Goal: Communication & Community: Answer question/provide support

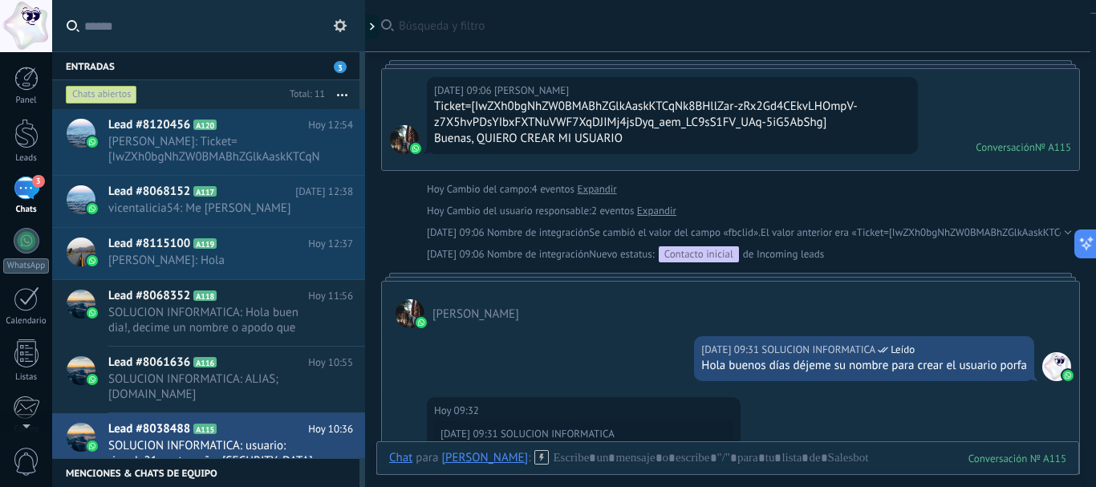
scroll to position [80, 0]
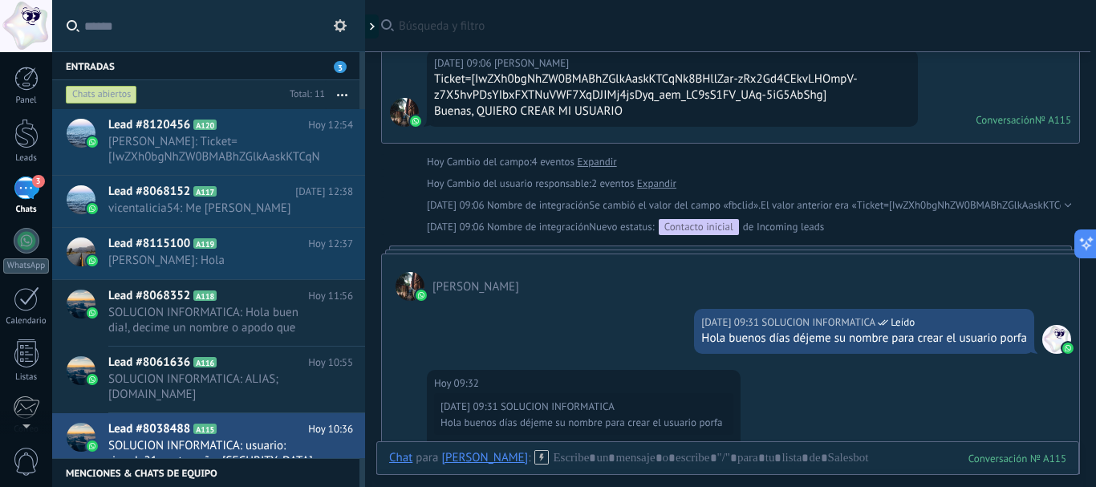
click at [830, 340] on div "Hola buenos días déjeme su nombre para crear el usuario porfa" at bounding box center [864, 339] width 326 height 16
copy div "Hola buenos días déjeme su nombre para crear el usuario porfa"
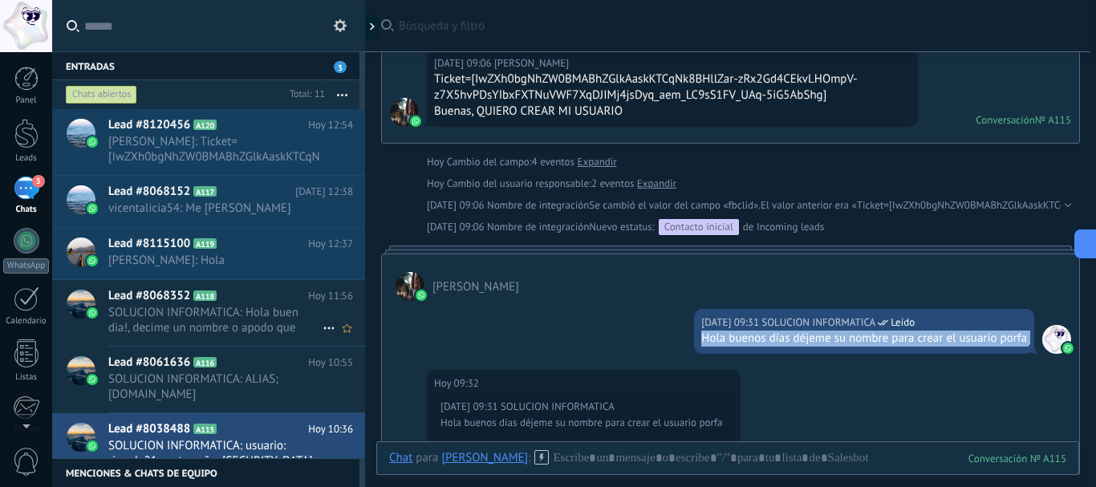
click at [225, 326] on span "SOLUCION INFORMATICA: Hola buen dia!, decime un nombre o apodo que quieras para…" at bounding box center [215, 320] width 214 height 30
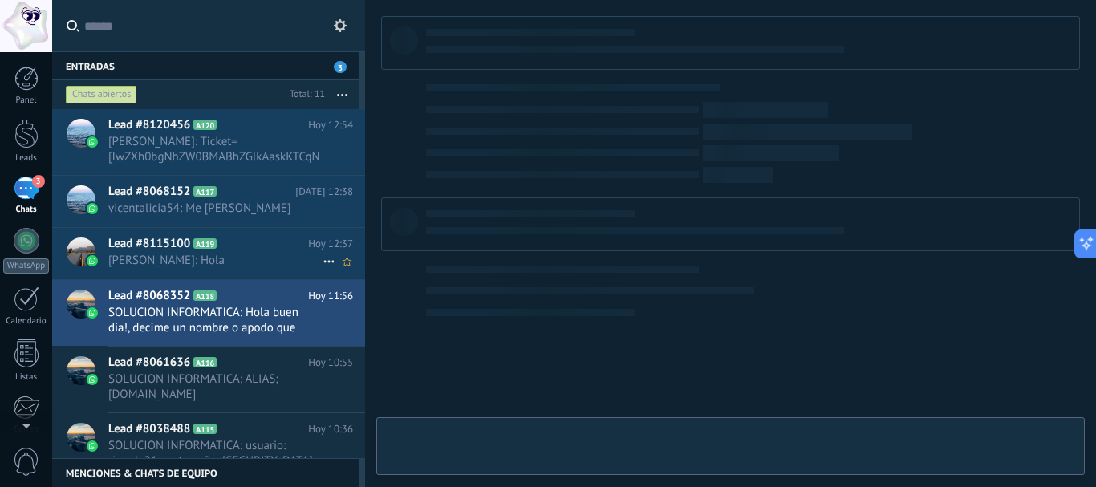
click at [233, 251] on icon at bounding box center [229, 244] width 16 height 16
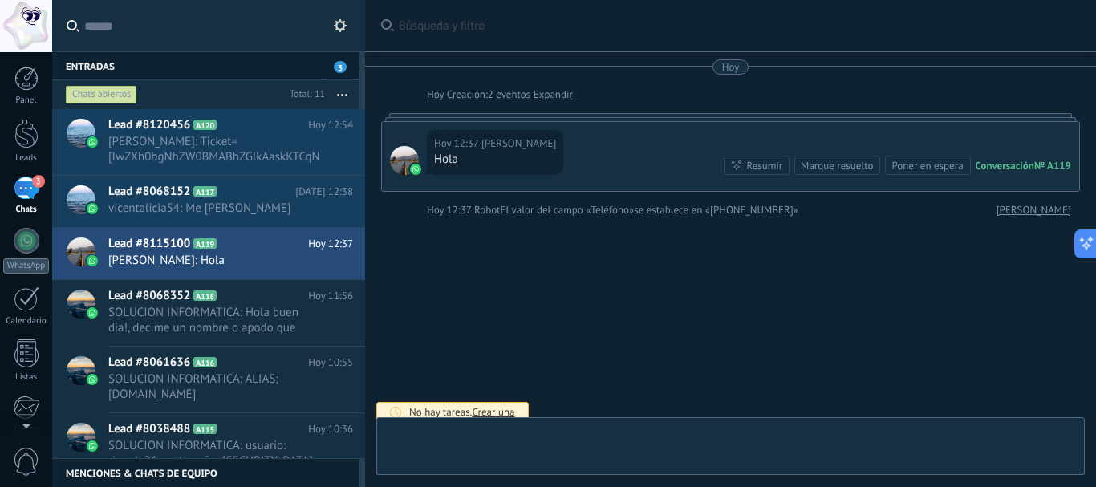
scroll to position [11, 0]
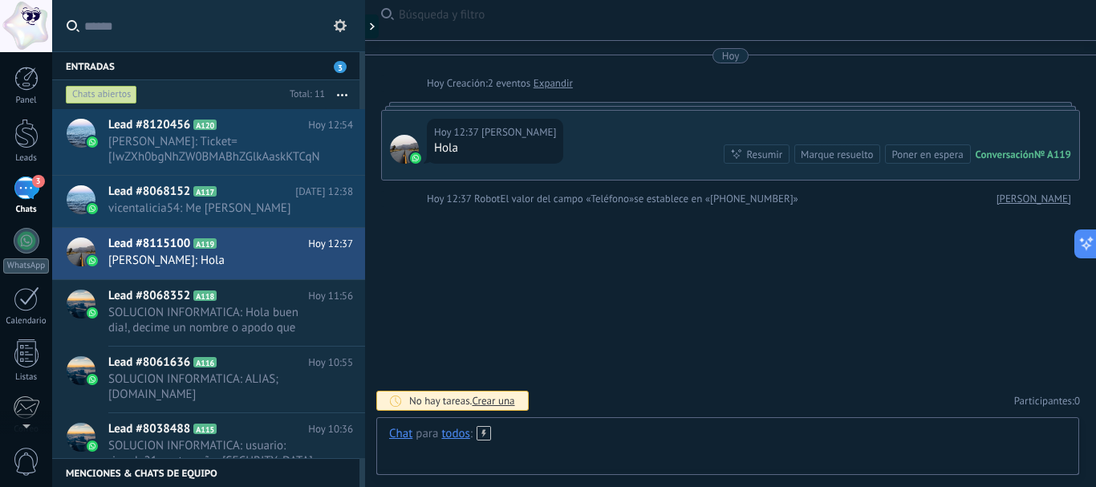
click at [514, 449] on div at bounding box center [727, 450] width 677 height 48
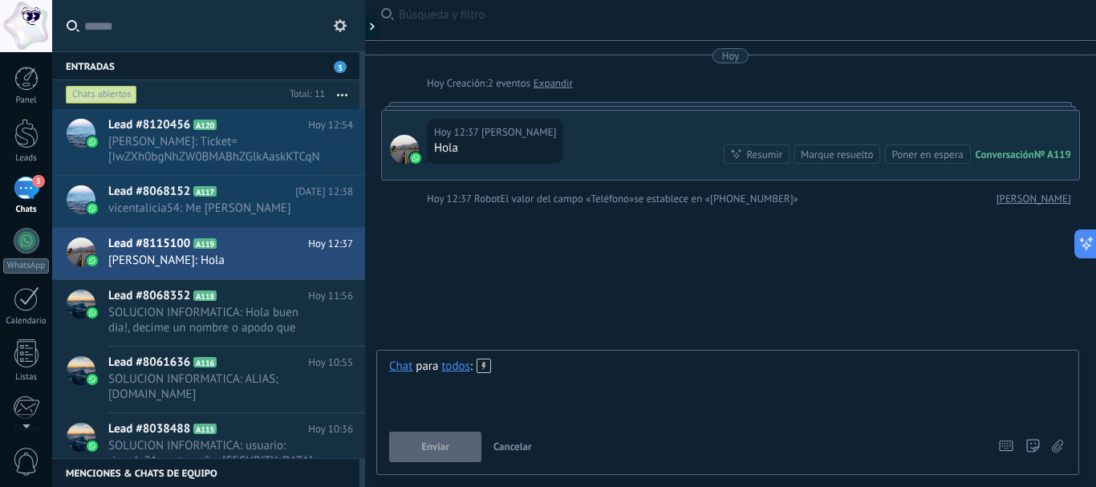
paste div
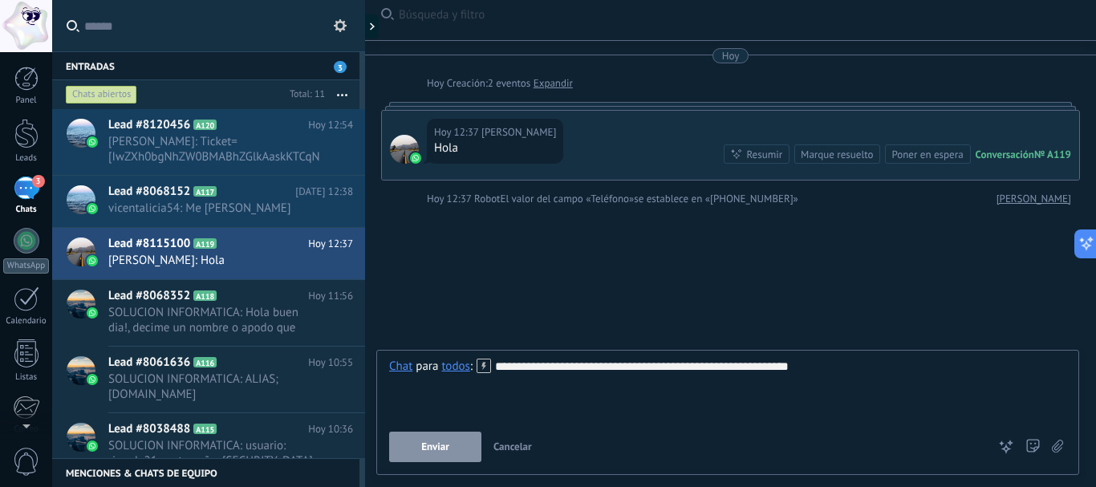
click at [440, 439] on button "Enviar" at bounding box center [435, 447] width 92 height 30
click at [221, 208] on span "vicentalicia54: Me [PERSON_NAME]" at bounding box center [215, 208] width 214 height 15
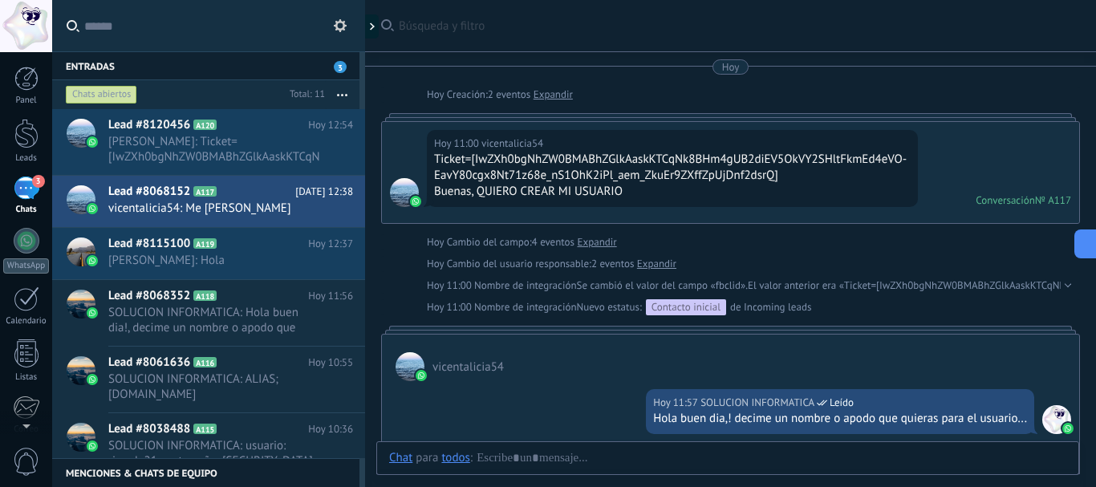
scroll to position [237, 0]
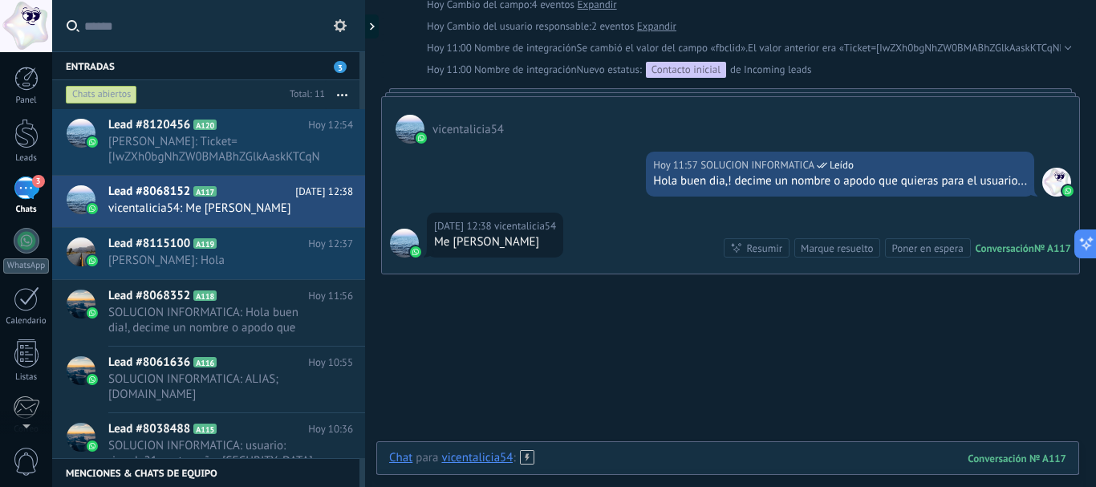
click at [674, 470] on div at bounding box center [727, 474] width 677 height 48
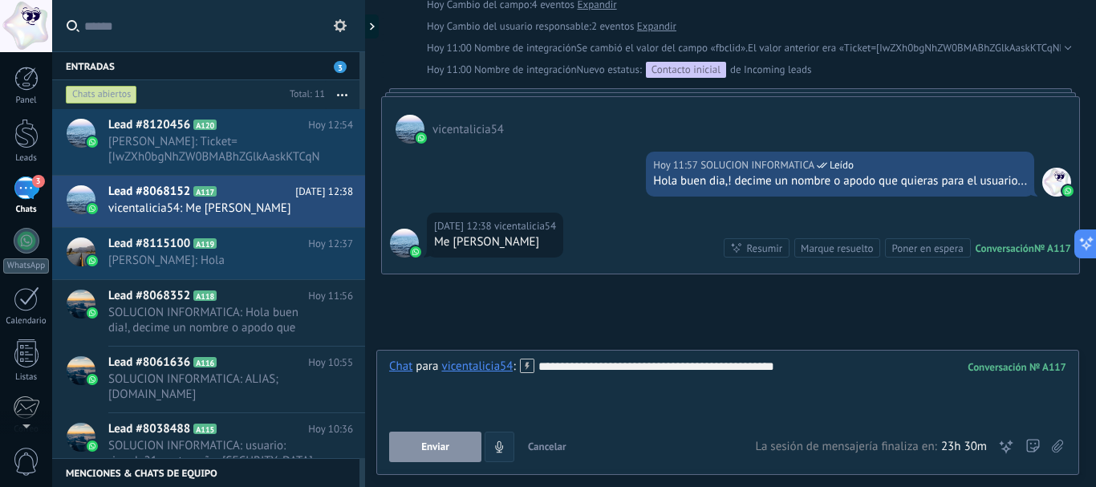
click at [435, 448] on span "Enviar" at bounding box center [435, 446] width 28 height 11
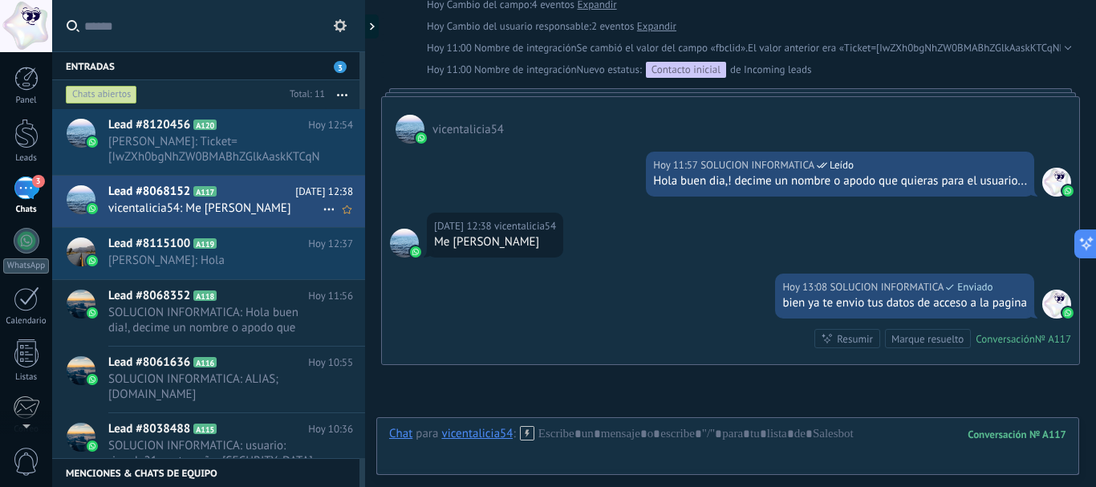
scroll to position [396, 0]
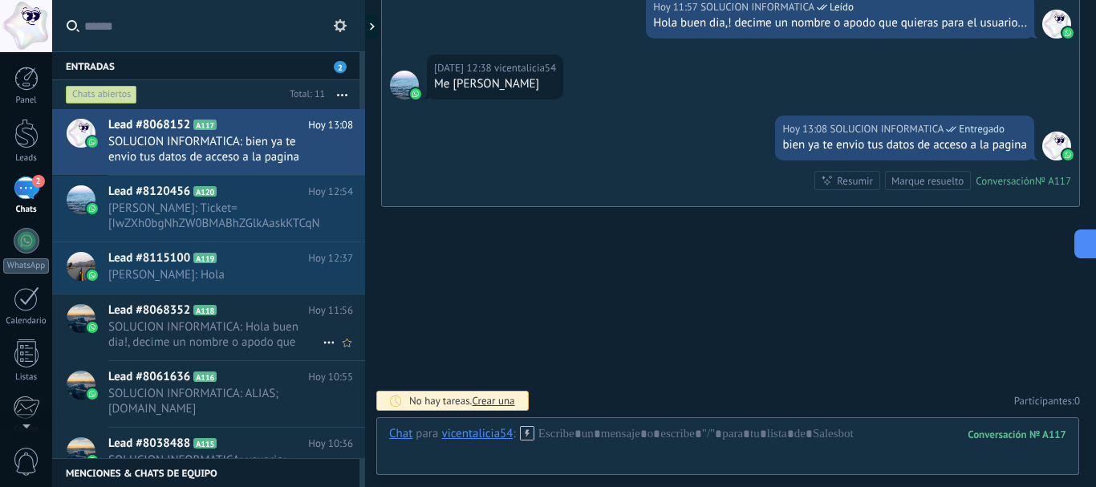
click at [211, 344] on span "SOLUCION INFORMATICA: Hola buen dia!, decime un nombre o apodo que quieras para…" at bounding box center [215, 334] width 214 height 30
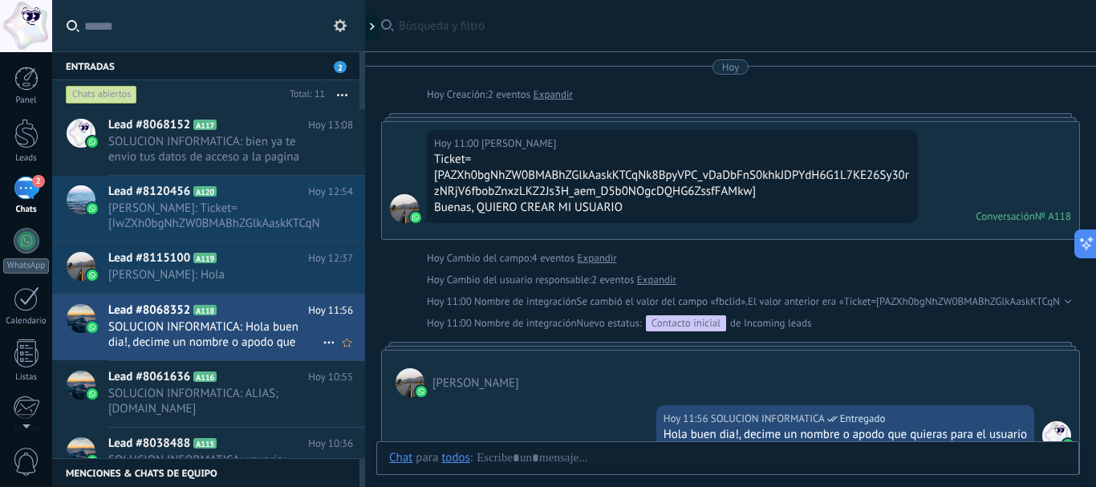
scroll to position [176, 0]
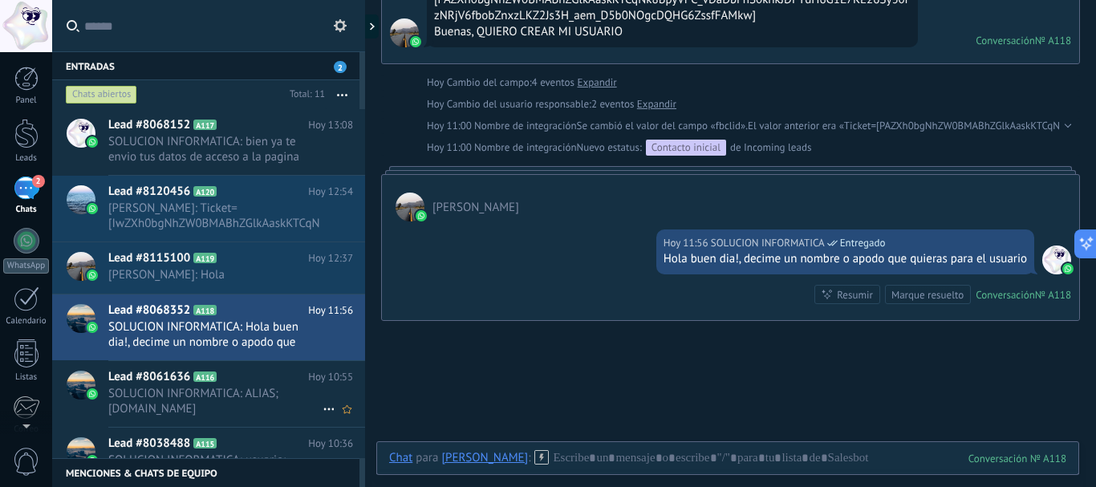
click at [193, 399] on span "SOLUCION INFORMATICA: ALIAS; [DOMAIN_NAME]" at bounding box center [215, 401] width 214 height 30
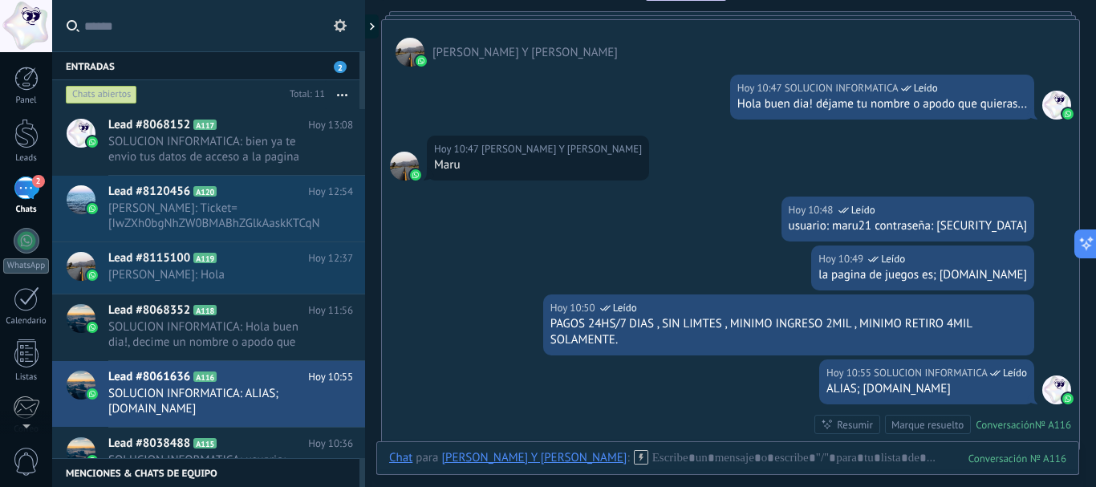
scroll to position [331, 0]
click at [915, 275] on div "la pagina de juegos es; [DOMAIN_NAME]" at bounding box center [922, 274] width 209 height 16
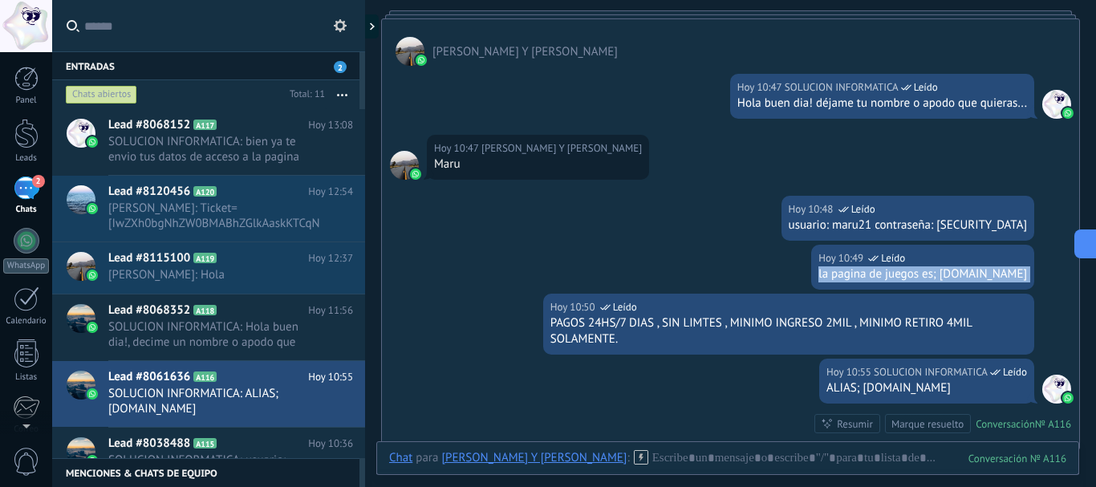
click at [915, 275] on div "la pagina de juegos es; [DOMAIN_NAME]" at bounding box center [922, 274] width 209 height 16
copy div "la pagina de juegos es; [DOMAIN_NAME]"
click at [205, 267] on div "Lead #8115100 A119 [DATE] 12:37 [PERSON_NAME]: Hola" at bounding box center [236, 267] width 257 height 51
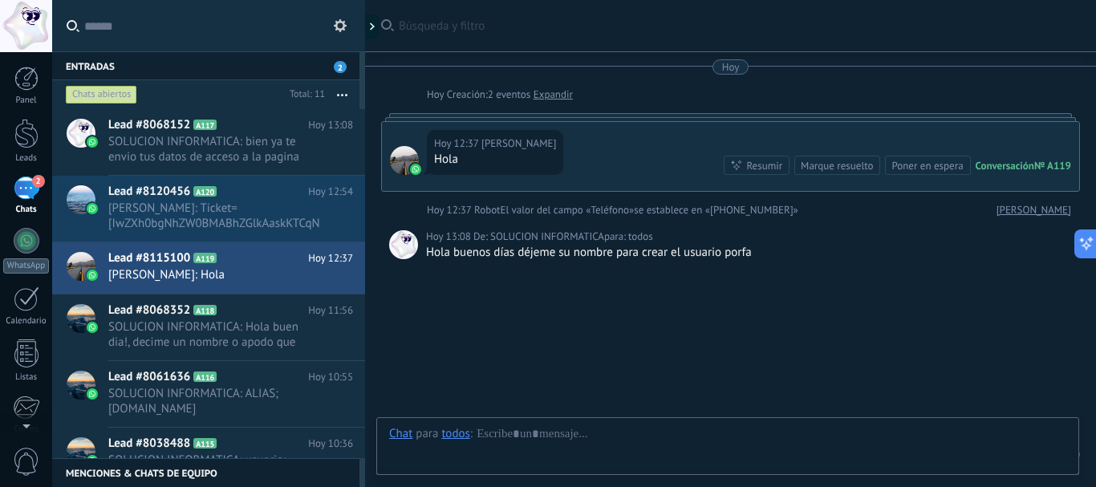
scroll to position [54, 0]
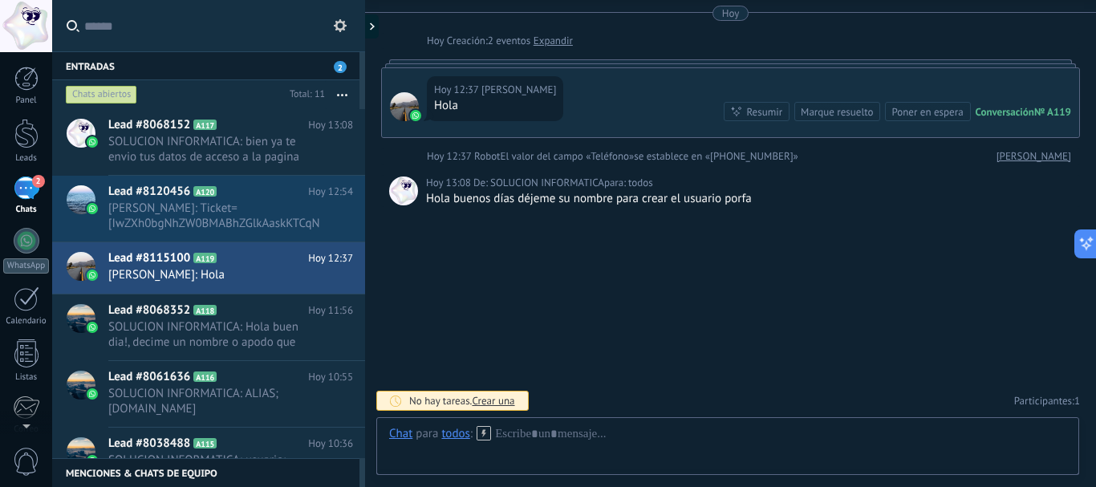
click at [672, 198] on div "Hola buenos días déjeme su nombre para crear el usuario porfa" at bounding box center [749, 199] width 646 height 16
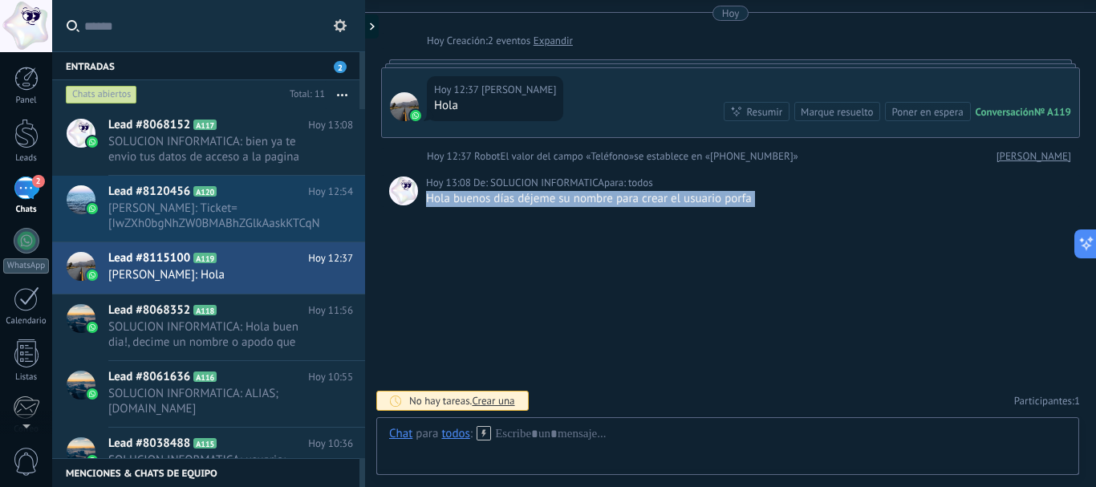
click at [672, 198] on div "Hola buenos días déjeme su nombre para crear el usuario porfa" at bounding box center [749, 199] width 646 height 16
click at [246, 159] on span "SOLUCION INFORMATICA: bien ya te envio tus datos de acceso a la pagina" at bounding box center [215, 149] width 214 height 30
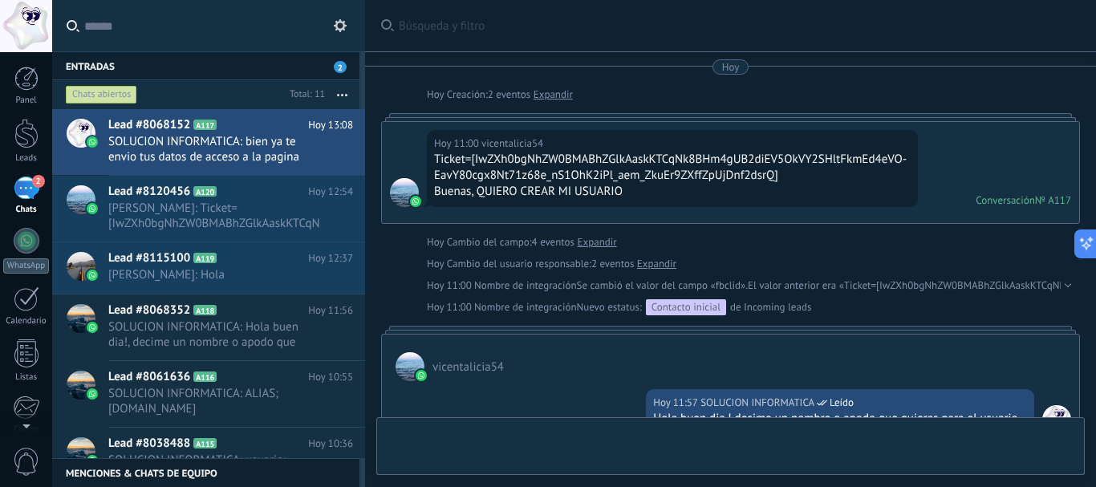
scroll to position [396, 0]
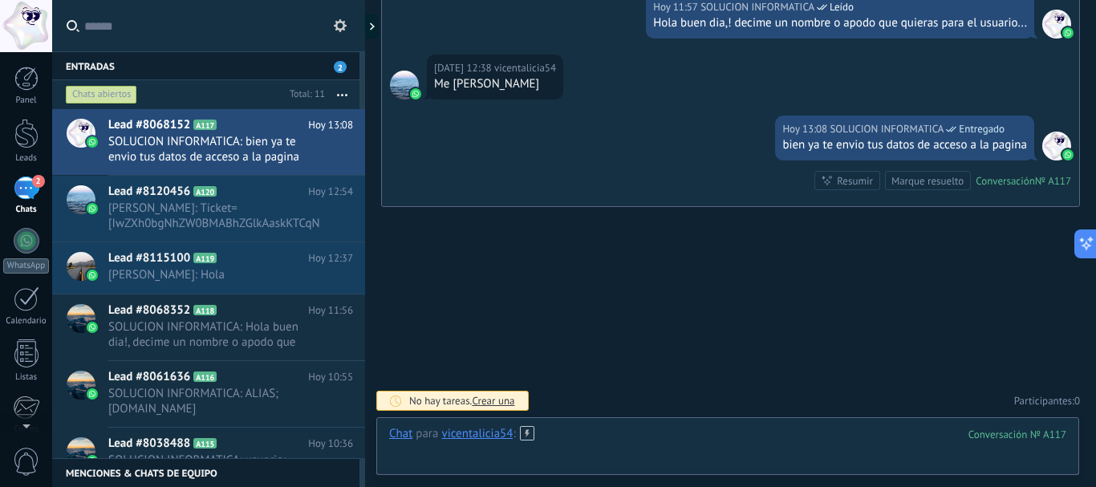
click at [700, 446] on div at bounding box center [727, 450] width 677 height 48
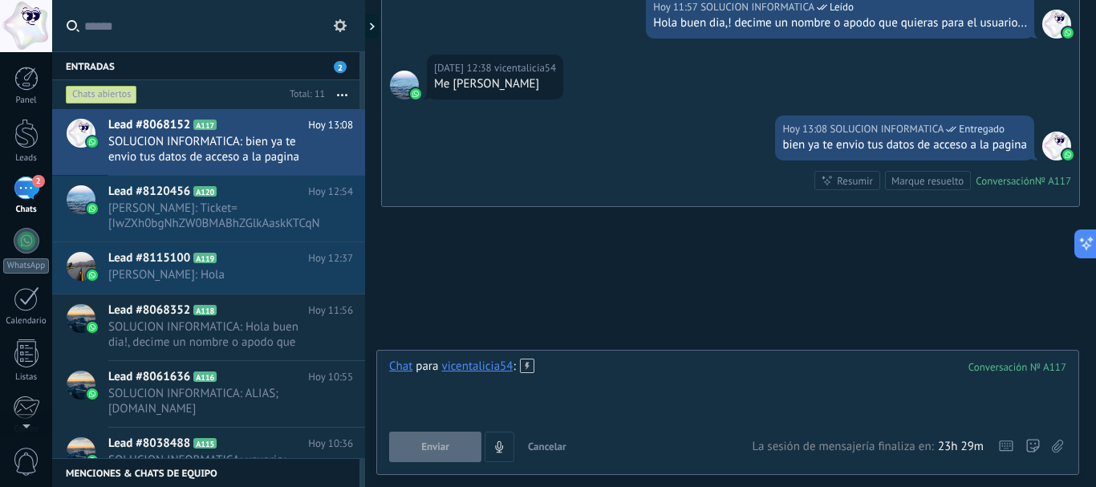
paste div
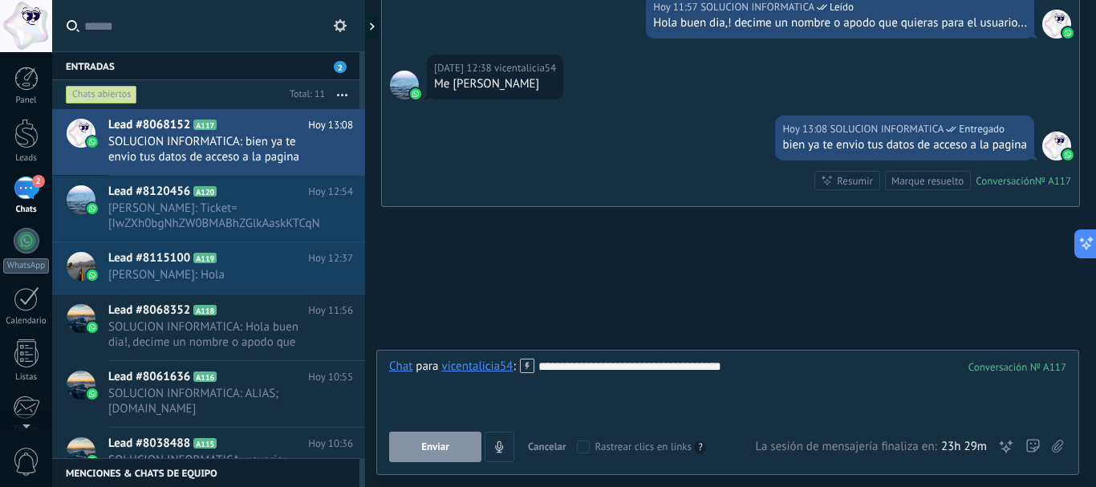
click at [440, 444] on span "Enviar" at bounding box center [435, 446] width 28 height 11
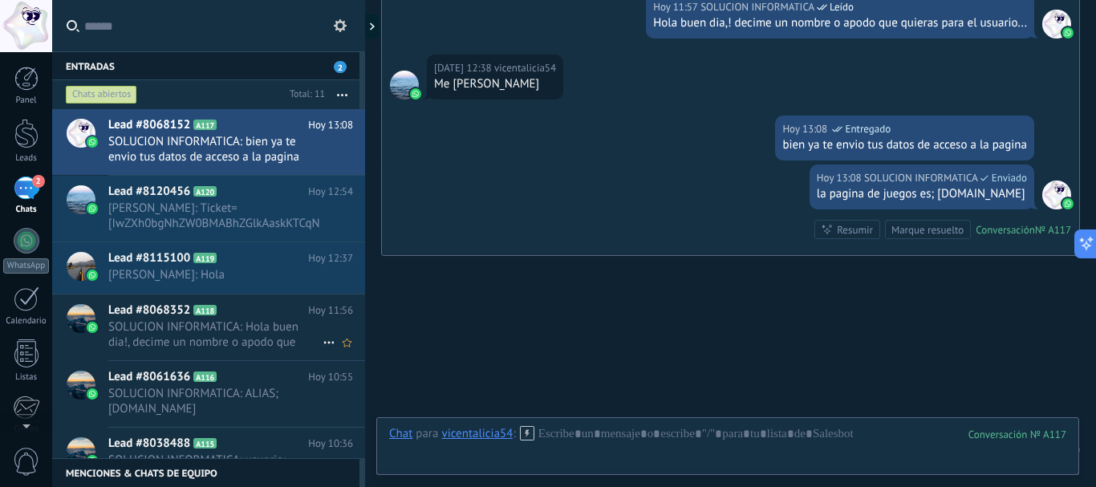
scroll to position [445, 0]
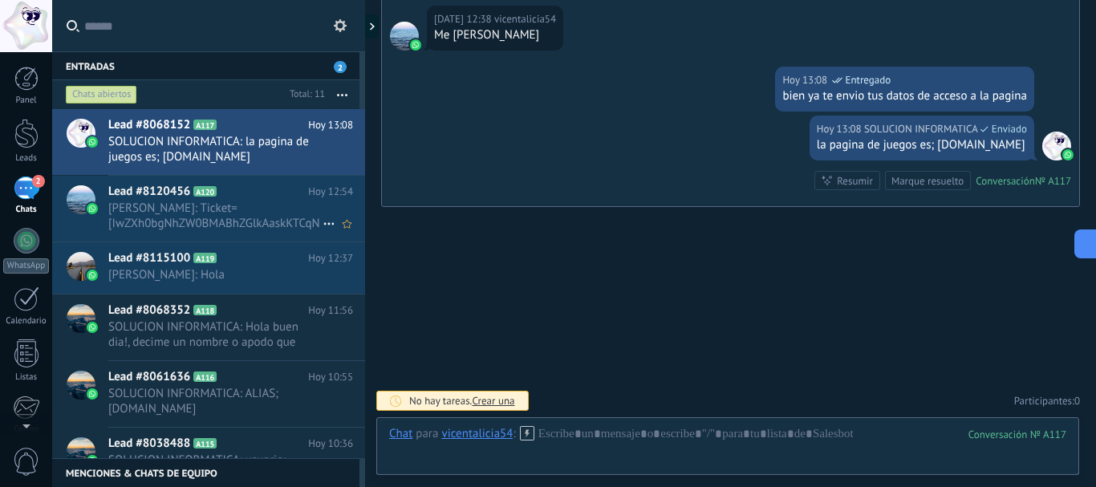
click at [196, 207] on span "[PERSON_NAME]: Ticket=[IwZXh0bgNhZW0BMABhZGlkAaskKTCqNk8BHouVDABQLrbRP2jirueoBm…" at bounding box center [215, 216] width 214 height 30
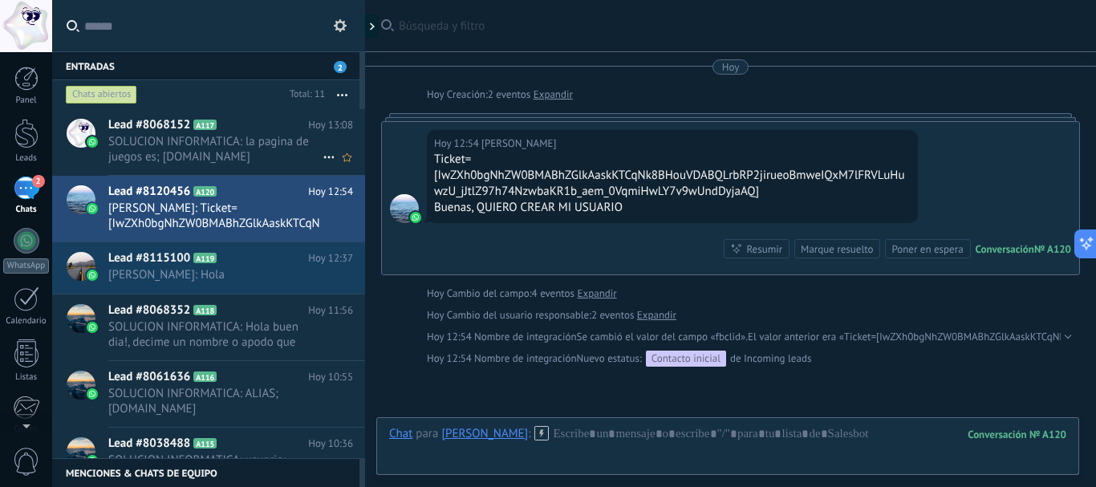
click at [192, 141] on span "SOLUCION INFORMATICA: la pagina de juegos es; [DOMAIN_NAME]" at bounding box center [215, 149] width 214 height 30
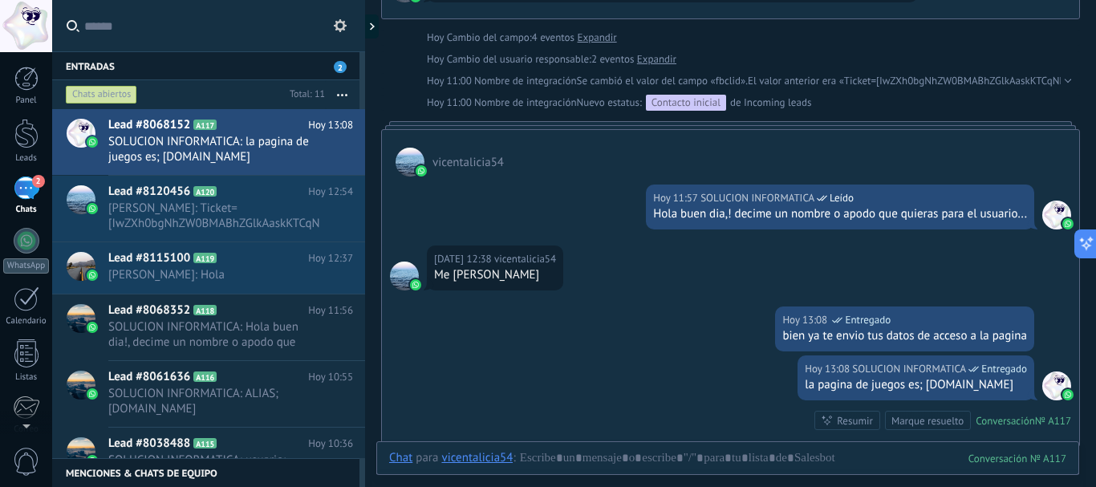
scroll to position [43, 0]
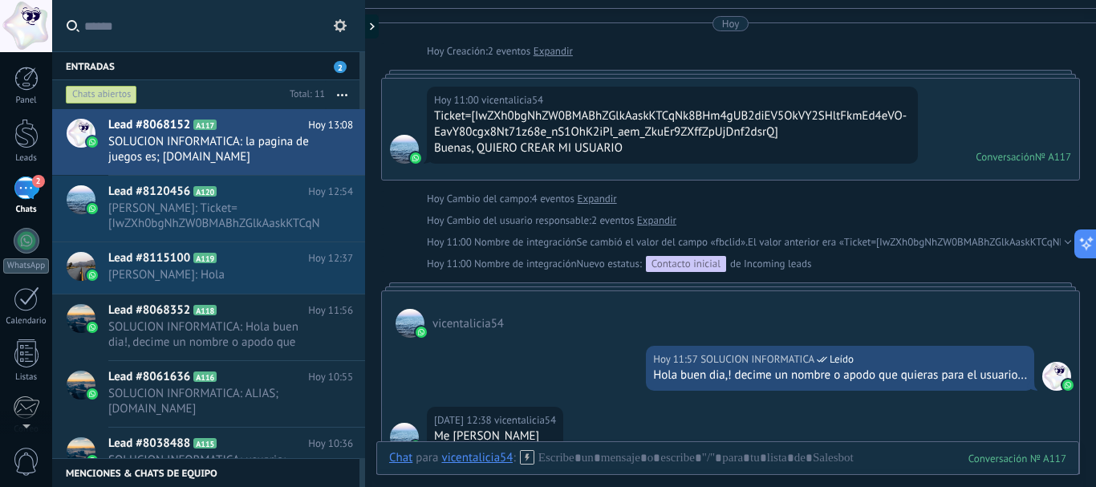
click at [817, 370] on div "Hola buen dia,! decime un nombre o apodo que quieras para el usuario..." at bounding box center [840, 375] width 374 height 16
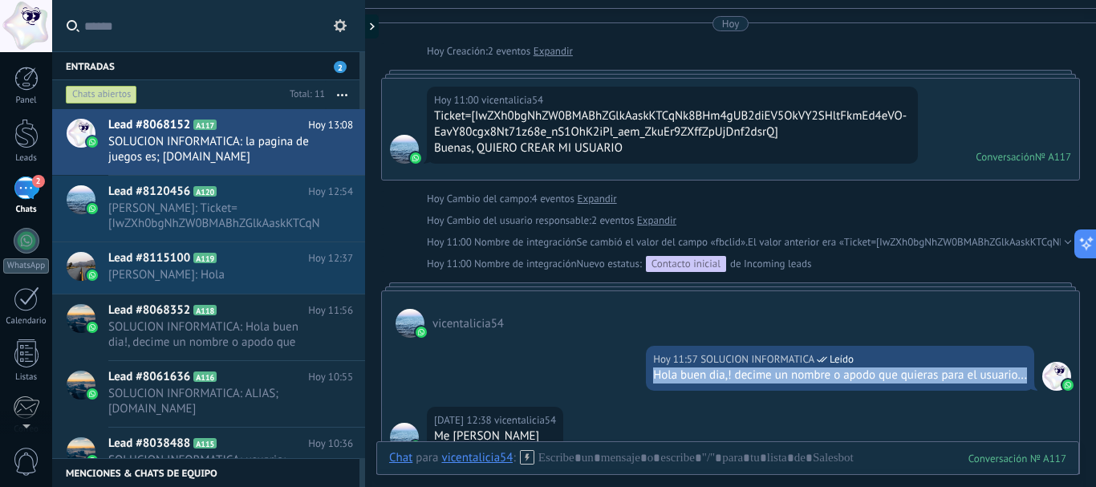
click at [817, 370] on div "Hola buen dia,! decime un nombre o apodo que quieras para el usuario..." at bounding box center [840, 375] width 374 height 16
copy div "Hola buen dia,! decime un nombre o apodo que quieras para el usuario..."
click at [196, 207] on span "[PERSON_NAME]: Ticket=[IwZXh0bgNhZW0BMABhZGlkAaskKTCqNk8BHouVDABQLrbRP2jirueoBm…" at bounding box center [215, 216] width 214 height 30
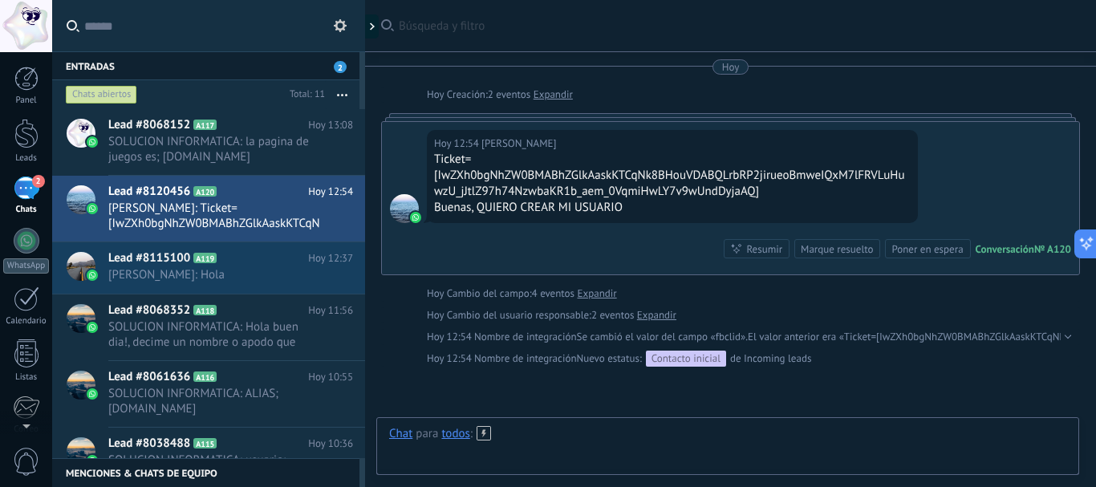
click at [616, 436] on div at bounding box center [727, 450] width 677 height 48
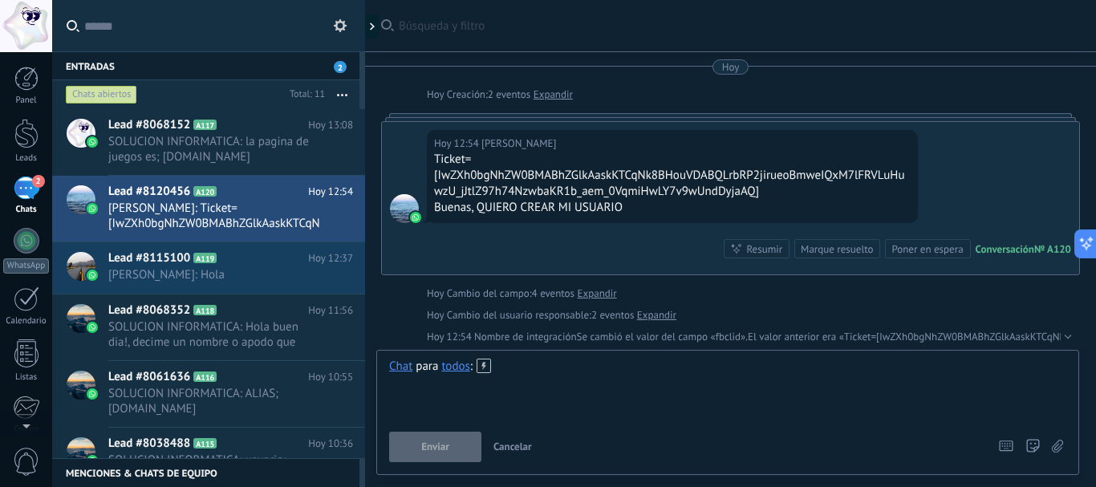
paste div
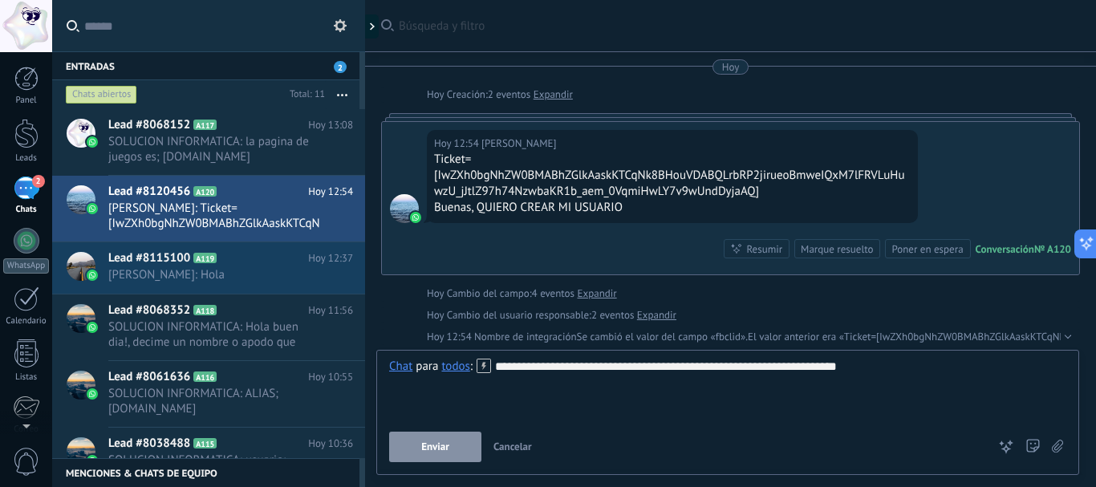
click at [508, 381] on div at bounding box center [727, 383] width 677 height 16
click at [428, 452] on span "Enviar" at bounding box center [435, 446] width 28 height 11
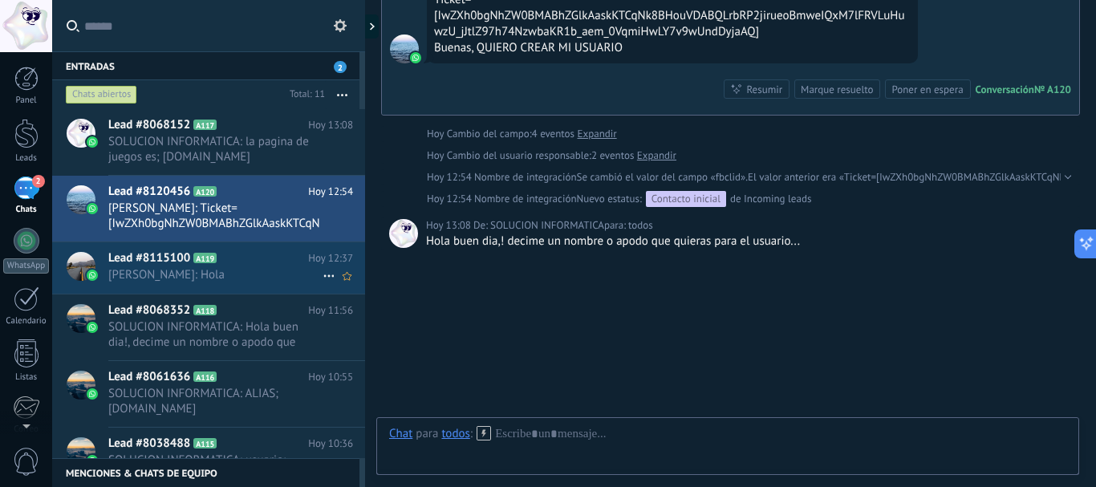
click at [231, 275] on span "[PERSON_NAME]: Hola" at bounding box center [215, 274] width 214 height 15
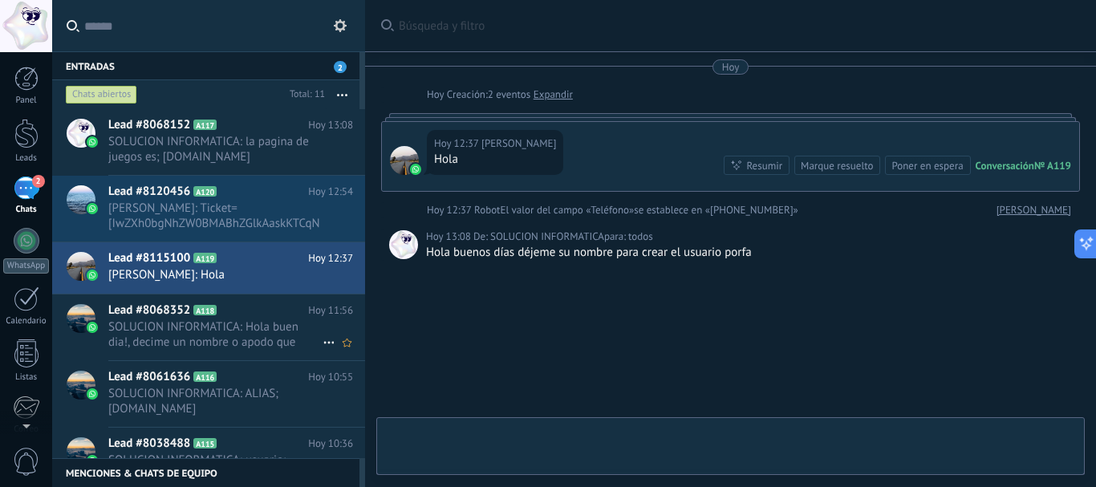
scroll to position [54, 0]
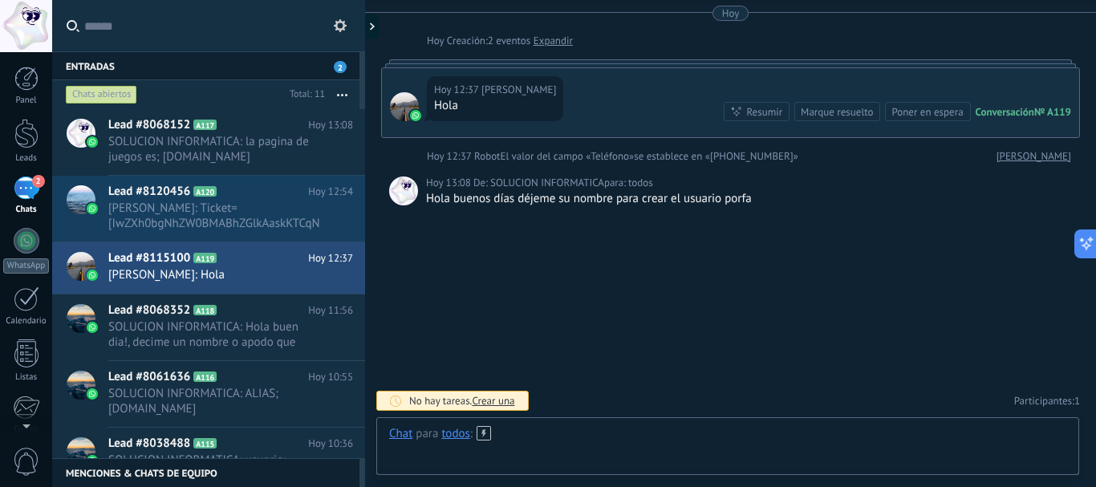
click at [549, 436] on div at bounding box center [727, 450] width 677 height 48
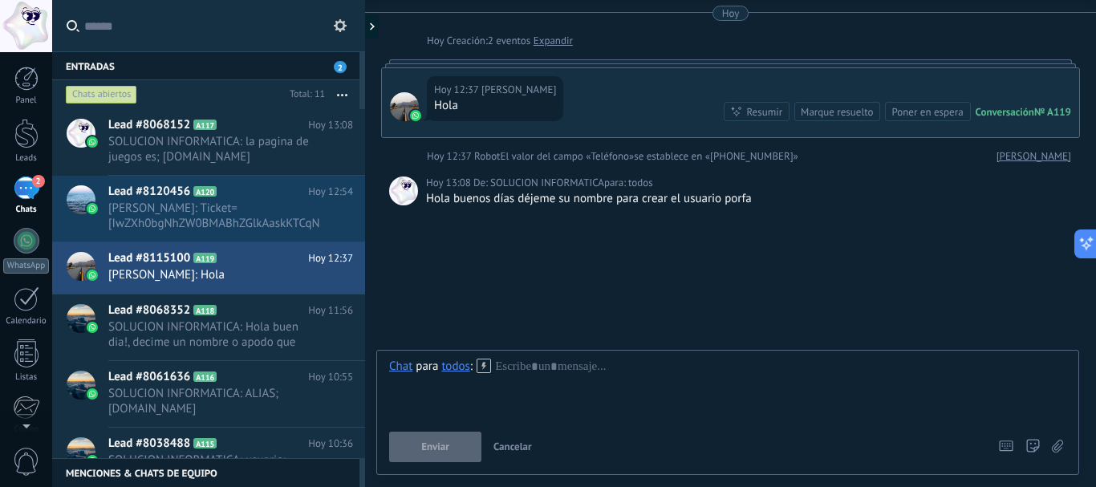
click at [453, 371] on div "todos" at bounding box center [455, 366] width 28 height 14
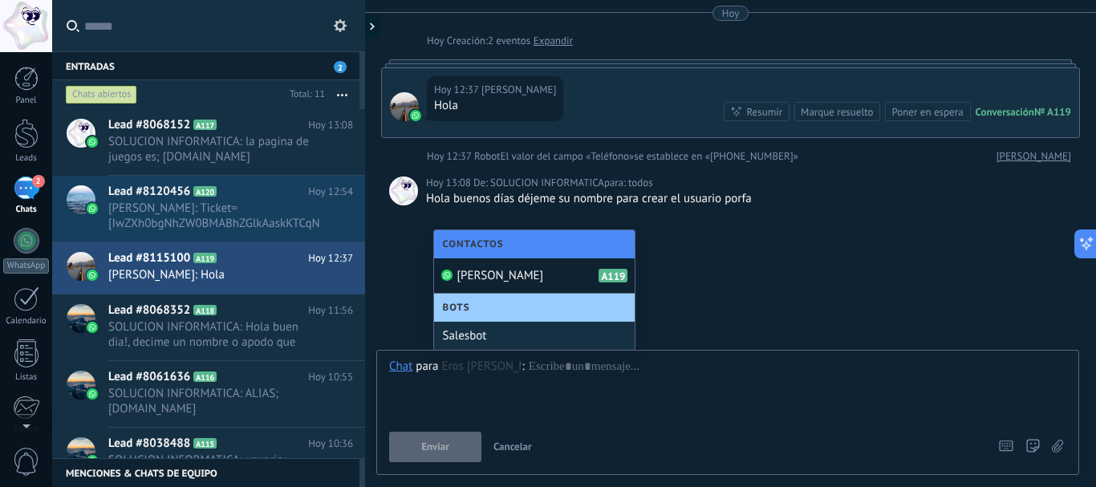
click at [485, 274] on span "[PERSON_NAME]" at bounding box center [500, 275] width 87 height 15
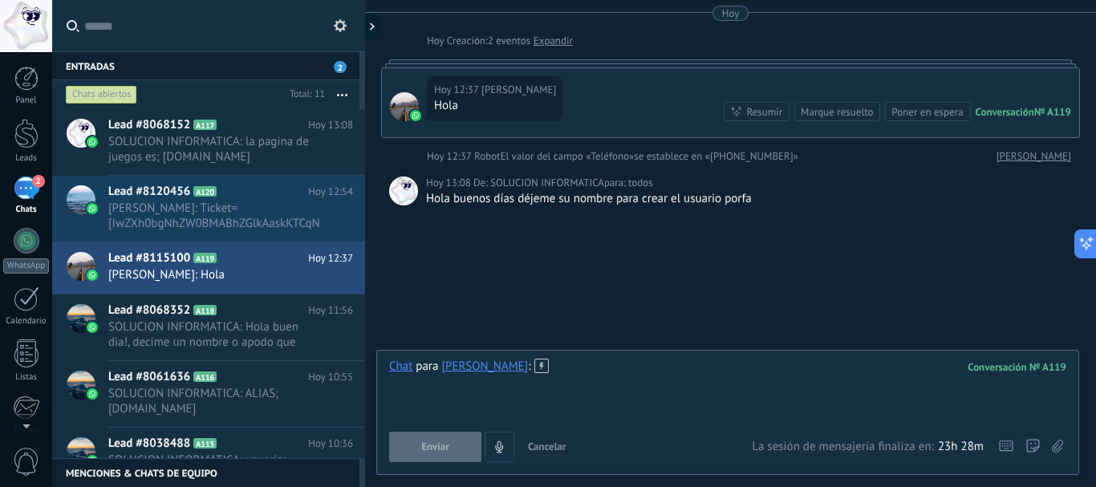
paste div
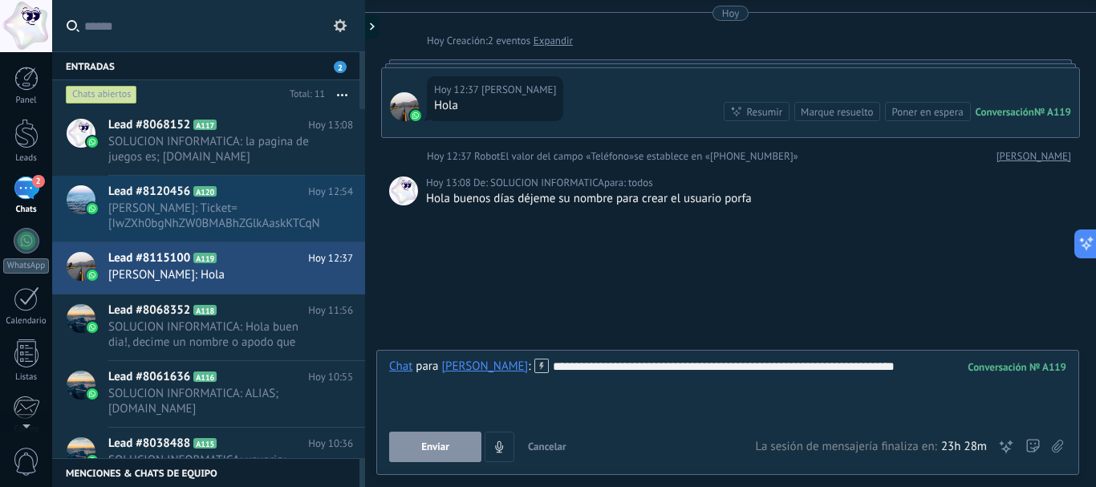
click at [461, 438] on button "Enviar" at bounding box center [435, 447] width 92 height 30
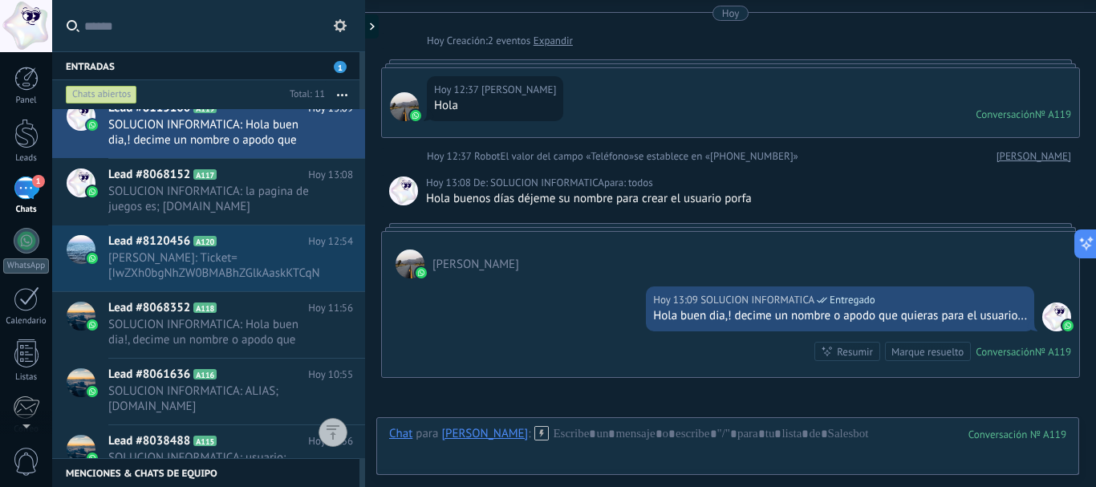
scroll to position [0, 0]
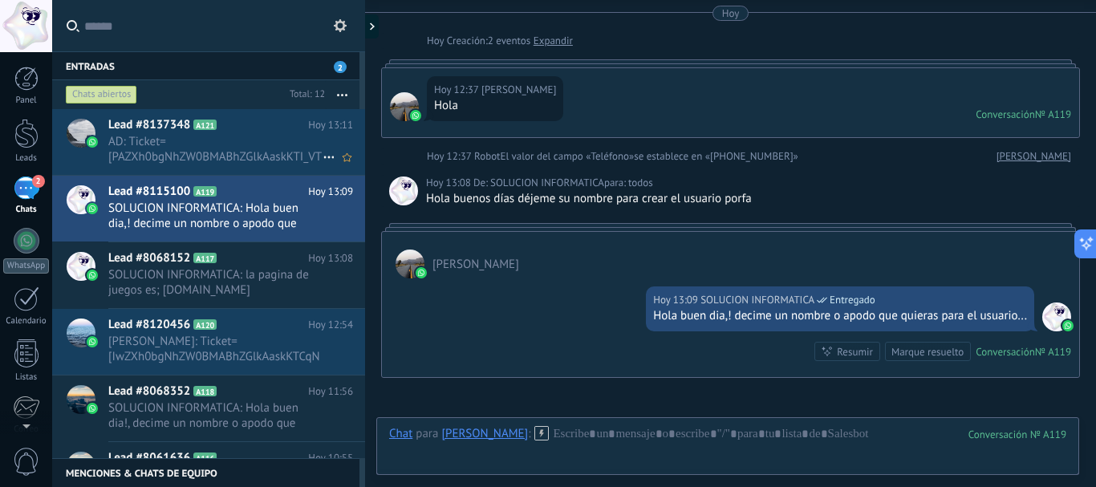
click at [165, 156] on span "AD: Ticket=[PAZXh0bgNhZW0BMABhZGlkAaskKTI_VT8Bp1-Uax7Gtp0FbYumjmINJKBXt0elHfIAn…" at bounding box center [215, 149] width 214 height 30
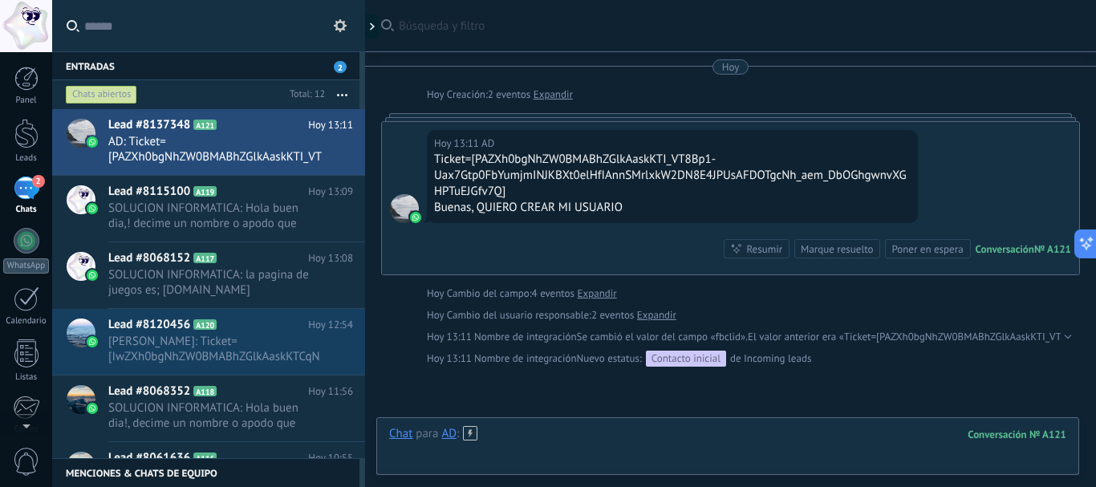
click at [606, 432] on div at bounding box center [727, 450] width 677 height 48
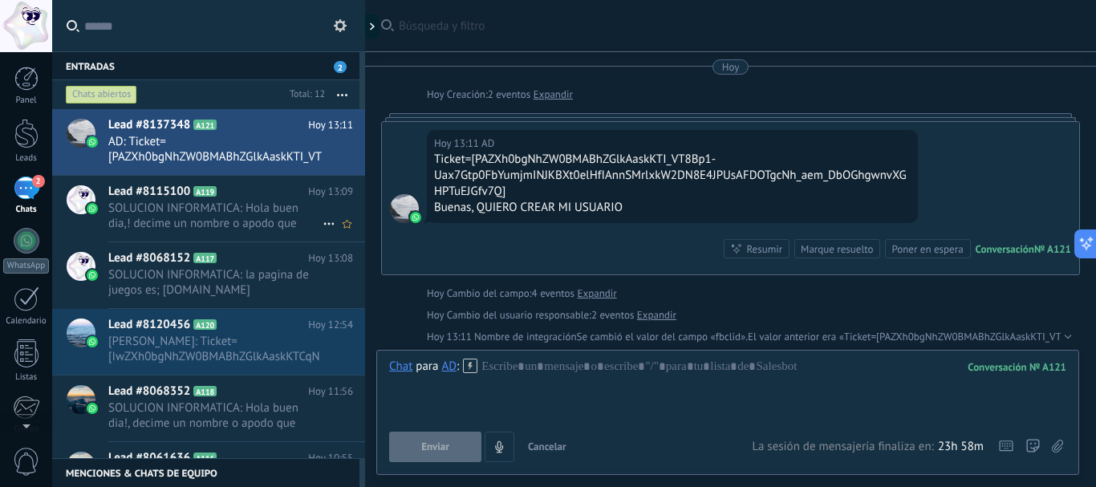
click at [250, 218] on span "SOLUCION INFORMATICA: Hola buen dia,! decime un nombre o apodo que quieras para…" at bounding box center [215, 216] width 214 height 30
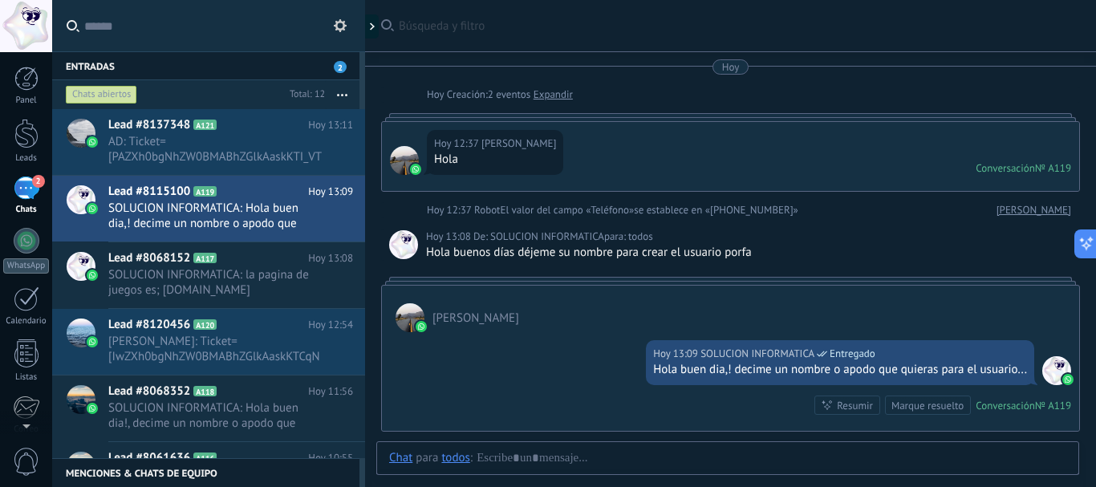
scroll to position [111, 0]
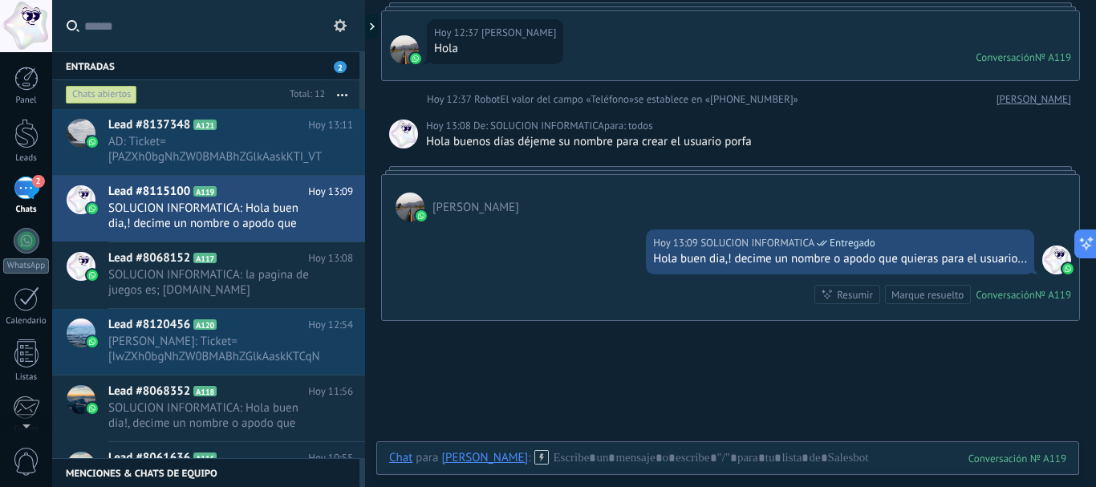
click at [741, 261] on div "Hola buen dia,! decime un nombre o apodo que quieras para el usuario..." at bounding box center [840, 259] width 374 height 16
click at [162, 153] on span "AD: Ticket=[PAZXh0bgNhZW0BMABhZGlkAaskKTI_VT8Bp1-Uax7Gtp0FbYumjmINJKBXt0elHfIAn…" at bounding box center [215, 149] width 214 height 30
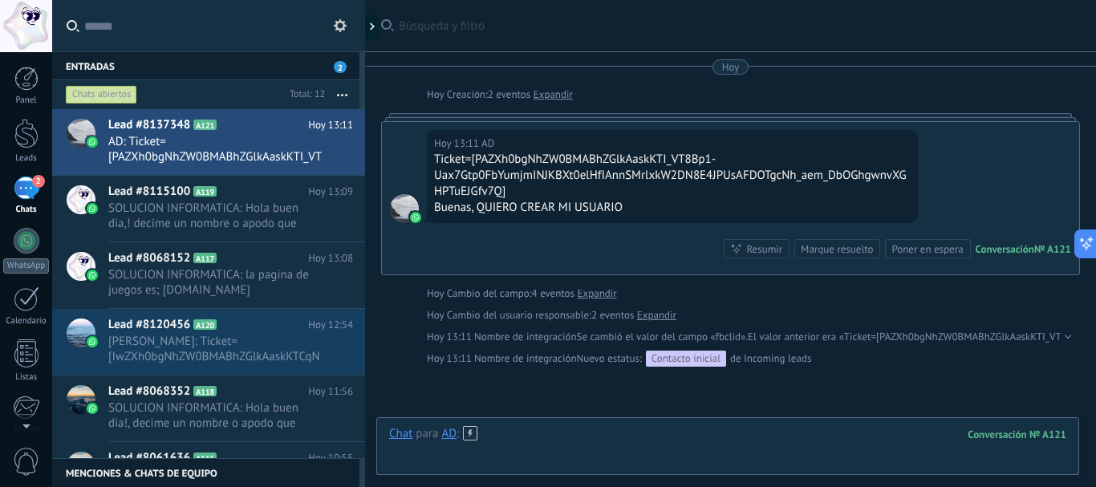
paste div
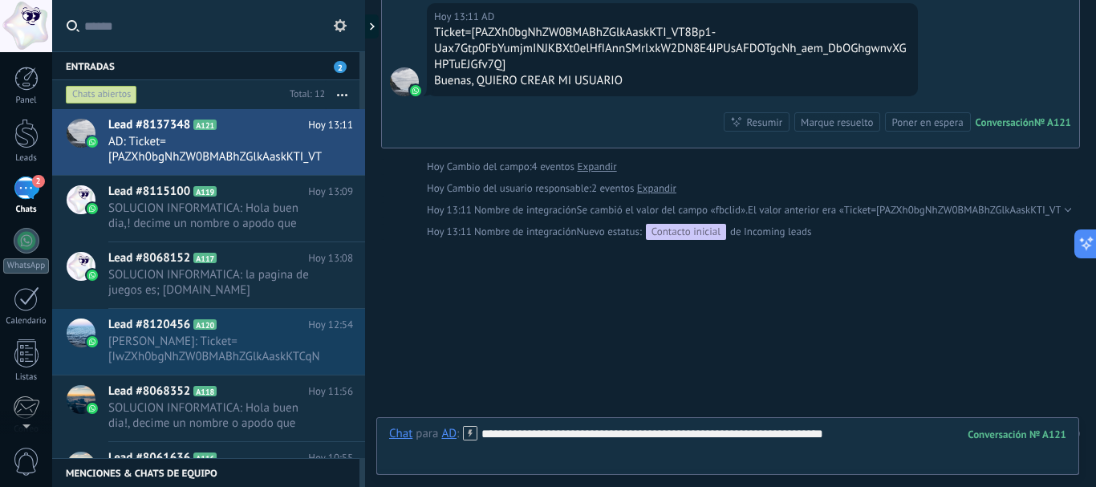
scroll to position [160, 0]
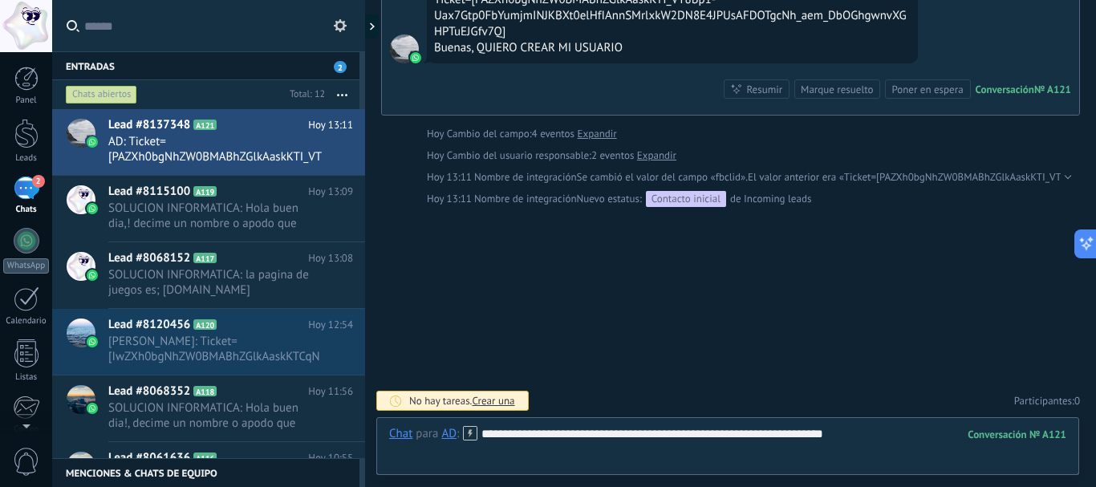
click at [870, 445] on div at bounding box center [727, 450] width 677 height 16
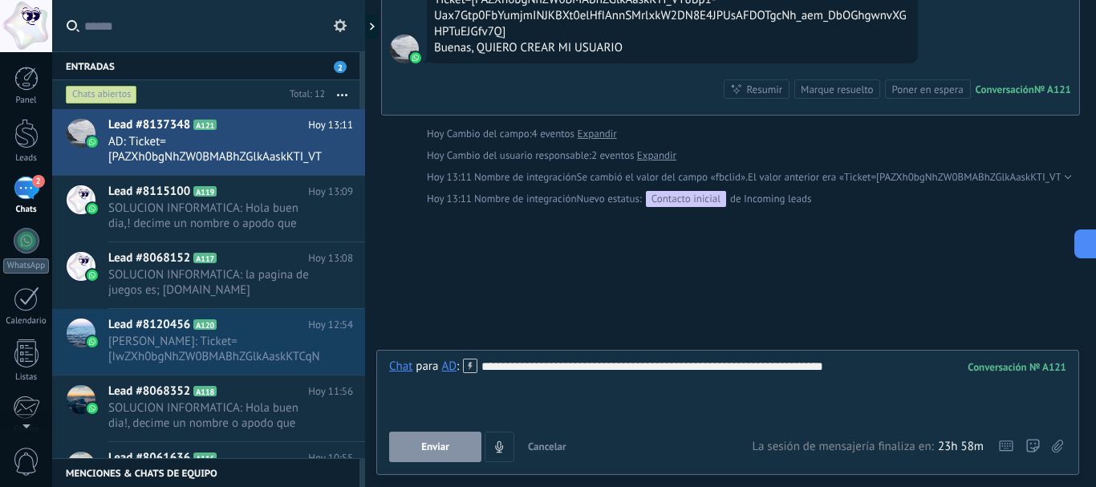
click at [451, 452] on button "Enviar" at bounding box center [435, 447] width 92 height 30
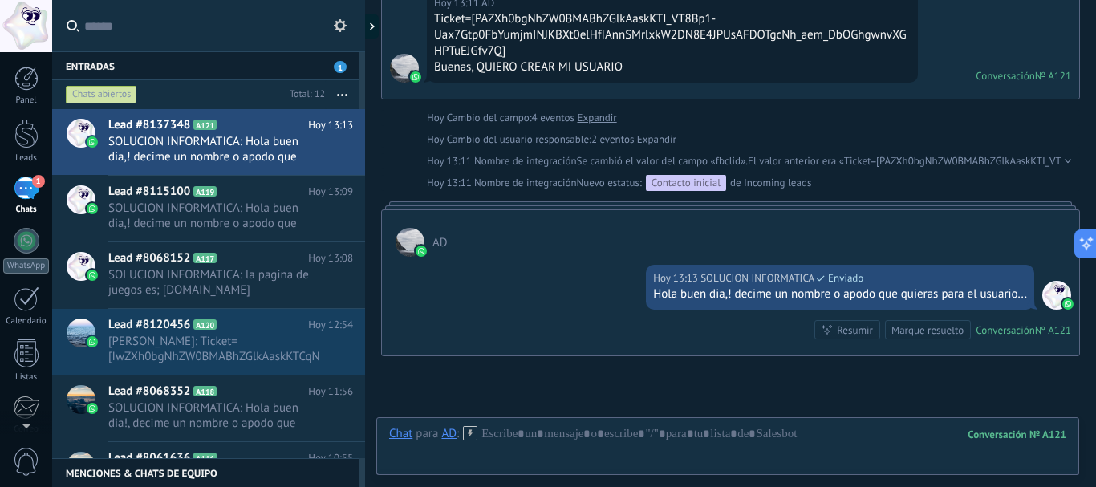
scroll to position [290, 0]
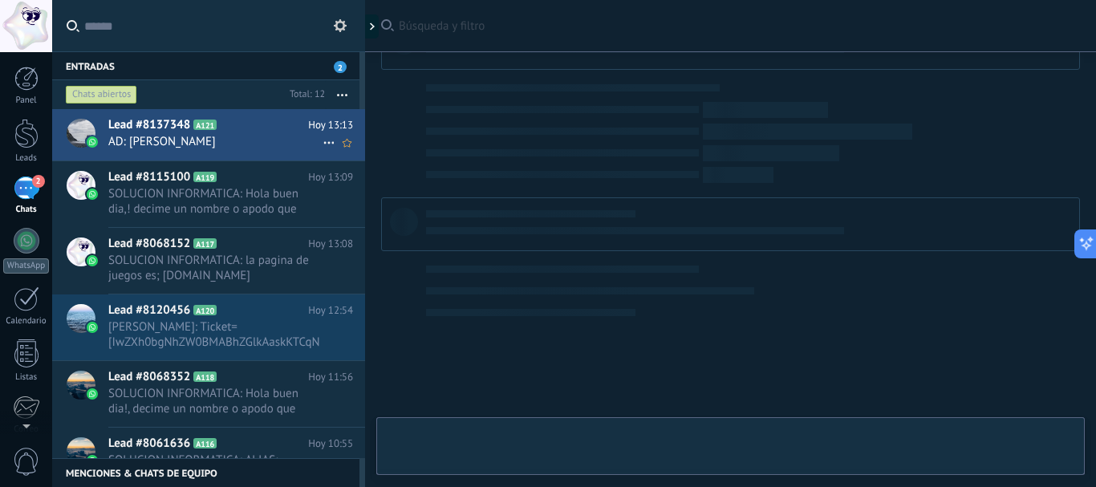
scroll to position [321, 0]
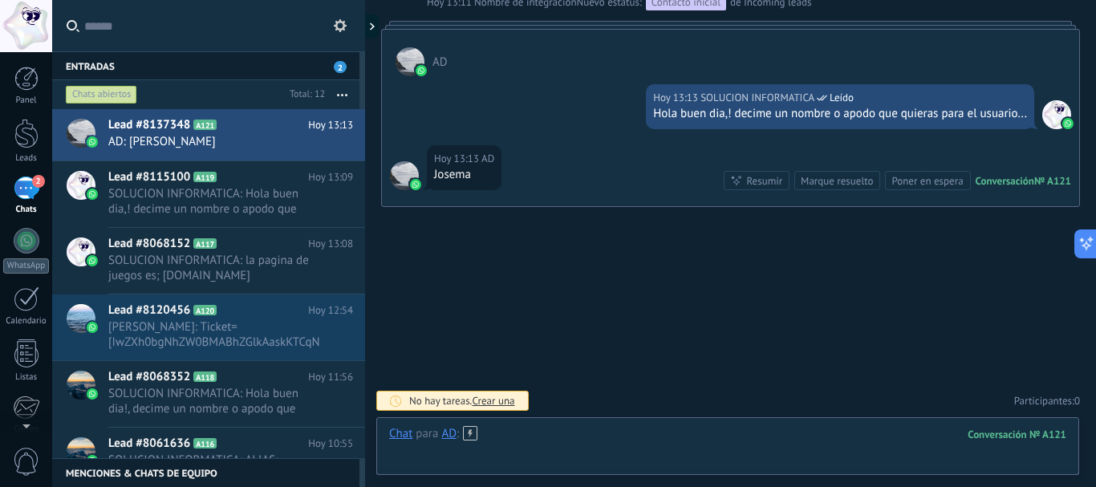
click at [585, 443] on div at bounding box center [727, 450] width 677 height 48
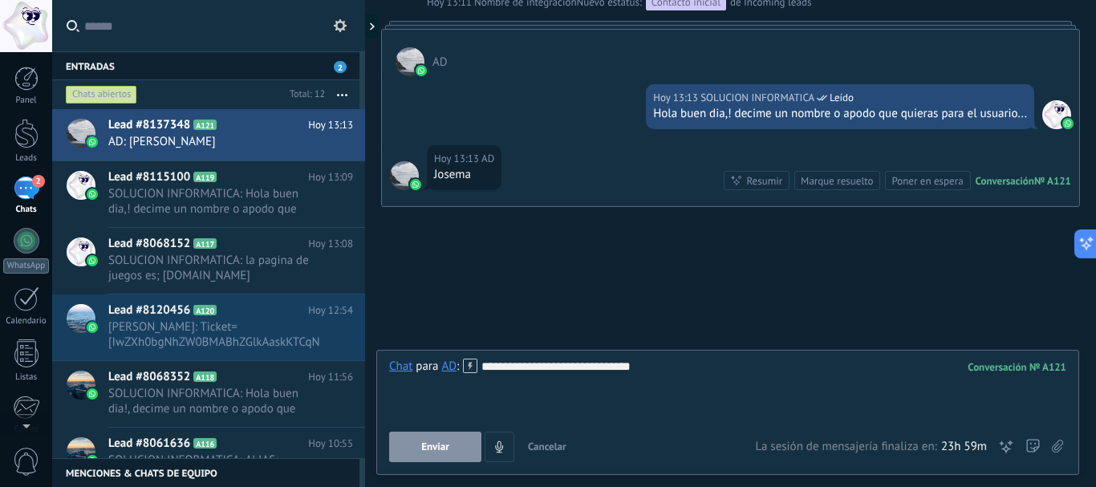
click at [425, 453] on span "Enviar" at bounding box center [435, 446] width 28 height 11
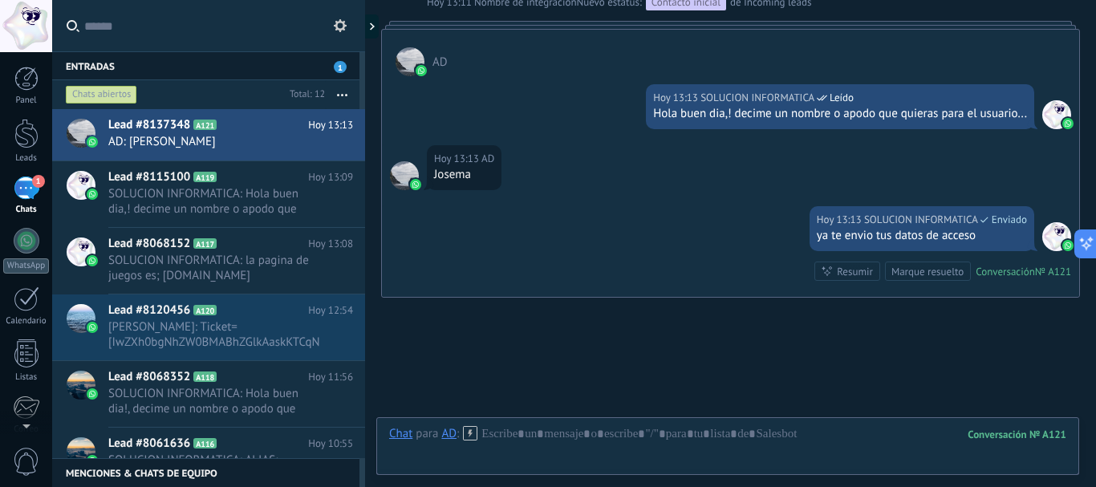
scroll to position [412, 0]
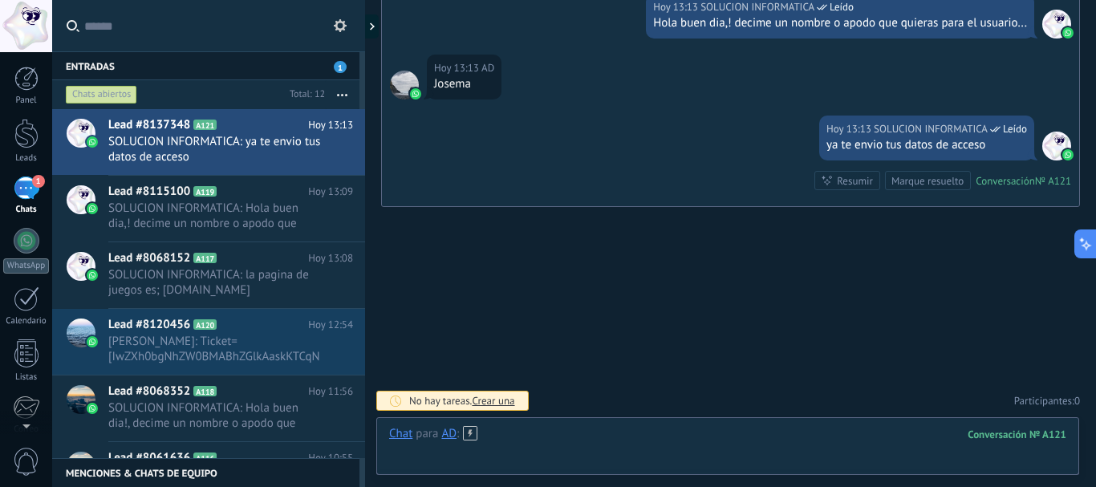
click at [583, 441] on div at bounding box center [727, 450] width 677 height 48
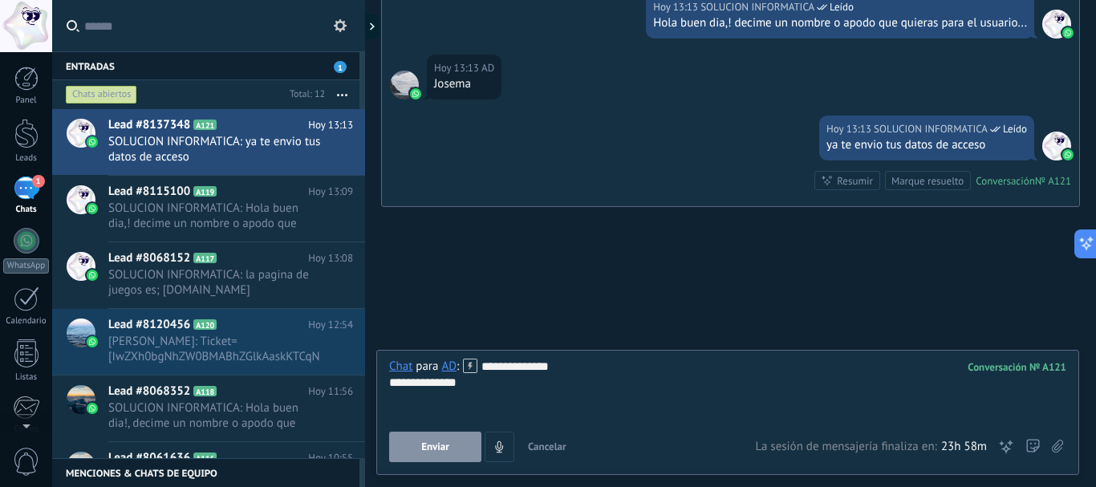
click at [415, 446] on button "Enviar" at bounding box center [435, 447] width 92 height 30
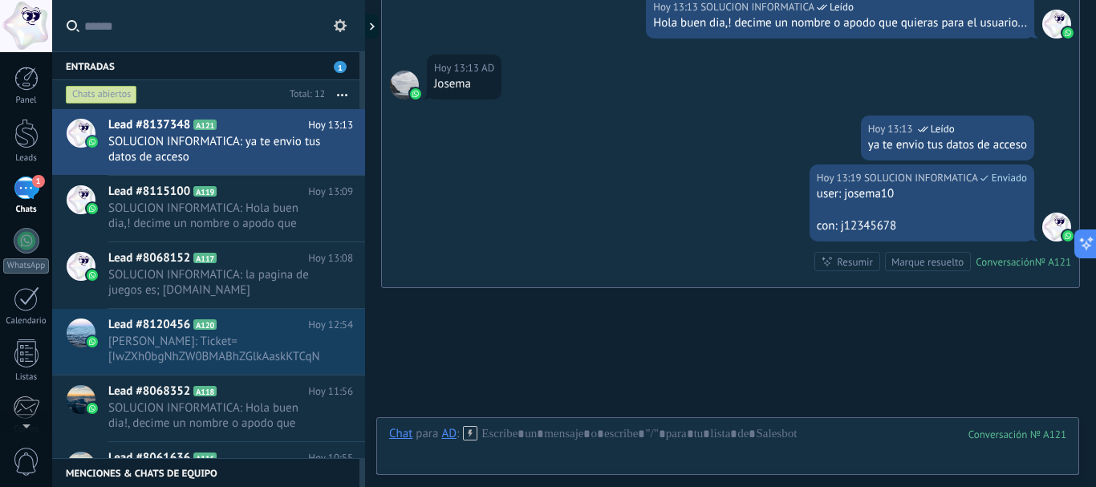
scroll to position [493, 0]
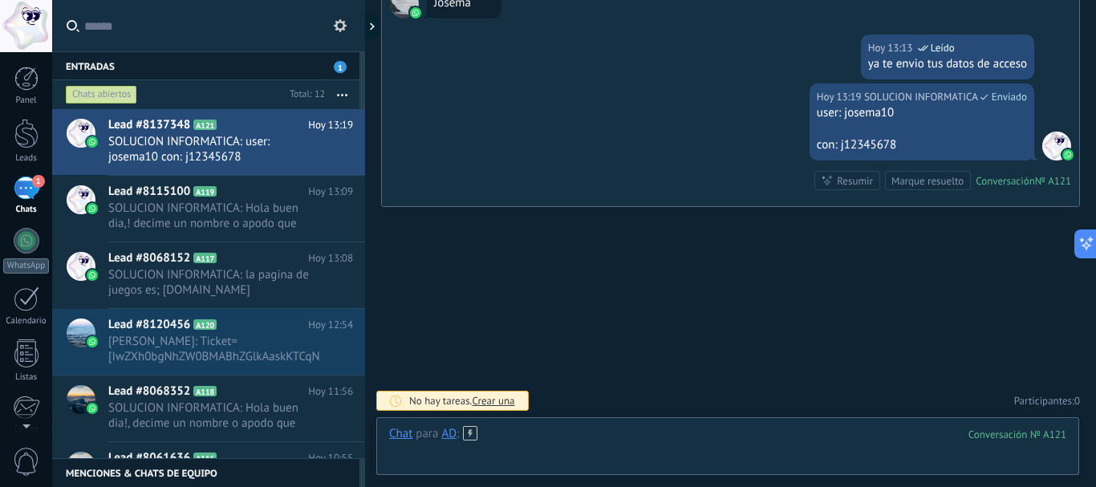
click at [793, 429] on div at bounding box center [727, 450] width 677 height 48
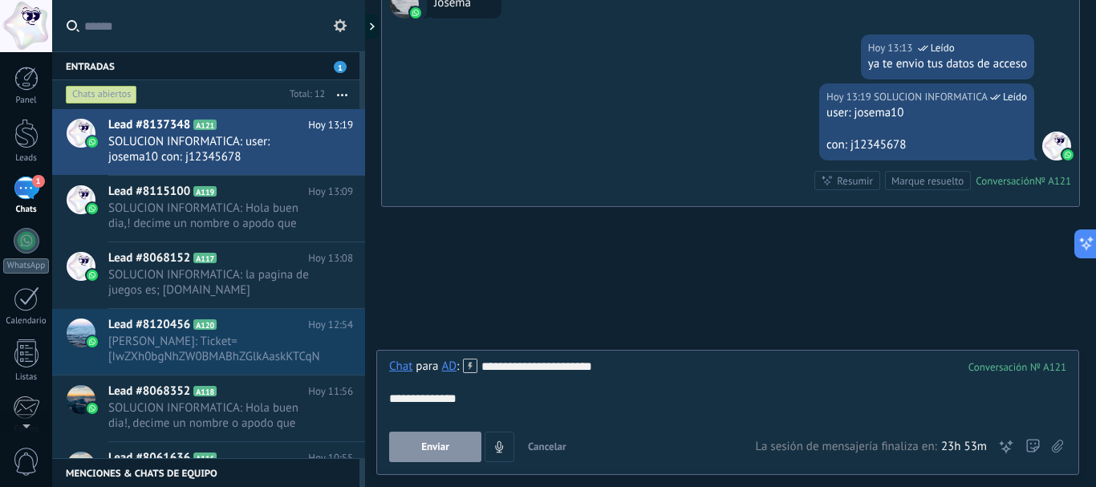
click at [434, 451] on span "Enviar" at bounding box center [435, 446] width 28 height 11
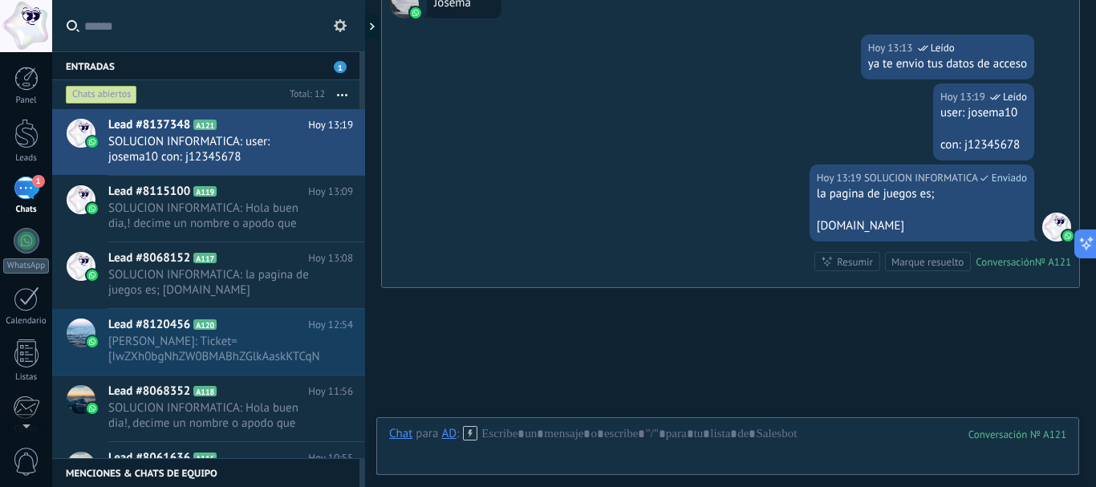
scroll to position [574, 0]
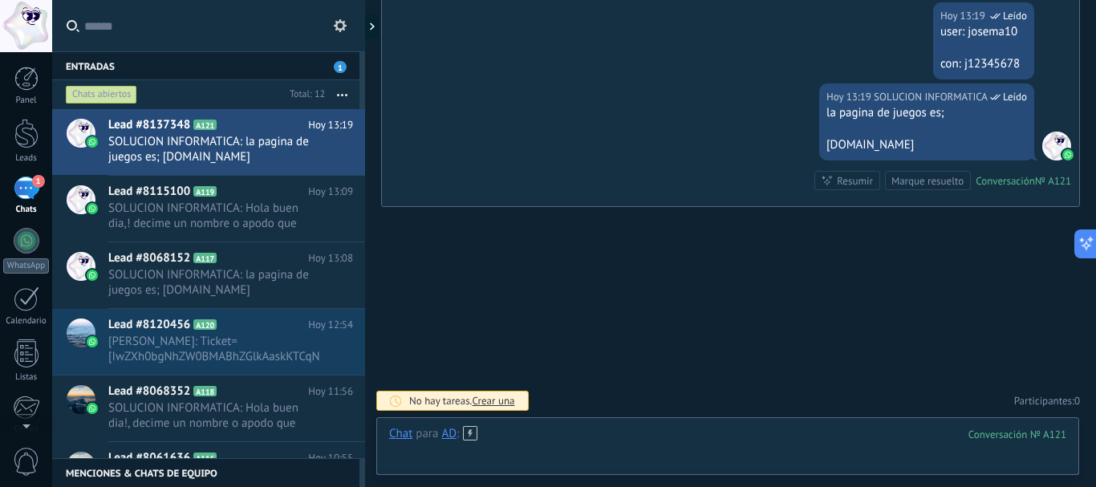
click at [907, 437] on div at bounding box center [727, 450] width 677 height 48
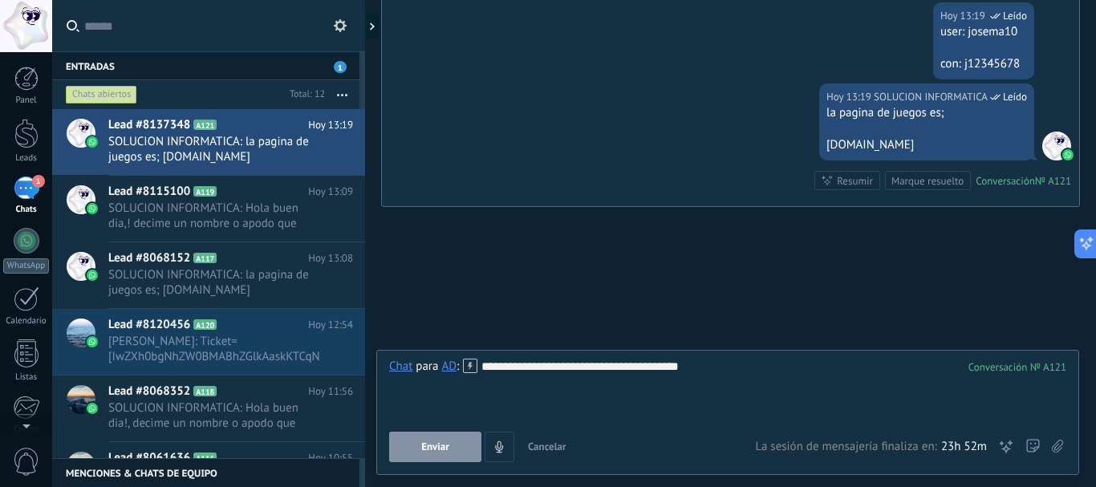
click at [456, 445] on button "Enviar" at bounding box center [435, 447] width 92 height 30
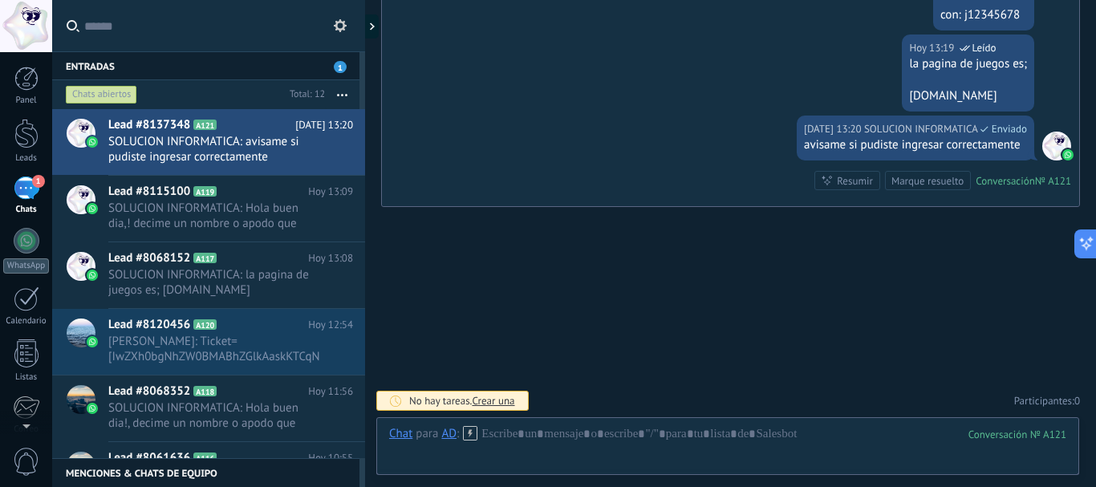
click at [771, 425] on div "Chat Correo Nota Tarea Chat para AD : 121 Enviar Cancelar Rastrear clics en lin…" at bounding box center [727, 446] width 703 height 58
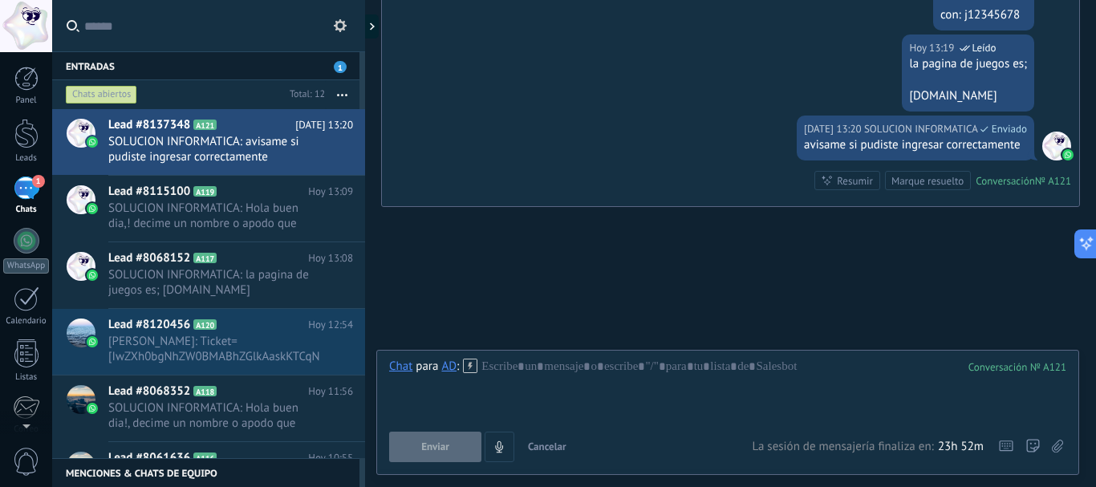
click at [617, 432] on div "Enviar Cancelar Rastrear clics en links ? Reducir links largos y rastrear clics…" at bounding box center [570, 447] width 363 height 30
click at [638, 387] on div at bounding box center [727, 389] width 677 height 61
click at [1053, 446] on use at bounding box center [1057, 446] width 11 height 13
click at [0, 0] on input "file" at bounding box center [0, 0] width 0 height 0
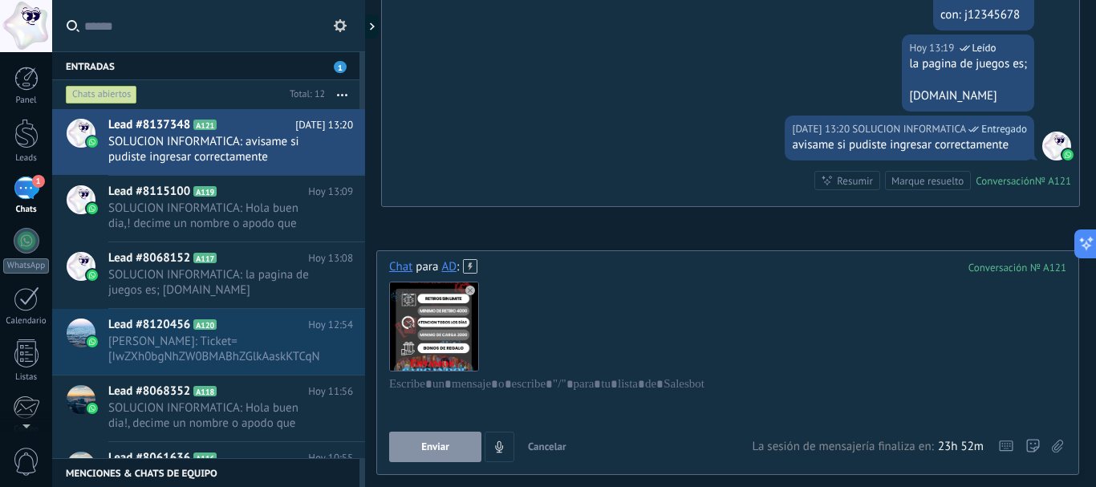
click at [447, 446] on span "Enviar" at bounding box center [435, 446] width 28 height 11
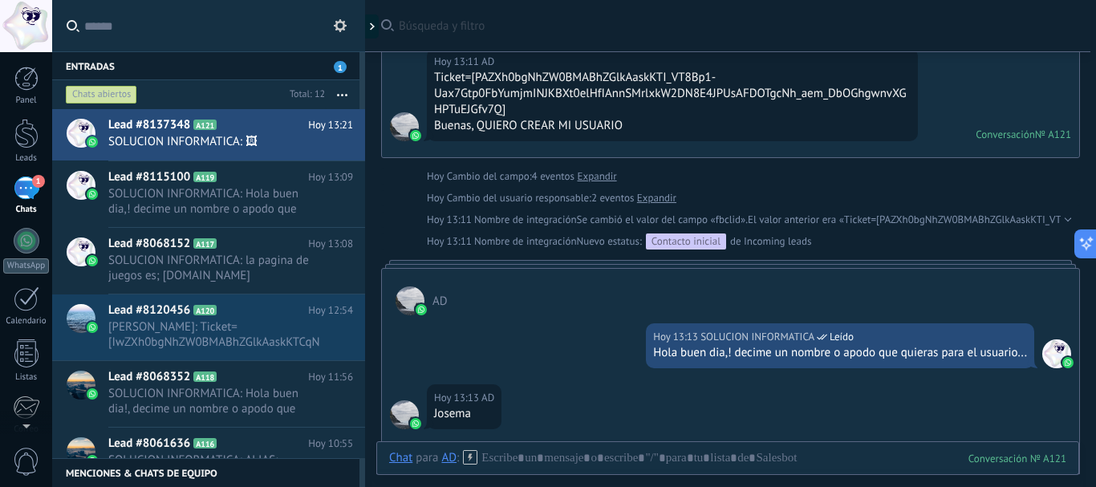
scroll to position [0, 0]
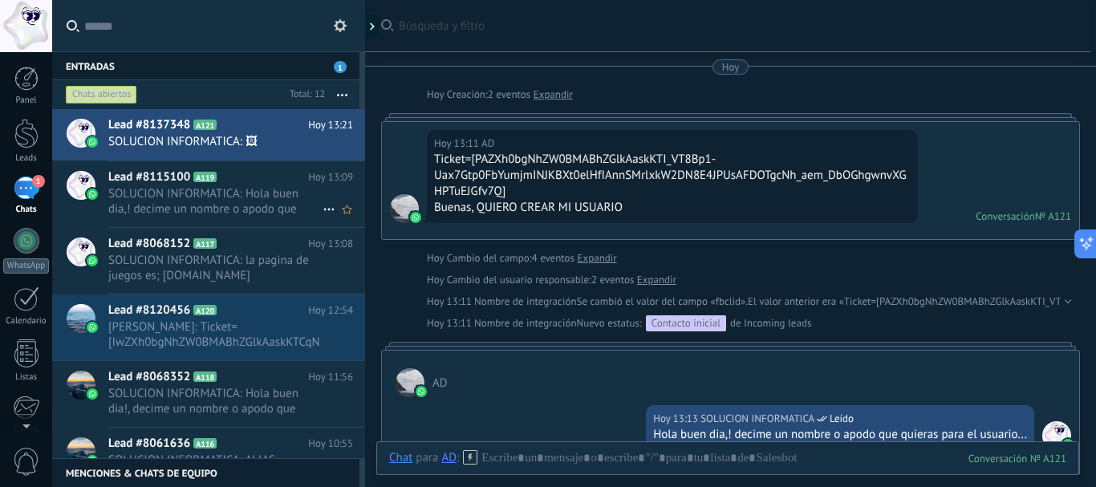
click at [264, 201] on span "SOLUCION INFORMATICA: Hola buen dia,! decime un nombre o apodo que quieras para…" at bounding box center [215, 201] width 214 height 30
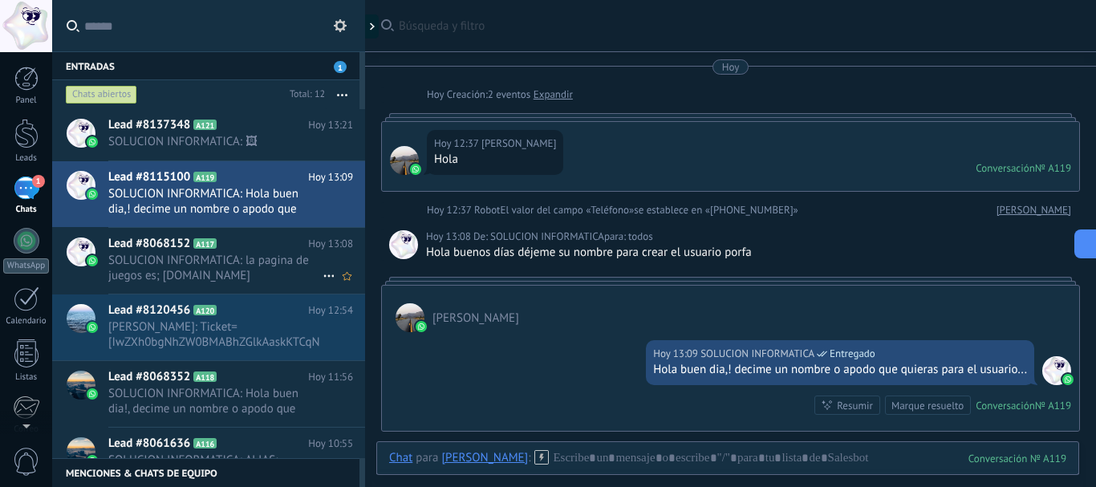
click at [178, 262] on span "SOLUCION INFORMATICA: la pagina de juegos es; [DOMAIN_NAME]" at bounding box center [215, 268] width 214 height 30
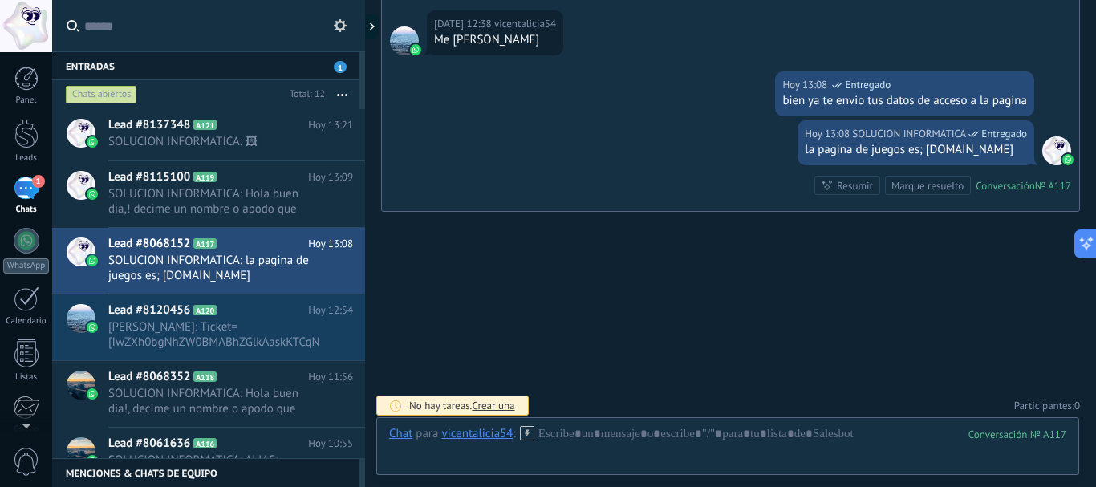
scroll to position [445, 0]
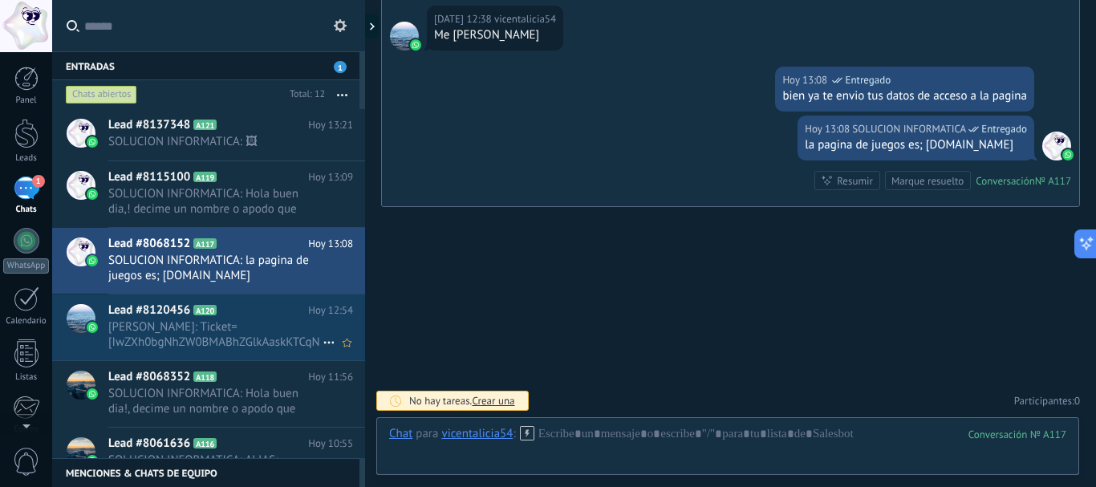
click at [176, 328] on span "[PERSON_NAME]: Ticket=[IwZXh0bgNhZW0BMABhZGlkAaskKTCqNk8BHouVDABQLrbRP2jirueoBm…" at bounding box center [215, 334] width 214 height 30
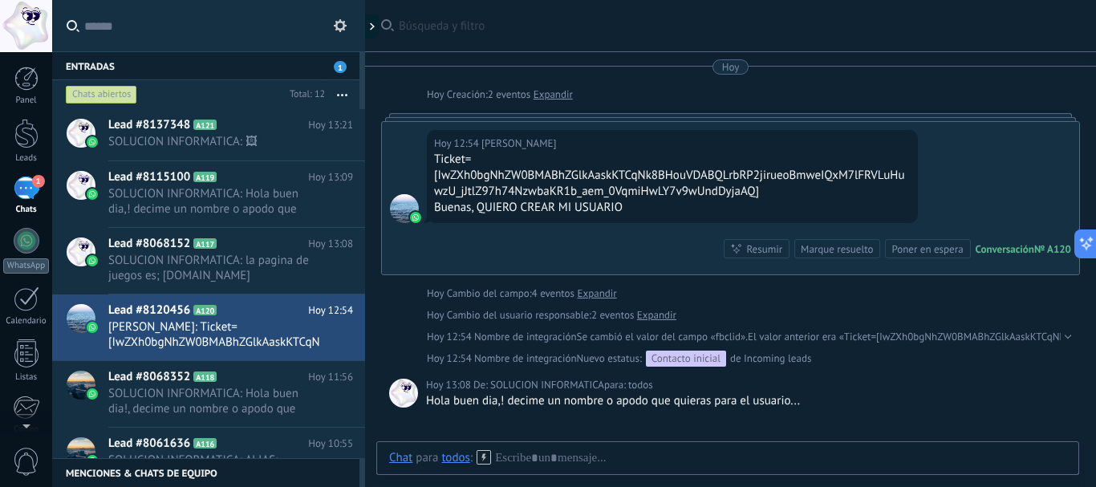
scroll to position [202, 0]
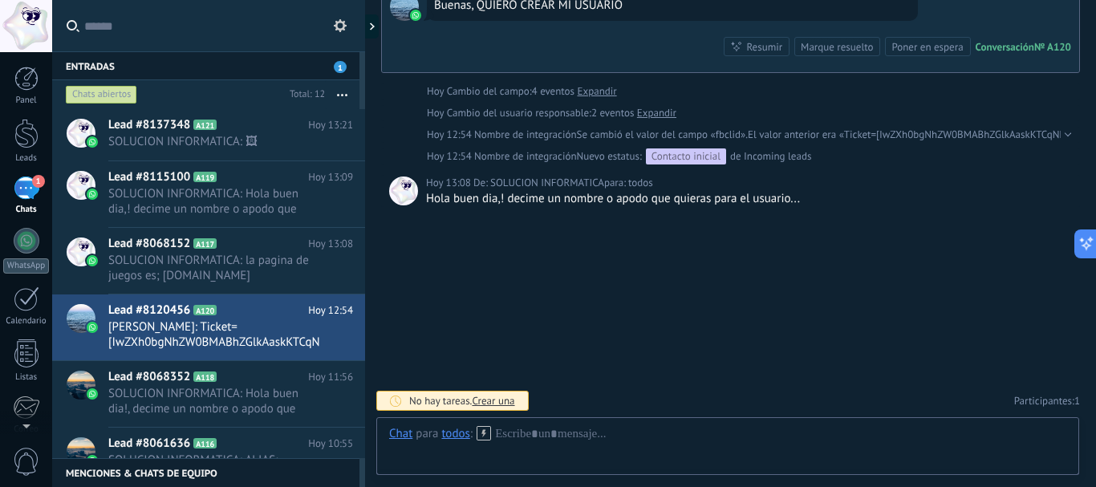
click at [620, 200] on div "Hola buen dia,! decime un nombre o apodo que quieras para el usuario..." at bounding box center [749, 199] width 646 height 16
click at [621, 199] on div "Hola buen dia,! decime un nombre o apodo que quieras para el usuario..." at bounding box center [749, 199] width 646 height 16
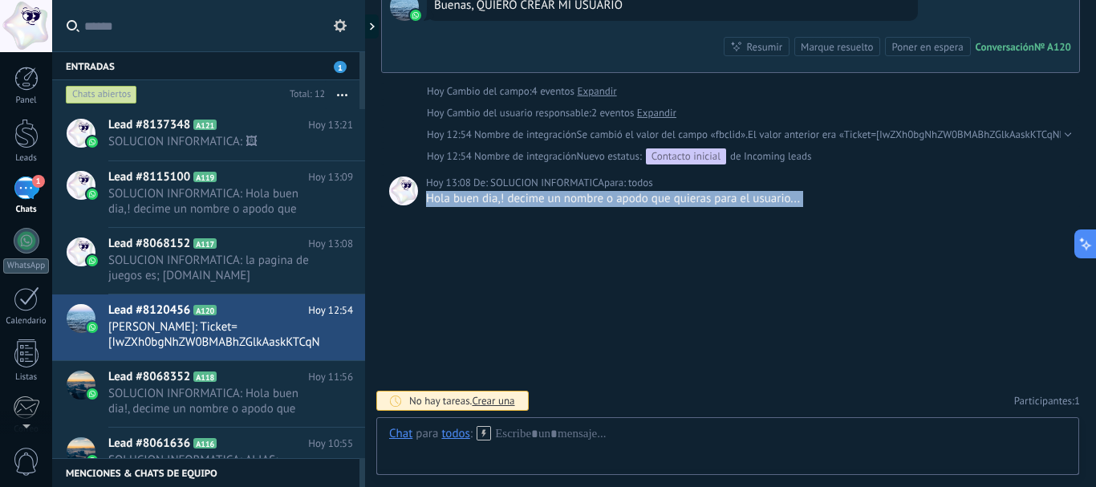
click at [621, 199] on div "Hola buen dia,! decime un nombre o apodo que quieras para el usuario..." at bounding box center [749, 199] width 646 height 16
copy div "Hola buen dia,! decime un nombre o apodo que quieras para el usuario... No hay …"
click at [576, 426] on div at bounding box center [727, 450] width 677 height 48
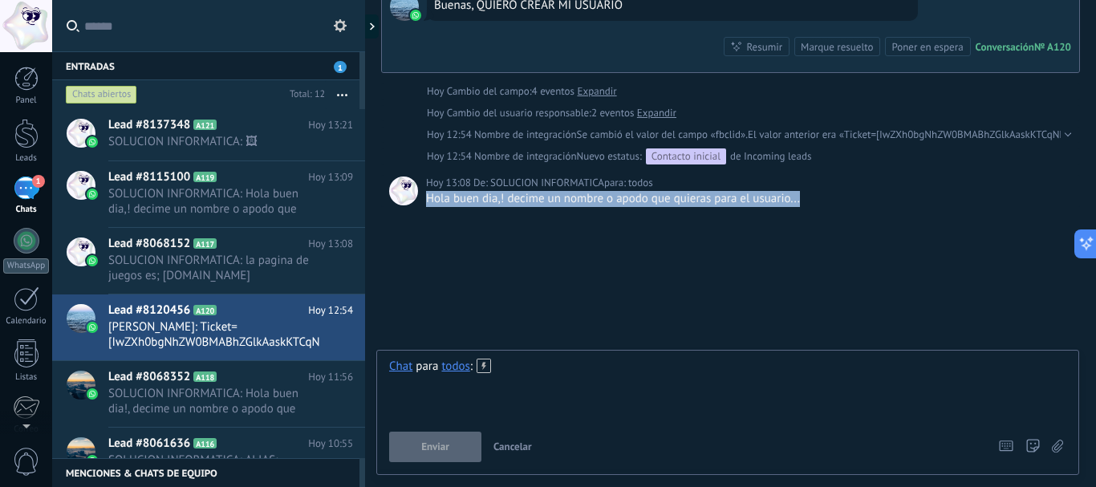
drag, startPoint x: 576, startPoint y: 426, endPoint x: 524, endPoint y: 360, distance: 84.0
click at [524, 360] on div at bounding box center [727, 389] width 677 height 61
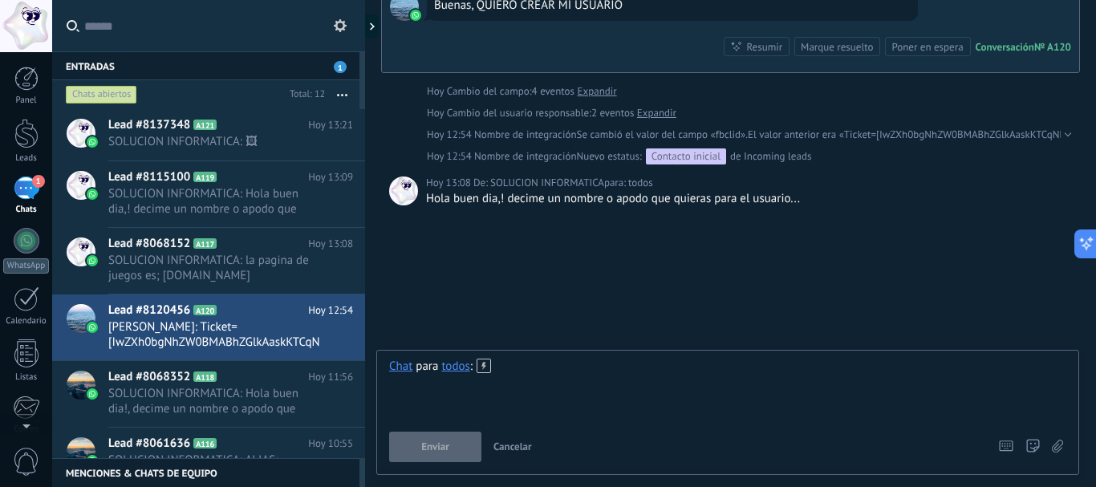
paste div
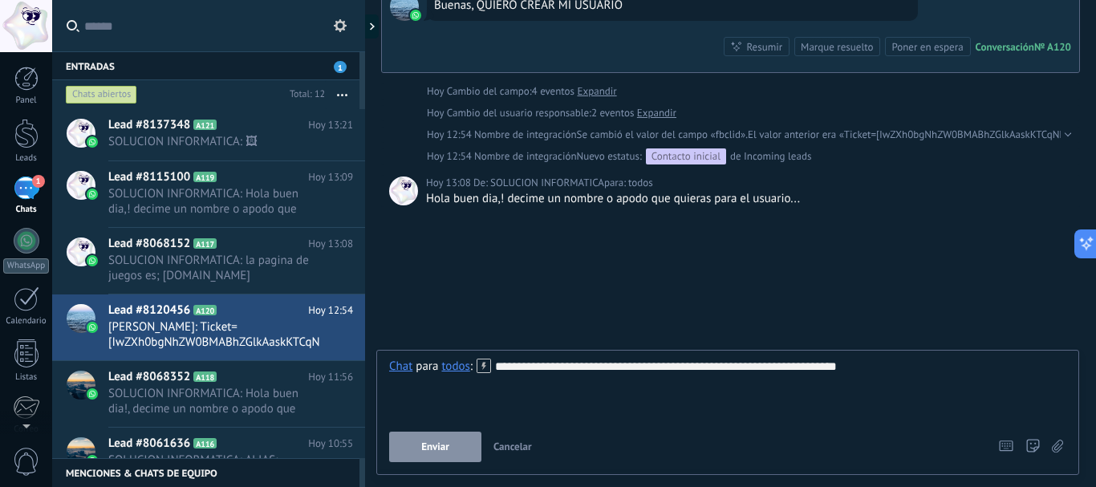
click at [464, 365] on div "todos" at bounding box center [455, 366] width 28 height 14
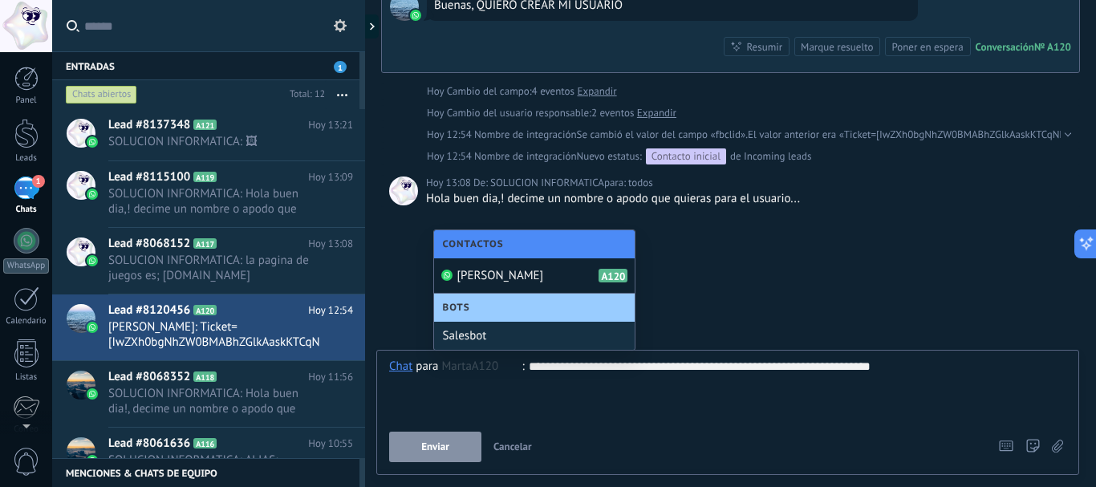
click at [481, 277] on span "[PERSON_NAME]" at bounding box center [500, 275] width 87 height 15
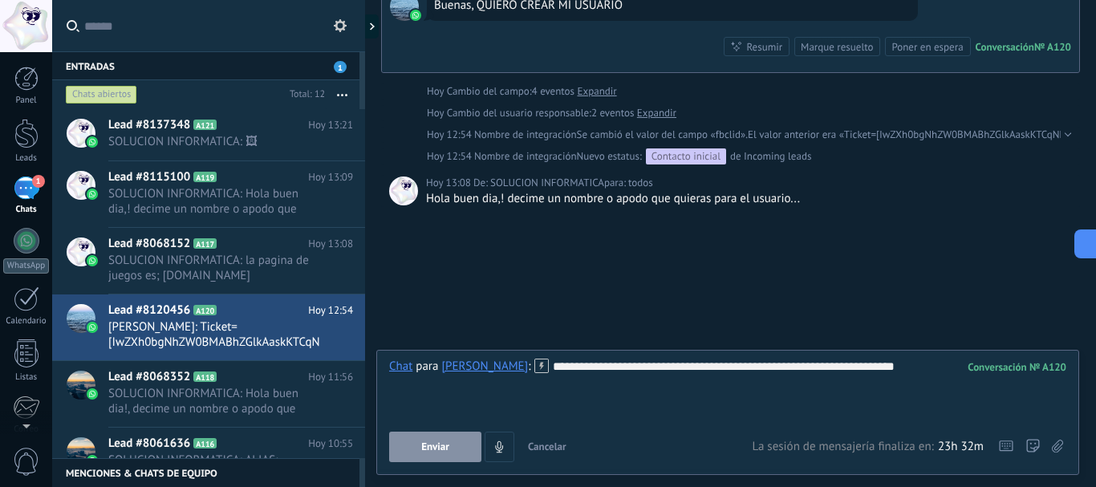
click at [451, 438] on button "Enviar" at bounding box center [435, 447] width 92 height 30
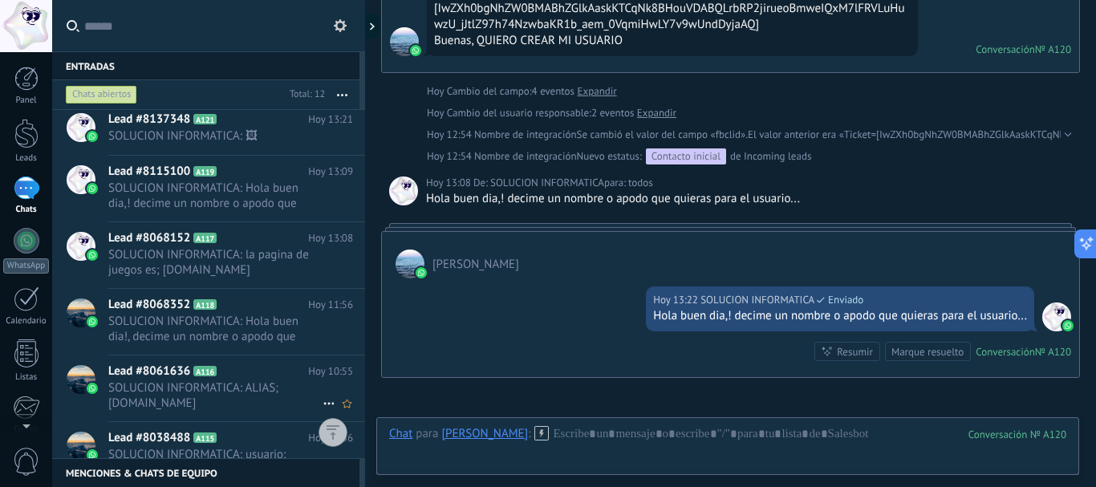
scroll to position [0, 0]
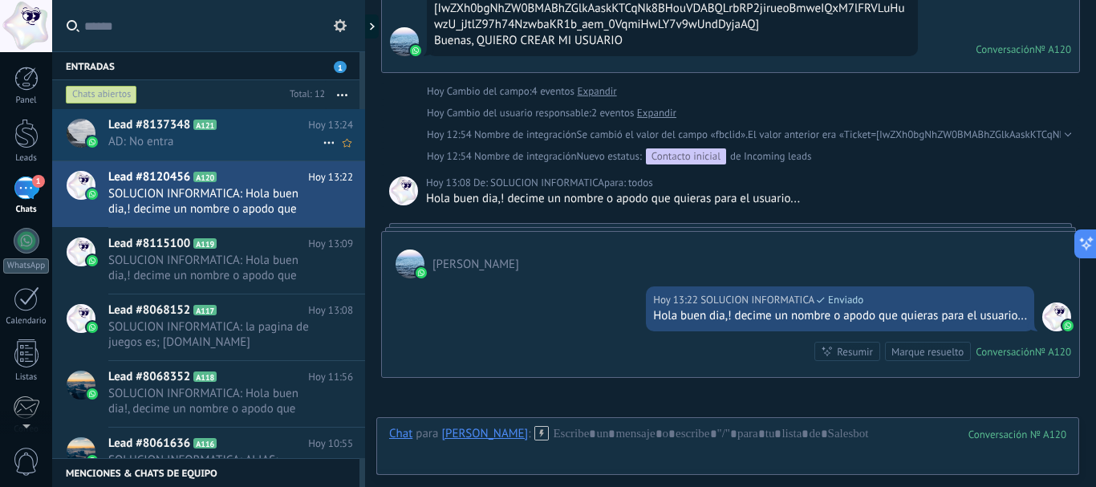
click at [205, 136] on span "AD: No entra" at bounding box center [215, 141] width 214 height 15
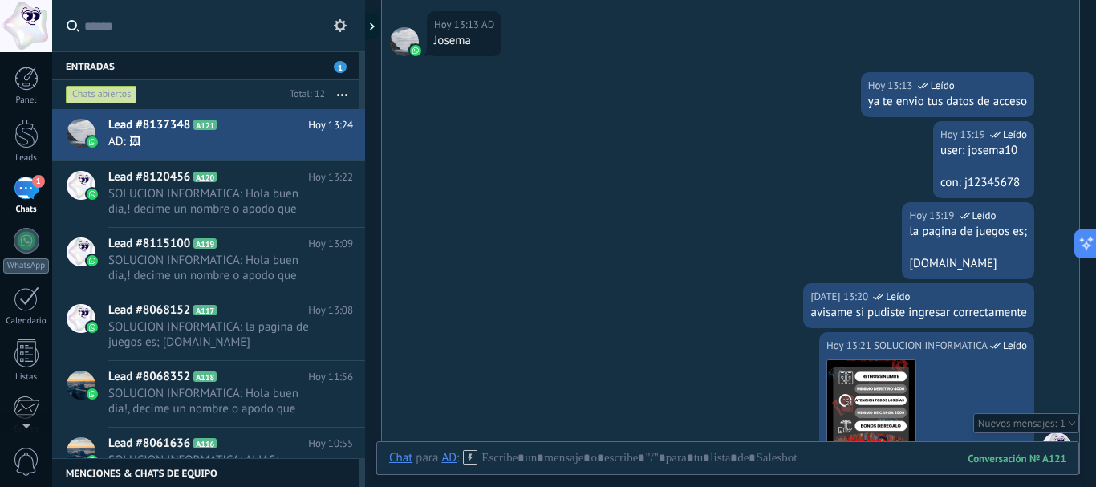
scroll to position [696, 0]
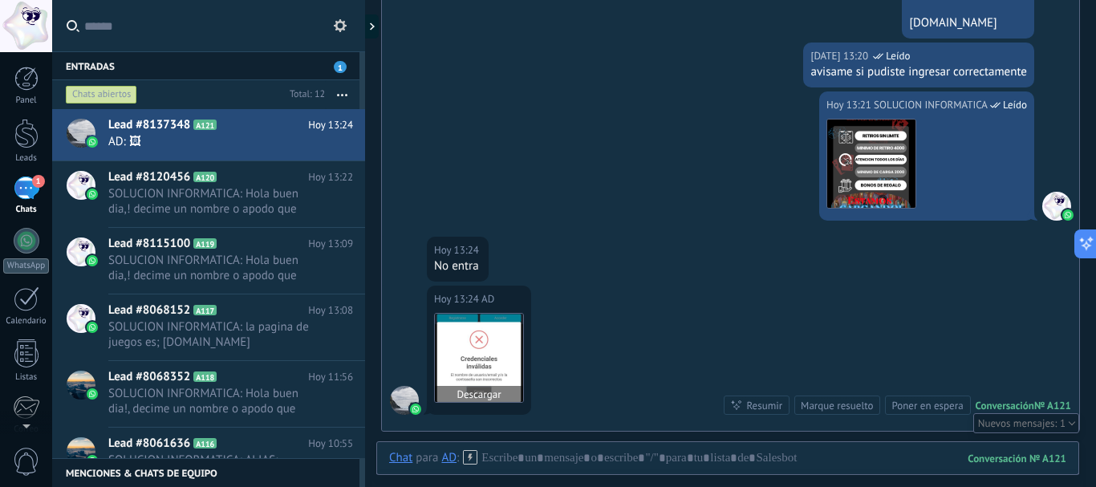
click at [477, 368] on img at bounding box center [479, 358] width 88 height 88
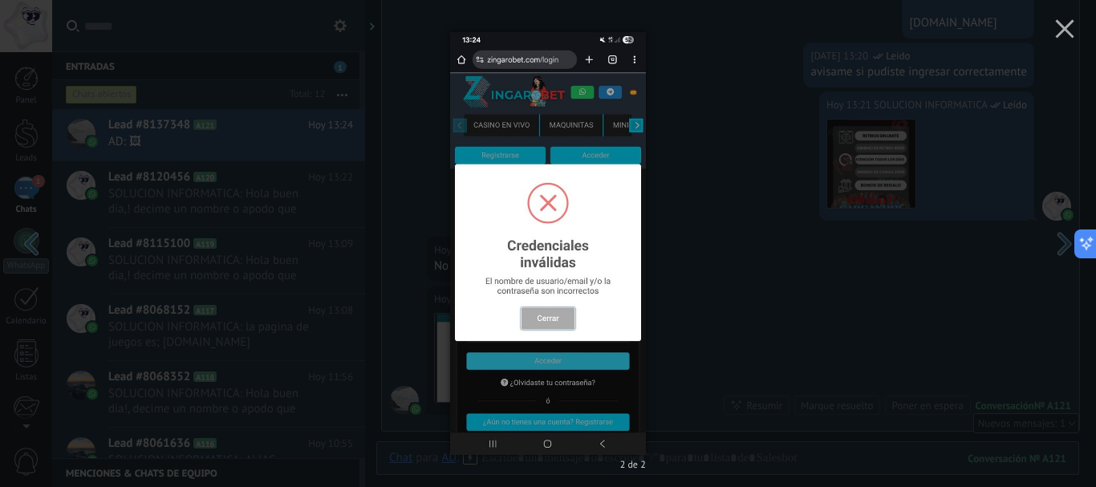
click at [826, 284] on div "2 de 2" at bounding box center [548, 243] width 1096 height 487
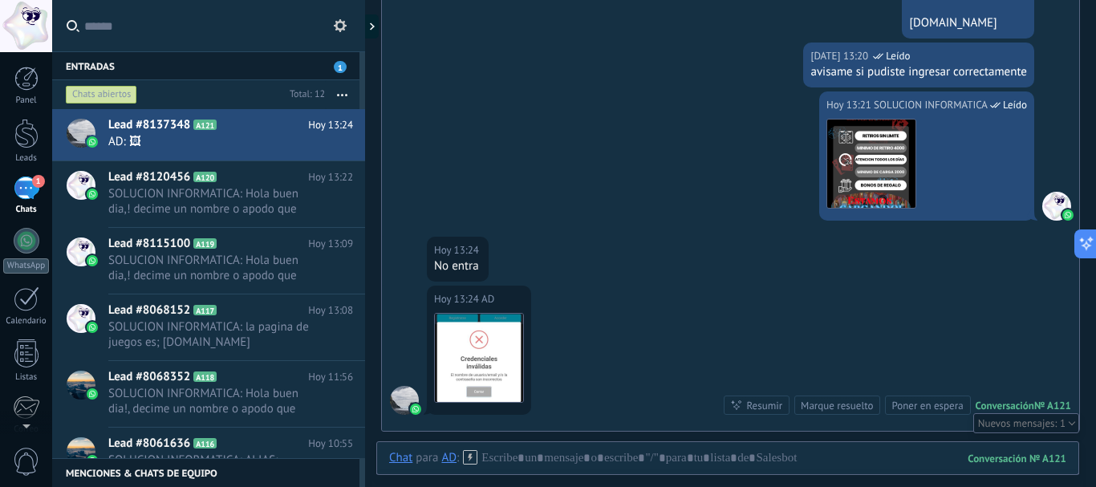
scroll to position [535, 0]
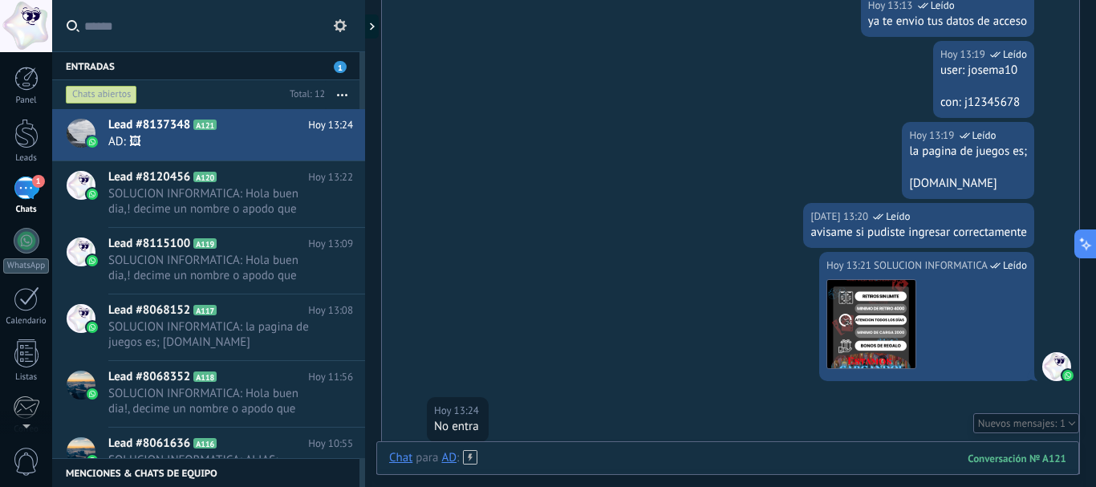
click at [545, 453] on div at bounding box center [727, 474] width 677 height 48
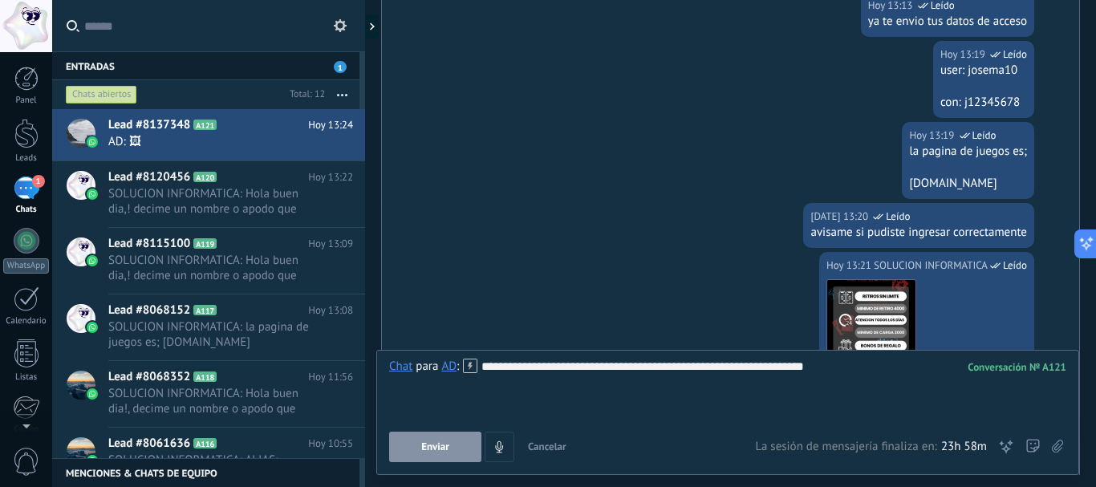
click at [540, 365] on div "**********" at bounding box center [727, 389] width 677 height 61
click at [465, 436] on button "Enviar" at bounding box center [435, 447] width 92 height 30
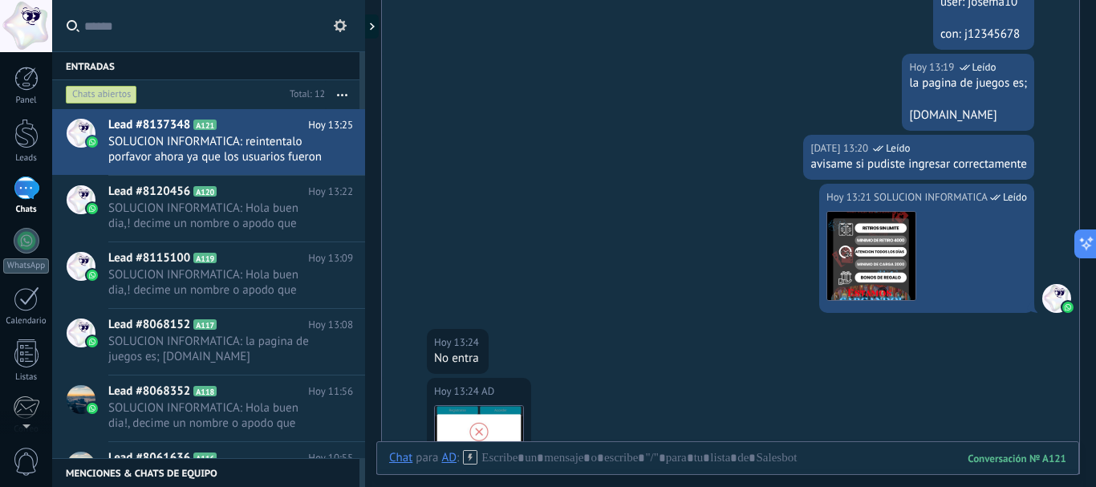
scroll to position [610, 0]
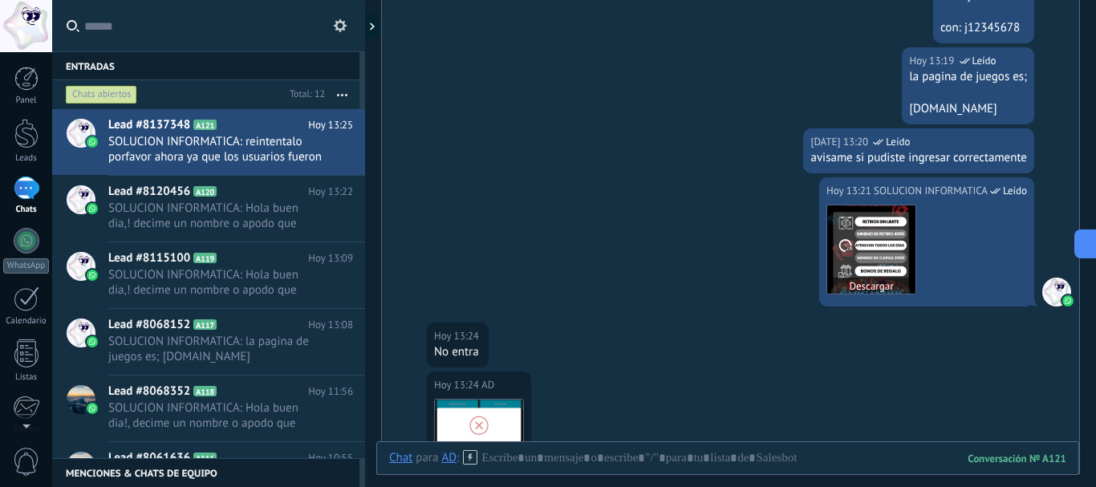
click at [875, 246] on img at bounding box center [871, 249] width 88 height 88
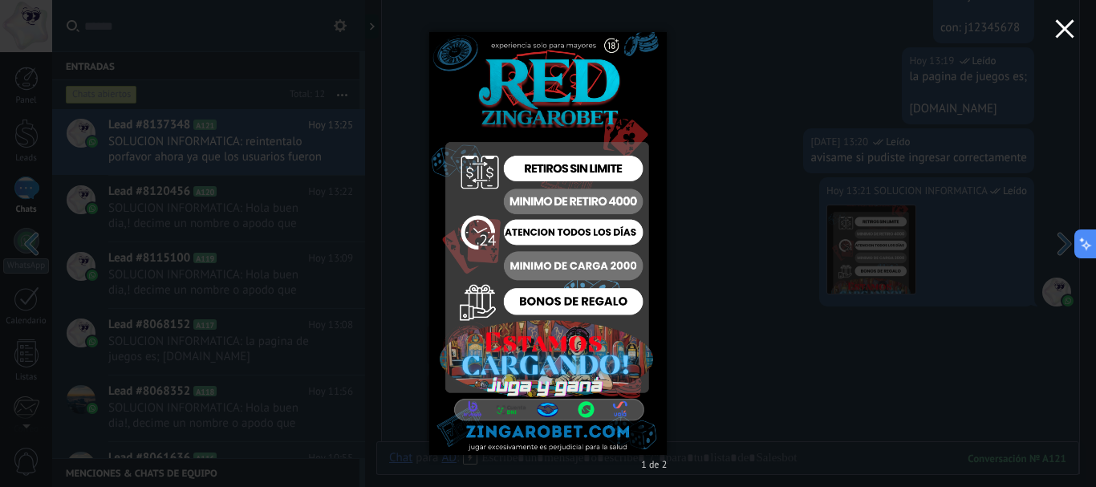
click at [1068, 34] on use "button" at bounding box center [1064, 28] width 18 height 18
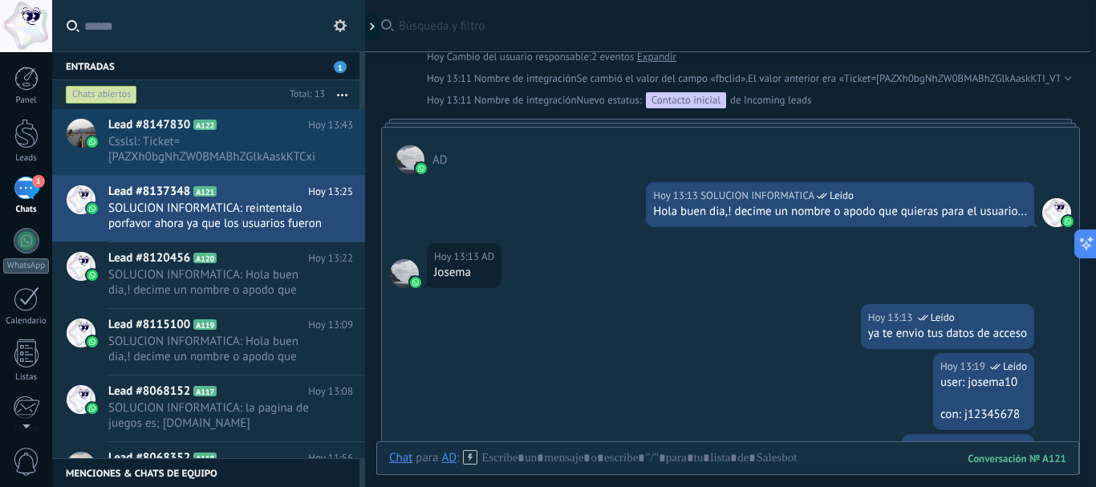
scroll to position [48, 0]
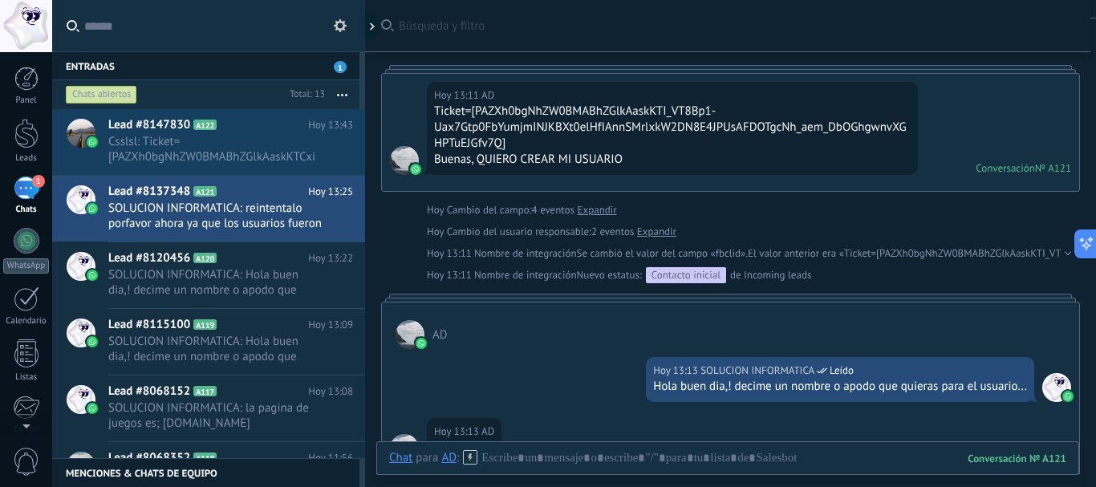
click at [746, 391] on div "Hola buen dia,! decime un nombre o apodo que quieras para el usuario..." at bounding box center [840, 387] width 374 height 16
click at [747, 389] on div "Hola buen dia,! decime un nombre o apodo que quieras para el usuario..." at bounding box center [840, 387] width 374 height 16
click at [748, 388] on div "Hola buen dia,! decime un nombre o apodo que quieras para el usuario..." at bounding box center [840, 387] width 374 height 16
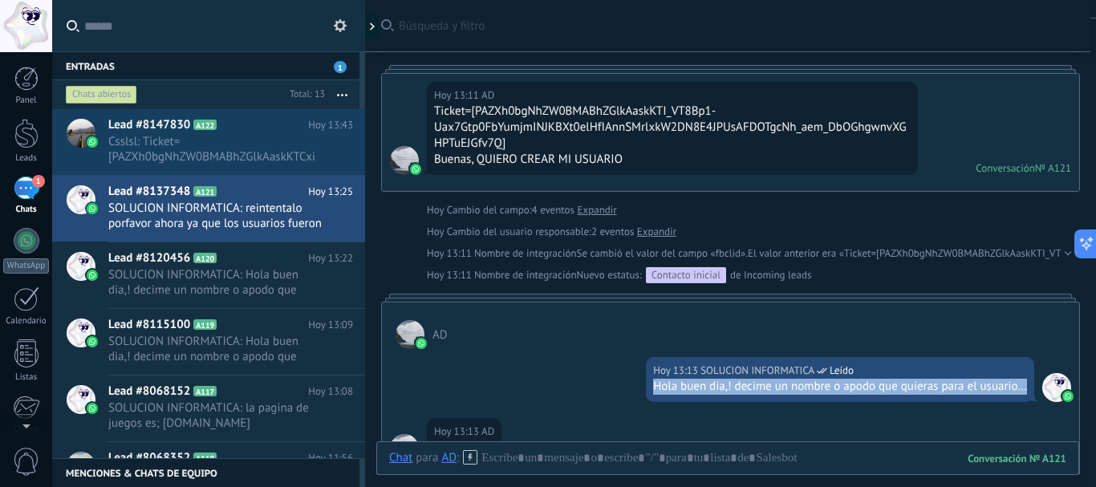
click at [748, 388] on div "Hola buen dia,! decime un nombre o apodo que quieras para el usuario..." at bounding box center [840, 387] width 374 height 16
click at [185, 164] on span "Csslsl: Ticket=[PAZXh0bgNhZW0BMABhZGlkAaskKTCxiU8Bp1N0o5cA0V9a2b7Jzec8eJBi4r0Qh…" at bounding box center [215, 149] width 214 height 30
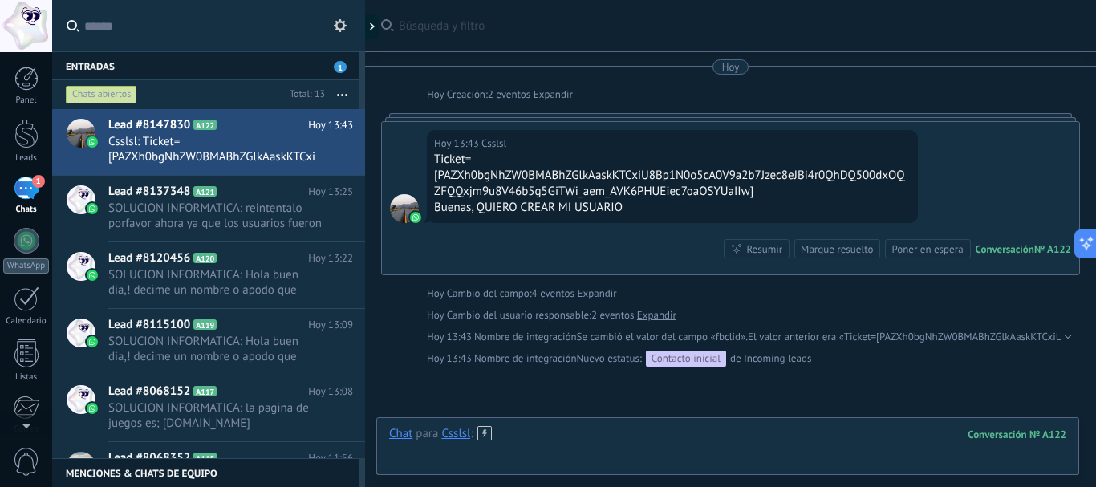
click at [537, 443] on div at bounding box center [727, 450] width 677 height 48
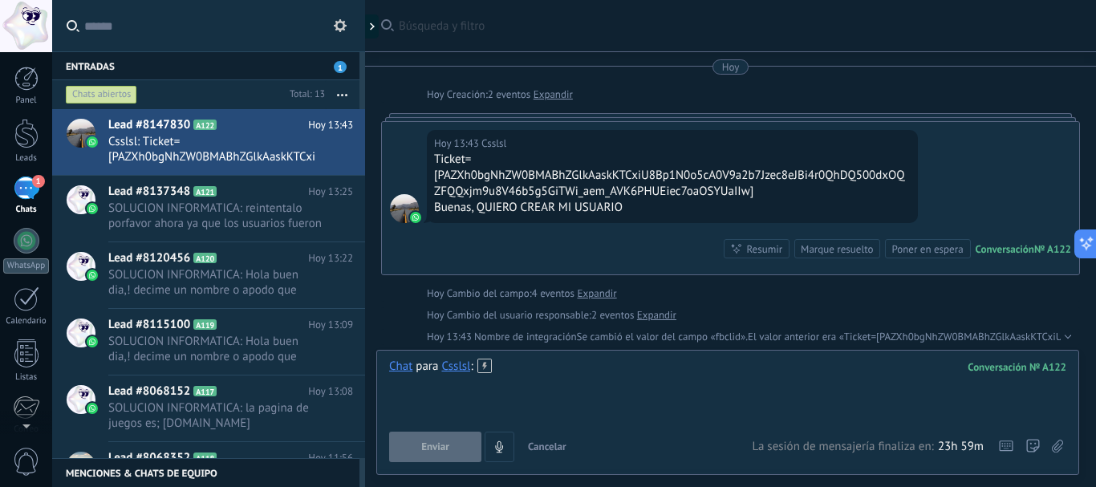
paste div
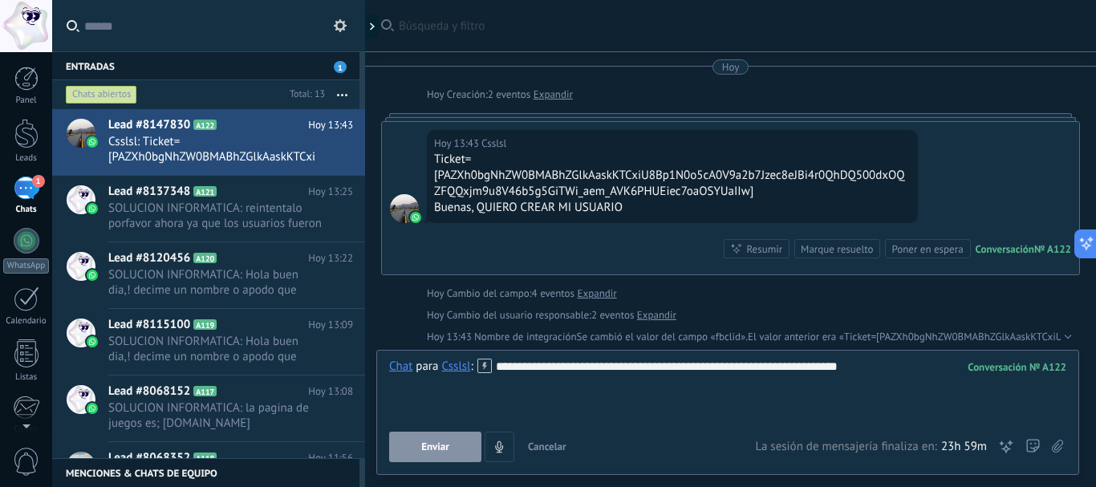
click at [431, 440] on button "Enviar" at bounding box center [435, 447] width 92 height 30
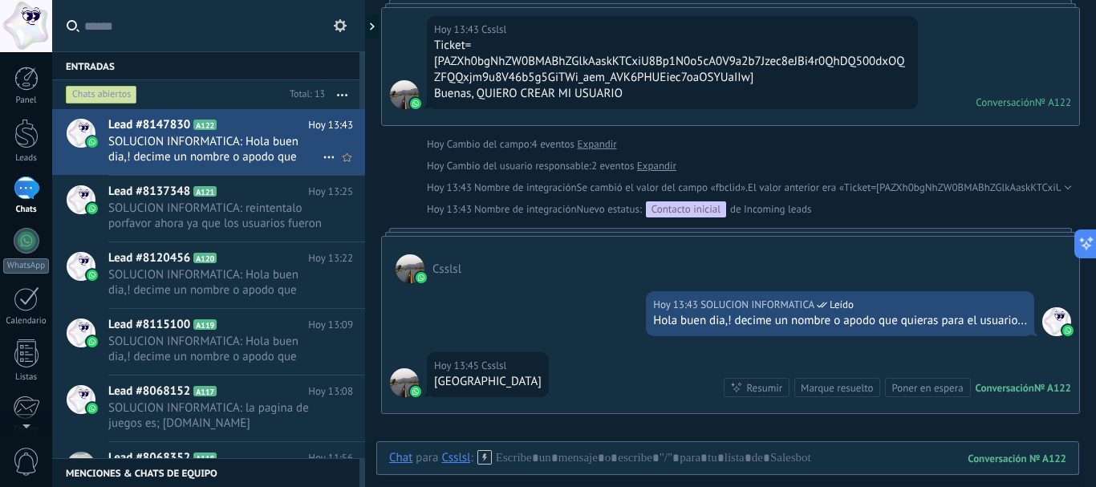
scroll to position [148, 0]
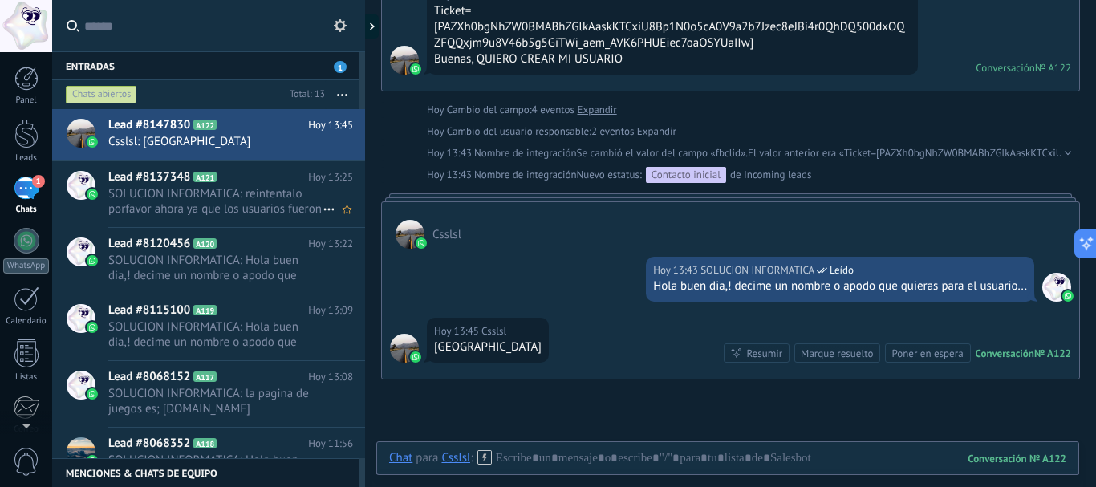
click at [147, 208] on span "SOLUCION INFORMATICA: reintentalo porfavor ahora ya que los usuarios fueron pro…" at bounding box center [215, 201] width 214 height 30
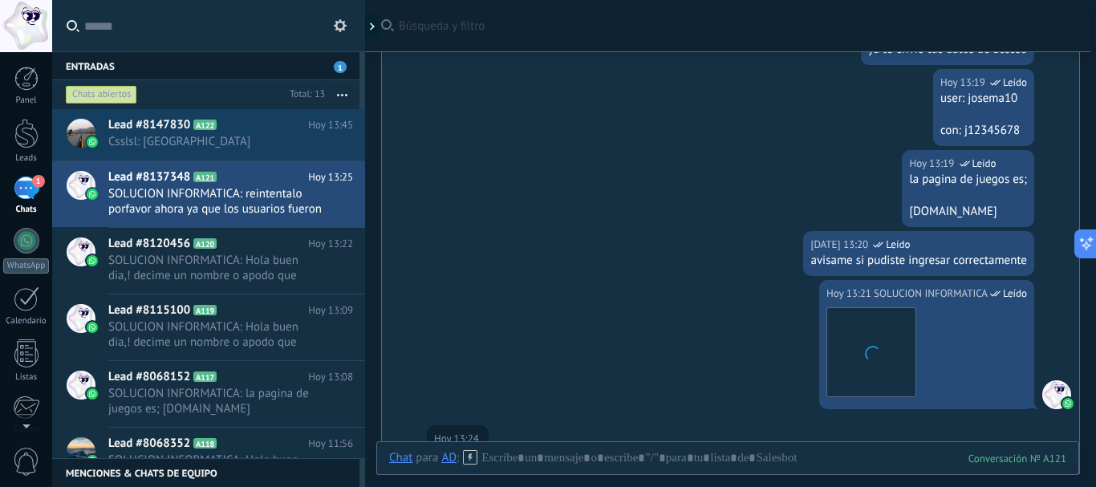
scroll to position [369, 0]
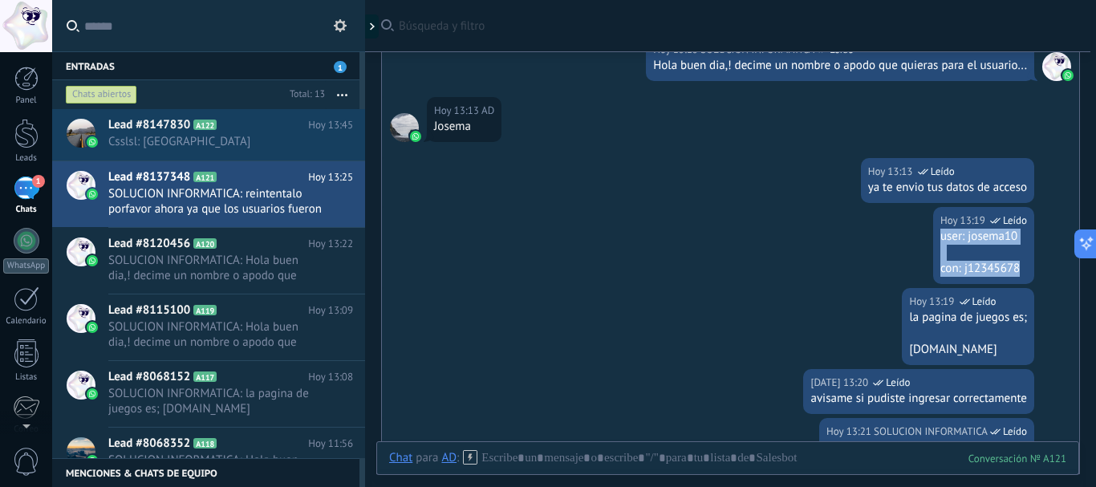
drag, startPoint x: 1020, startPoint y: 263, endPoint x: 936, endPoint y: 234, distance: 89.1
click at [940, 234] on div "user: josema10 con: j12345678" at bounding box center [983, 253] width 87 height 48
copy div "user: josema10 con: j12345678"
click at [162, 143] on span "Csslsl: [GEOGRAPHIC_DATA]" at bounding box center [215, 141] width 214 height 15
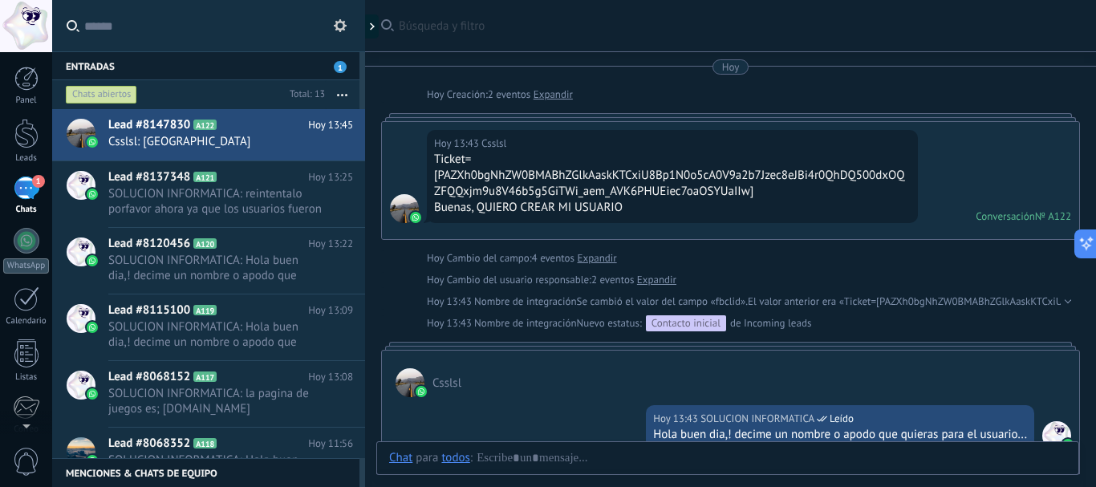
scroll to position [254, 0]
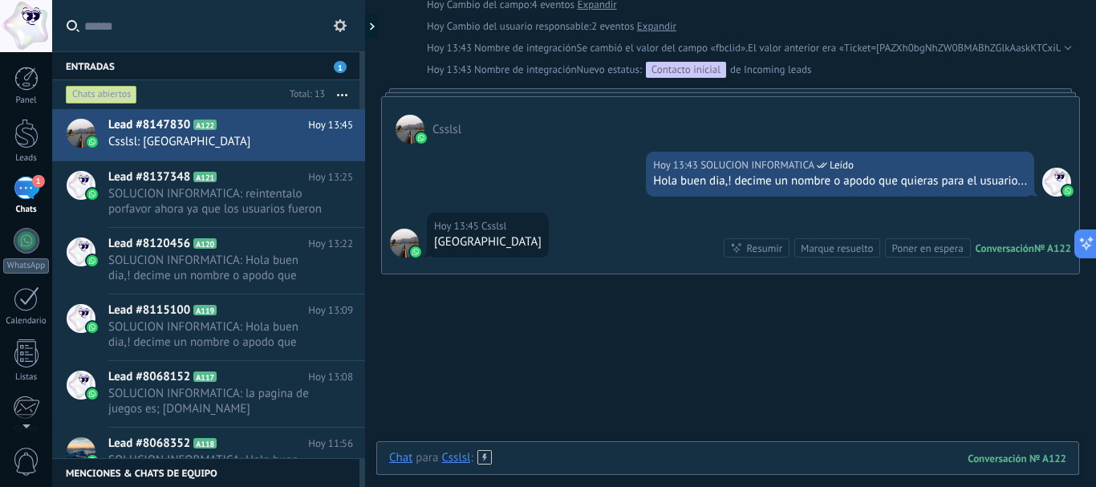
click at [672, 452] on div at bounding box center [727, 474] width 677 height 48
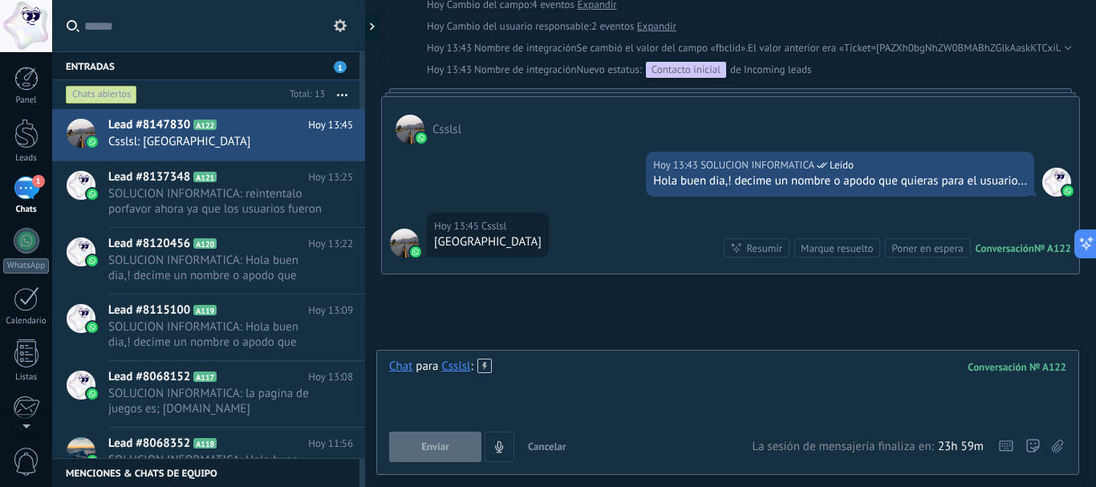
paste div
drag, startPoint x: 577, startPoint y: 363, endPoint x: 523, endPoint y: 366, distance: 53.8
click at [523, 366] on div "**********" at bounding box center [727, 389] width 677 height 61
drag, startPoint x: 471, startPoint y: 398, endPoint x: 412, endPoint y: 401, distance: 59.5
click at [412, 401] on div "**********" at bounding box center [727, 399] width 677 height 16
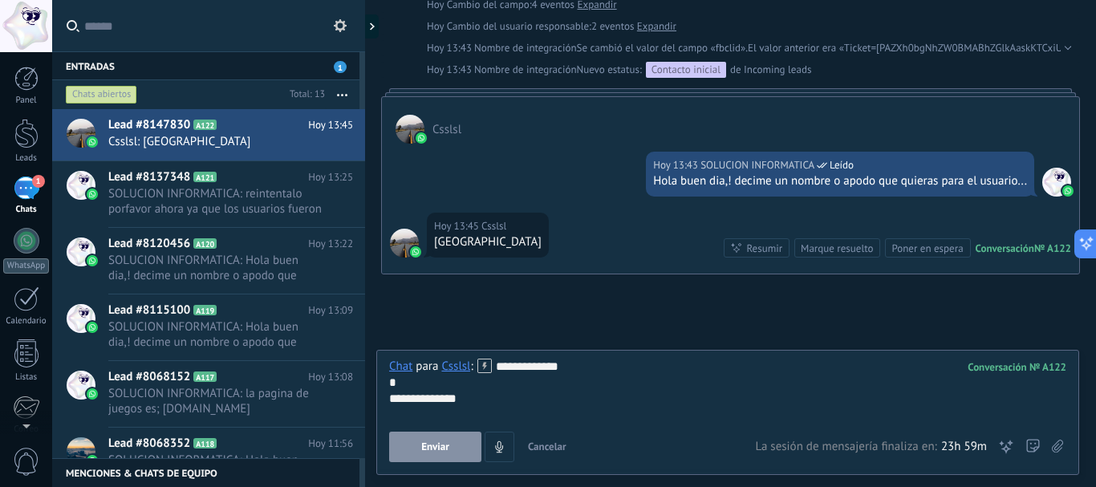
click at [449, 454] on button "Enviar" at bounding box center [435, 447] width 92 height 30
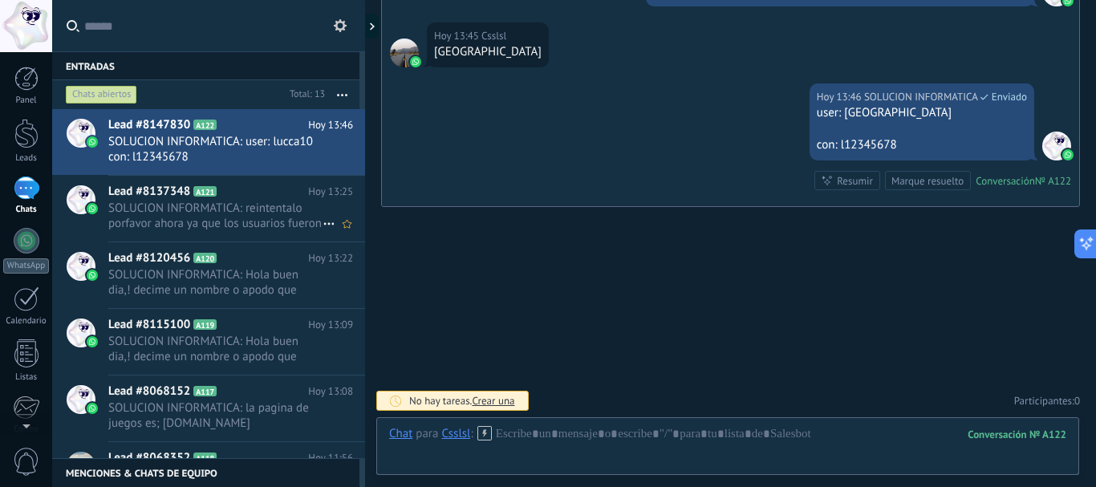
click at [258, 222] on span "SOLUCION INFORMATICA: reintentalo porfavor ahora ya que los usuarios fueron pro…" at bounding box center [215, 216] width 214 height 30
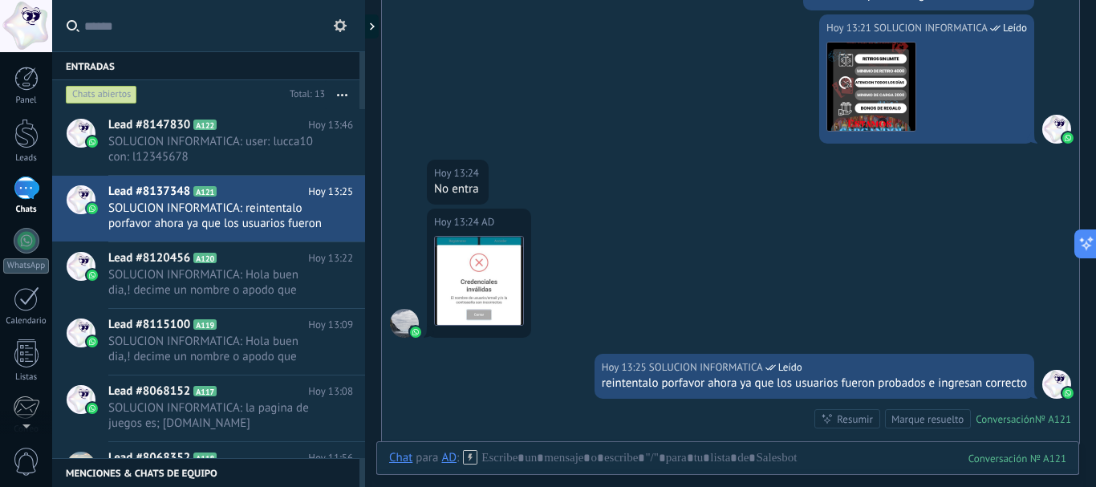
scroll to position [527, 0]
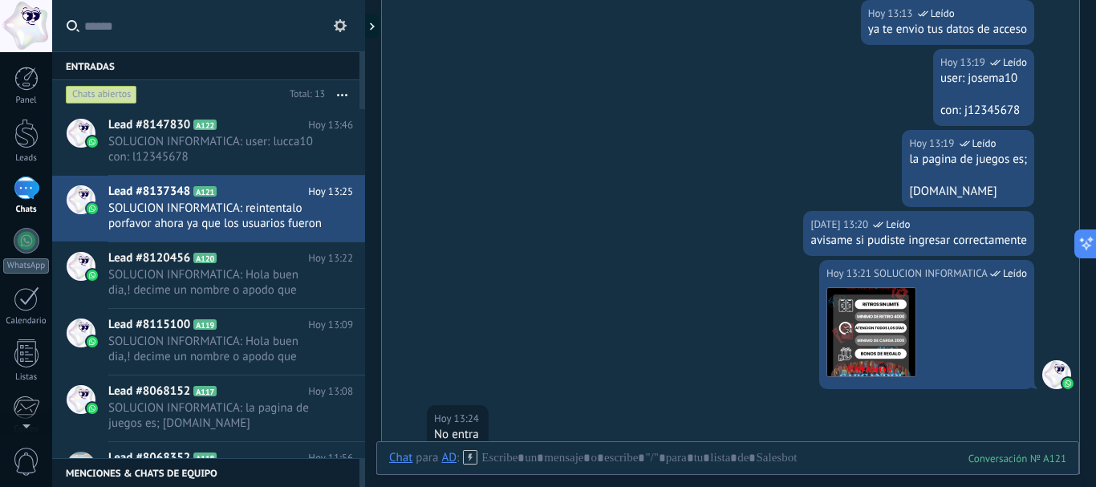
drag, startPoint x: 985, startPoint y: 189, endPoint x: 903, endPoint y: 160, distance: 87.5
click at [903, 160] on div "[DATE] 13:19 SOLUCION INFORMATICA Leído la pagina de juegos es; [DOMAIN_NAME]" at bounding box center [968, 168] width 132 height 77
copy div "la pagina de juegos es; [DOMAIN_NAME]"
click at [116, 149] on span "SOLUCION INFORMATICA: user: lucca10 con: l12345678" at bounding box center [215, 149] width 214 height 30
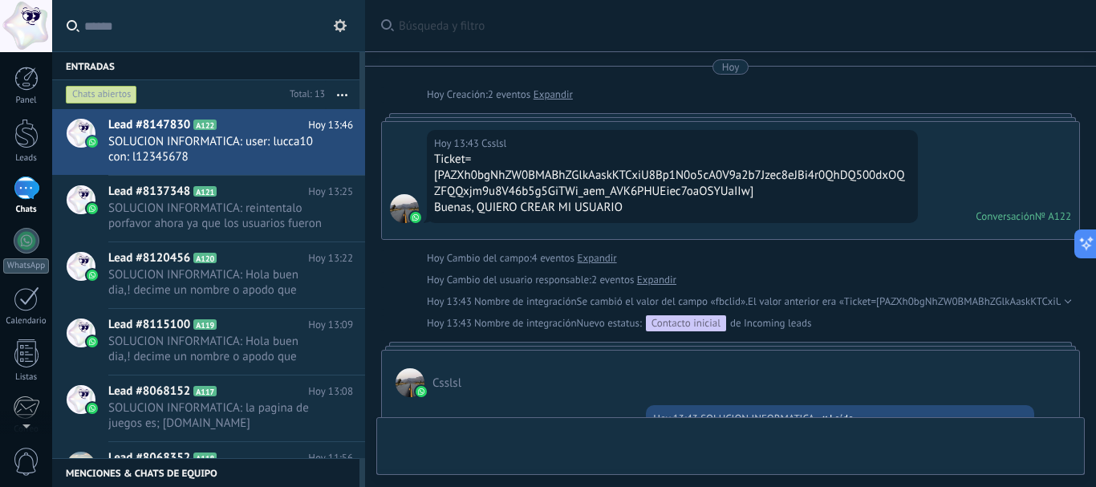
scroll to position [444, 0]
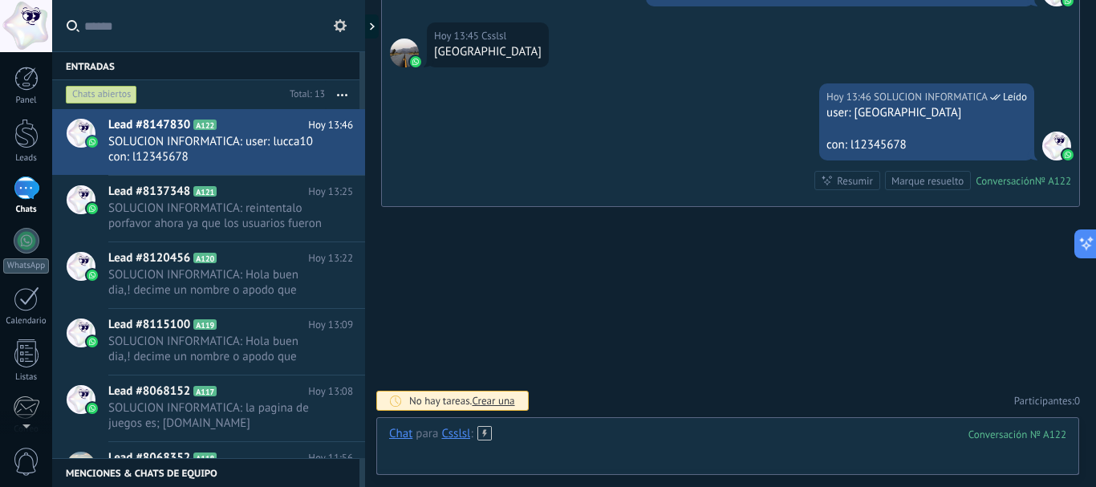
paste div
click at [635, 440] on div "**********" at bounding box center [727, 450] width 677 height 48
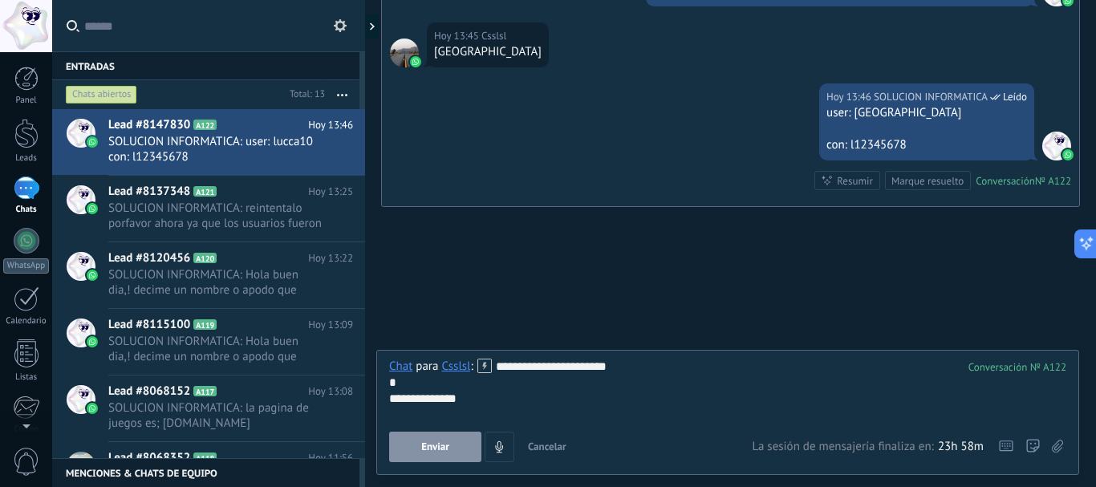
click at [440, 448] on span "Enviar" at bounding box center [435, 446] width 28 height 11
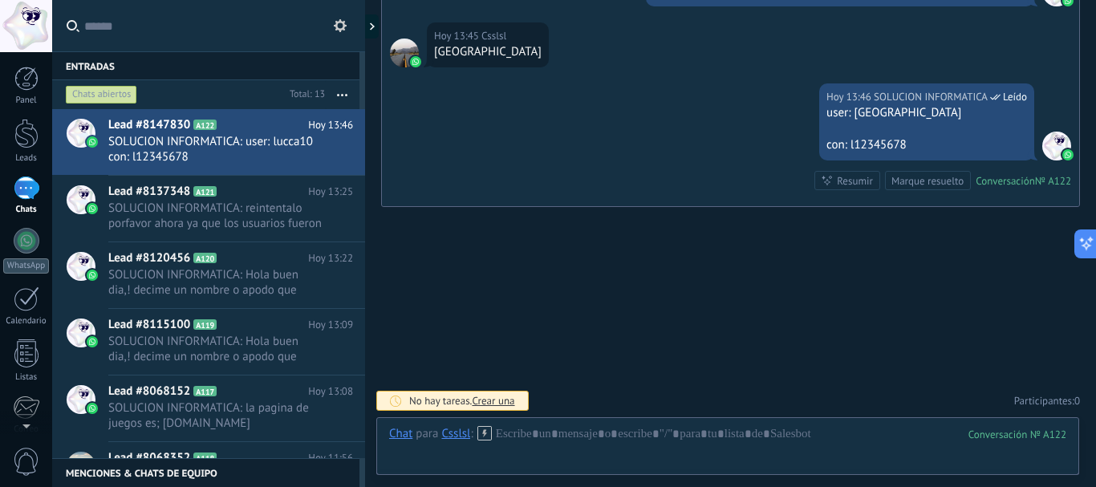
scroll to position [525, 0]
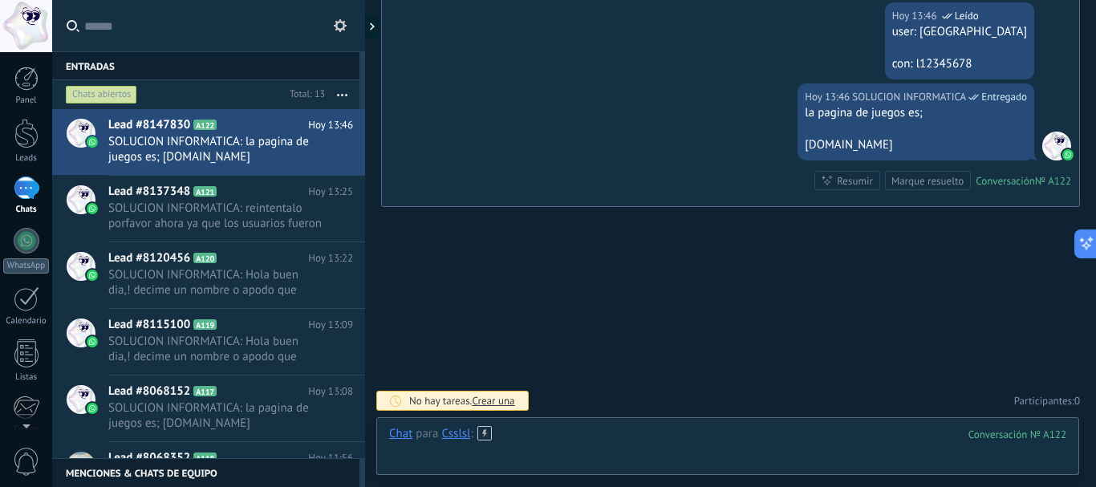
click at [614, 431] on div at bounding box center [727, 450] width 677 height 48
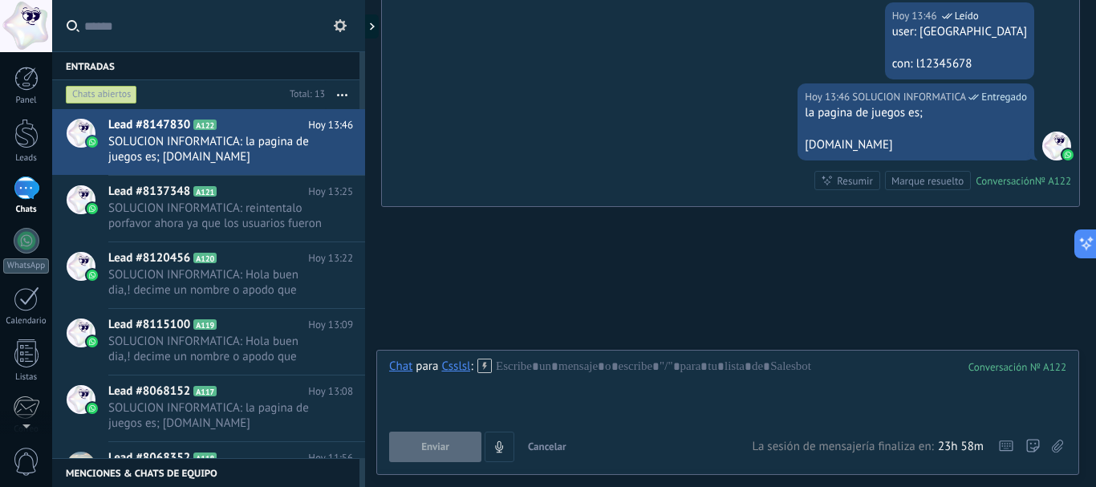
click at [1057, 437] on label at bounding box center [1056, 447] width 11 height 30
click at [0, 0] on input "file" at bounding box center [0, 0] width 0 height 0
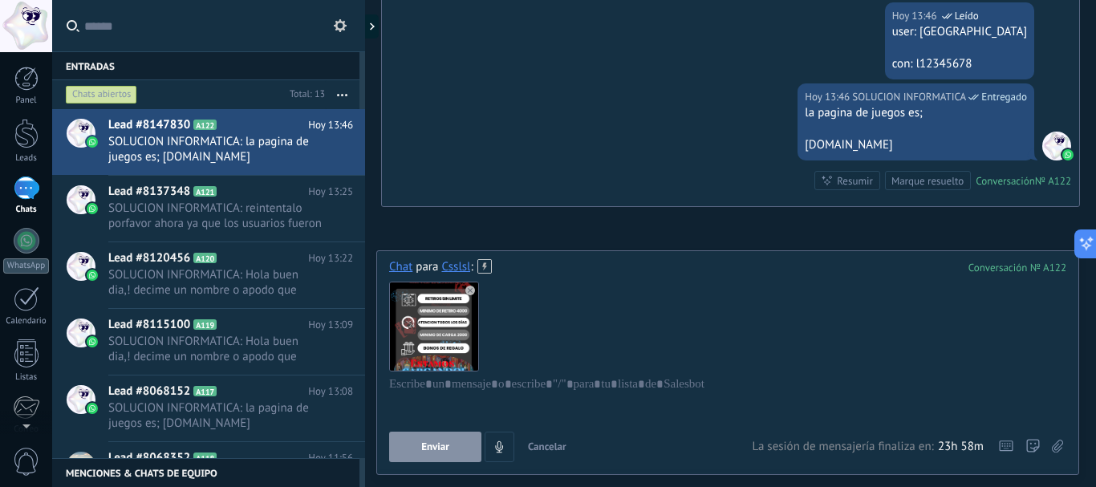
click at [446, 456] on button "Enviar" at bounding box center [435, 447] width 92 height 30
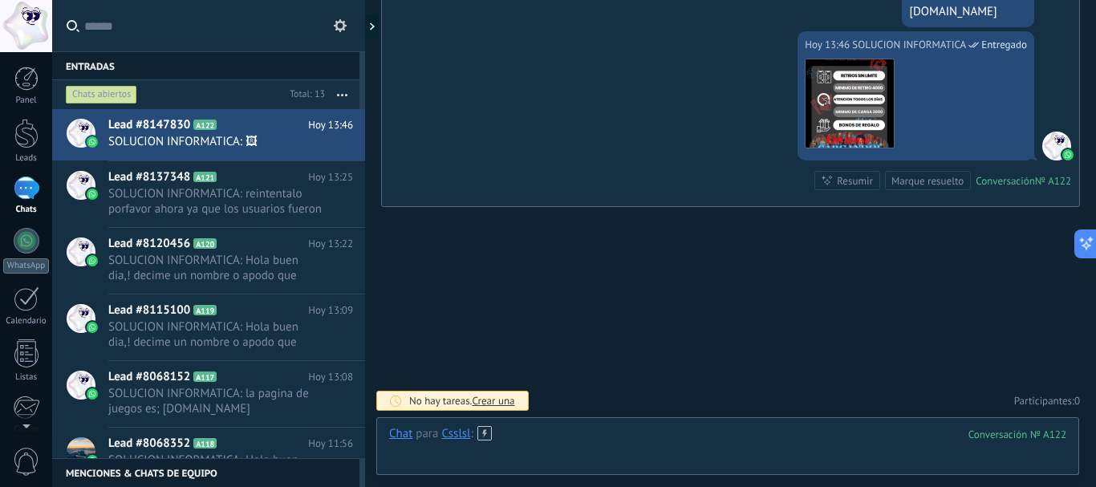
click at [556, 446] on div at bounding box center [727, 450] width 677 height 48
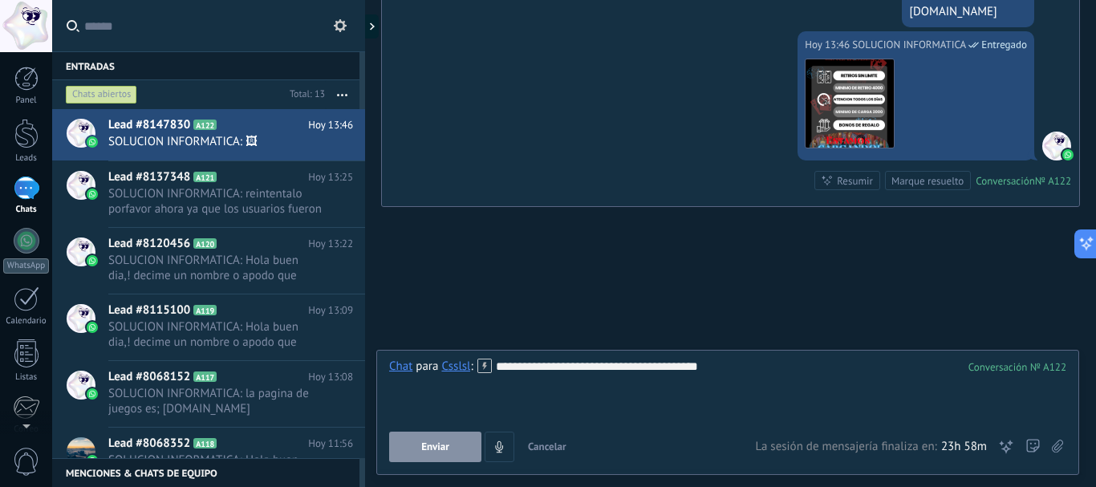
click at [462, 440] on button "Enviar" at bounding box center [435, 447] width 92 height 30
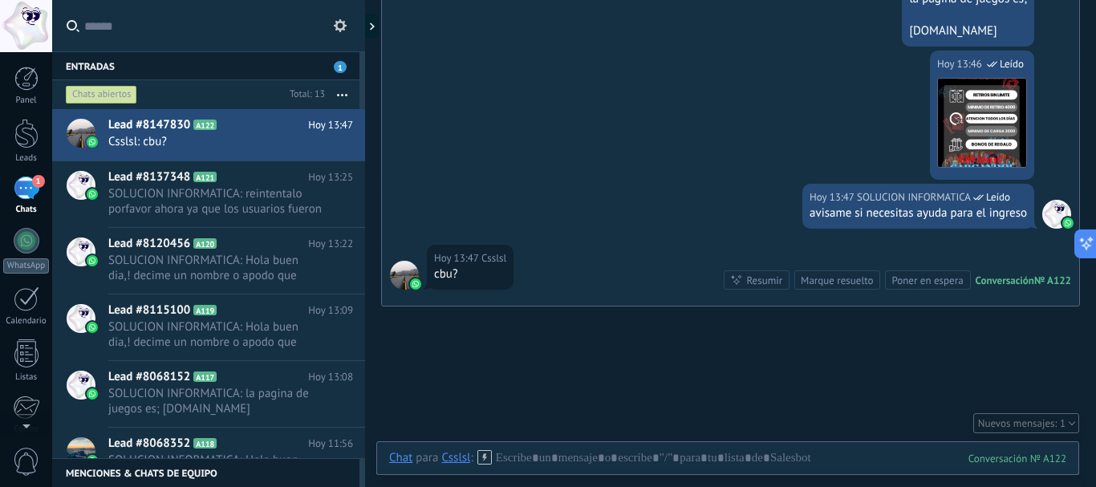
scroll to position [738, 0]
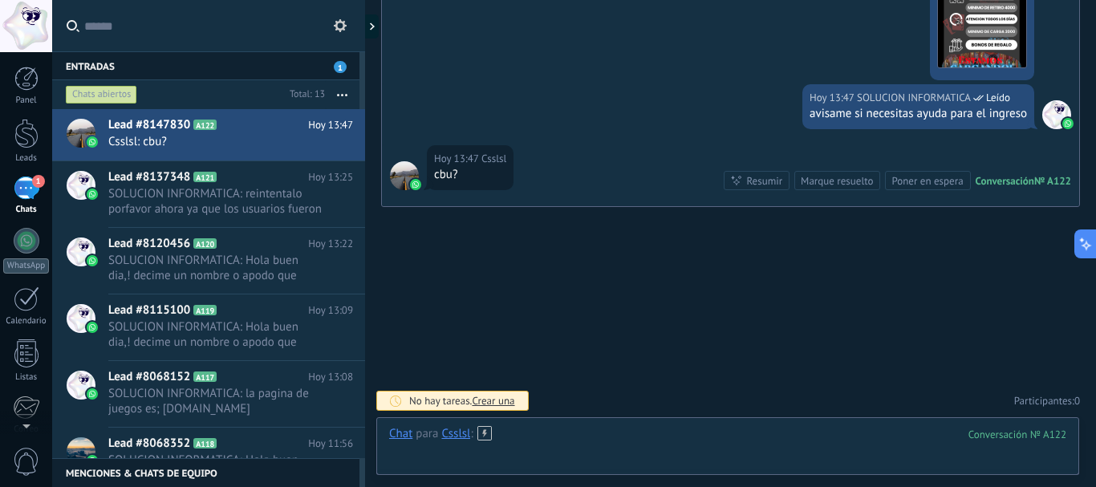
click at [558, 436] on div at bounding box center [727, 450] width 677 height 48
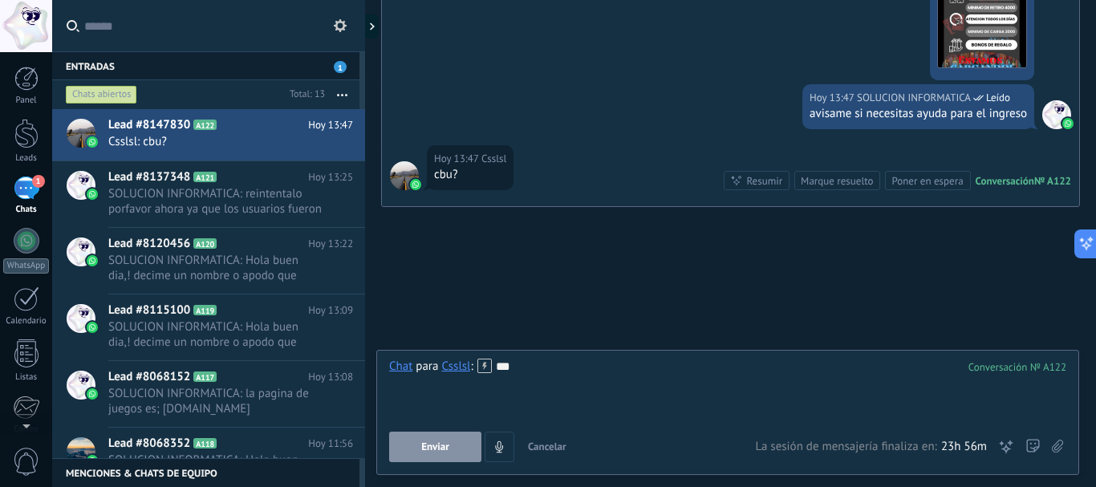
click at [411, 442] on button "Enviar" at bounding box center [435, 447] width 92 height 30
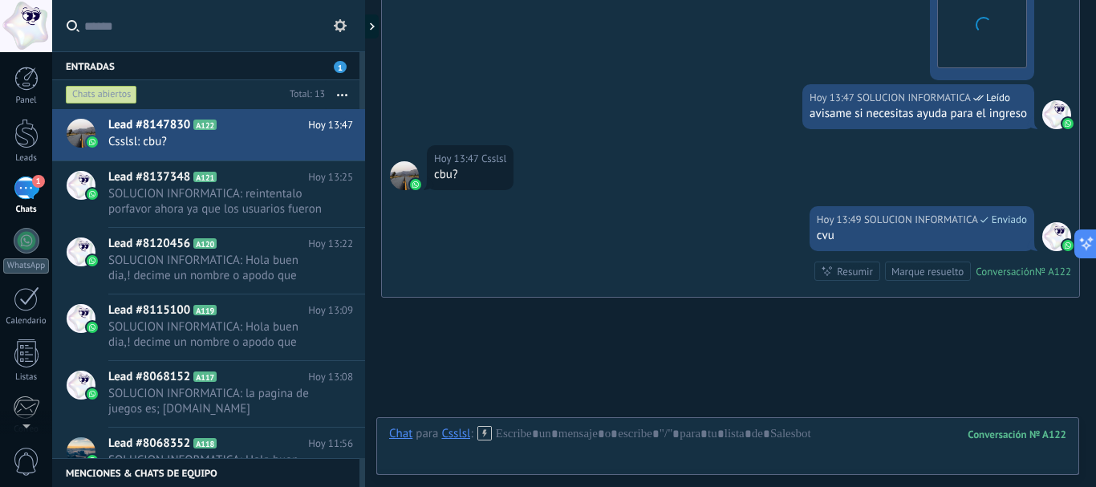
scroll to position [829, 0]
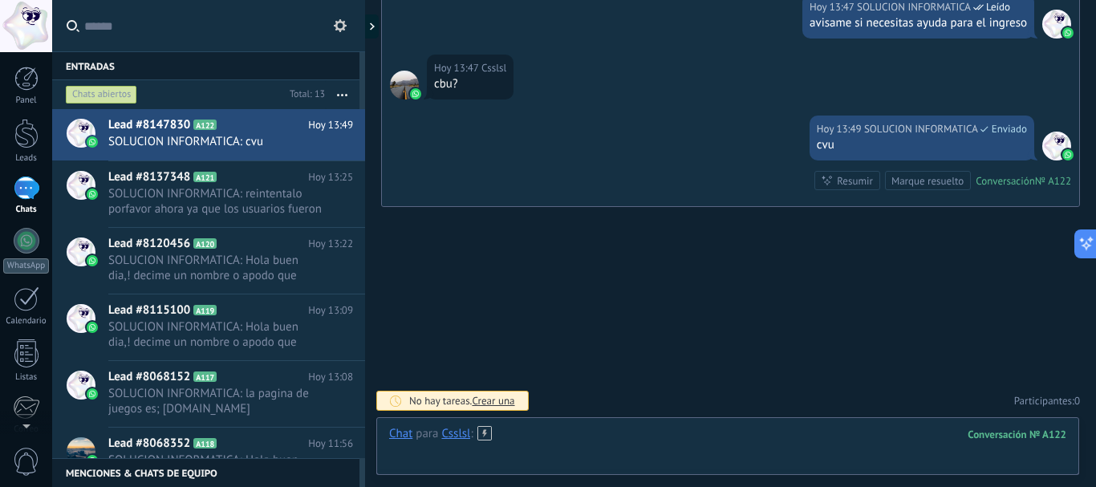
click at [604, 431] on div at bounding box center [727, 450] width 677 height 48
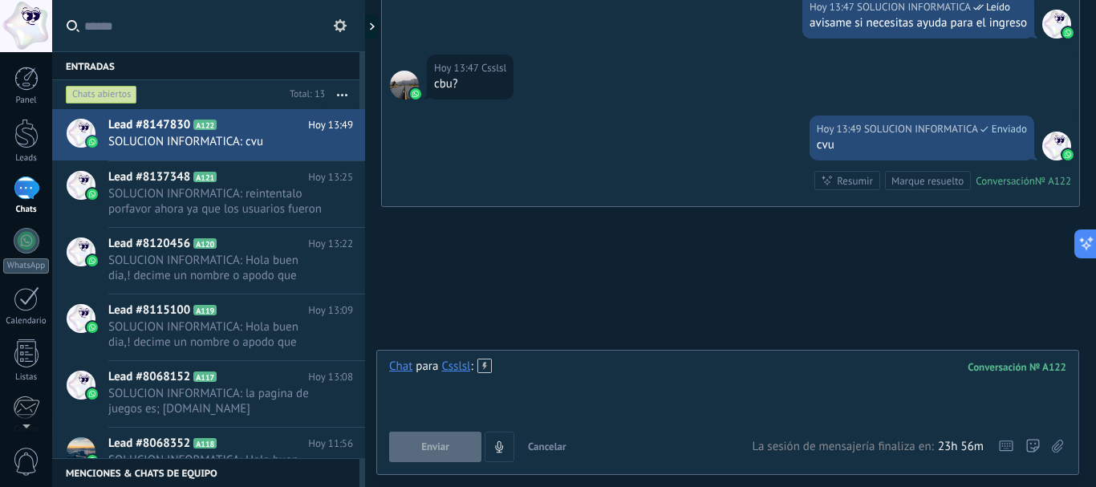
paste div
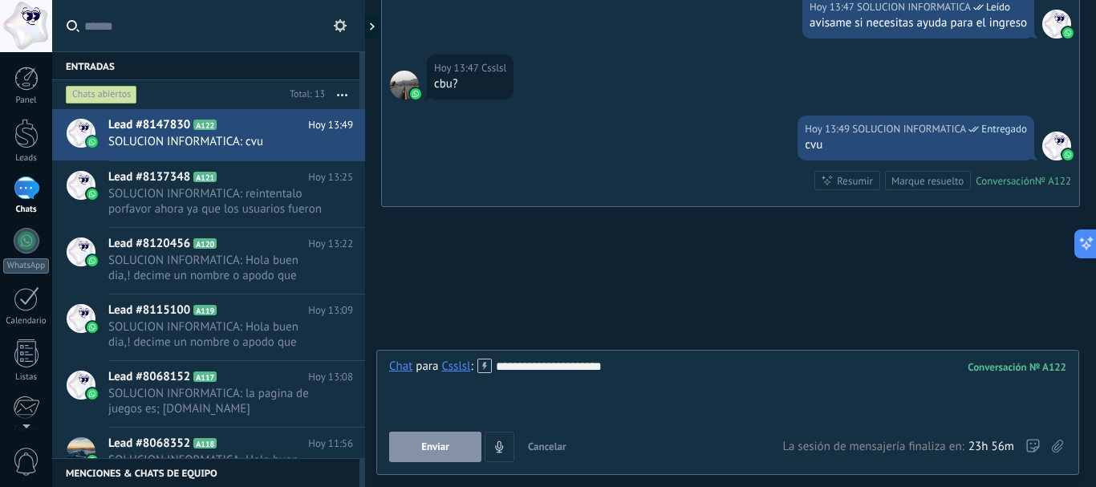
click at [428, 445] on span "Enviar" at bounding box center [435, 446] width 28 height 11
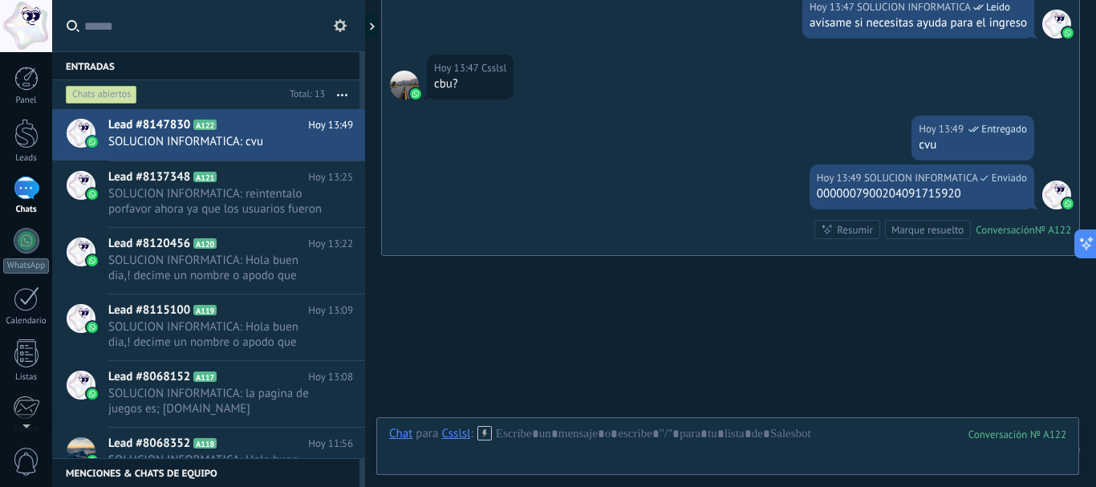
scroll to position [878, 0]
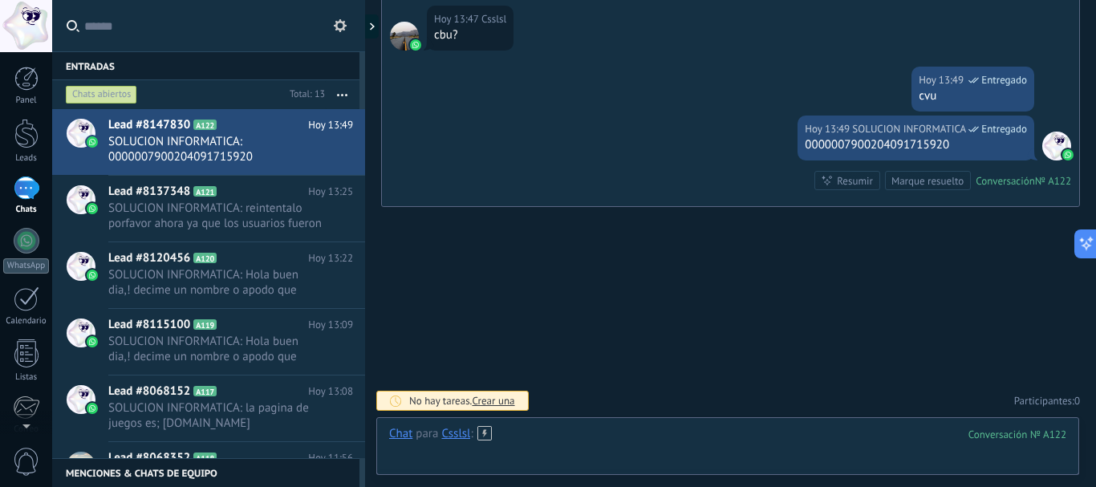
click at [572, 436] on div at bounding box center [727, 450] width 677 height 48
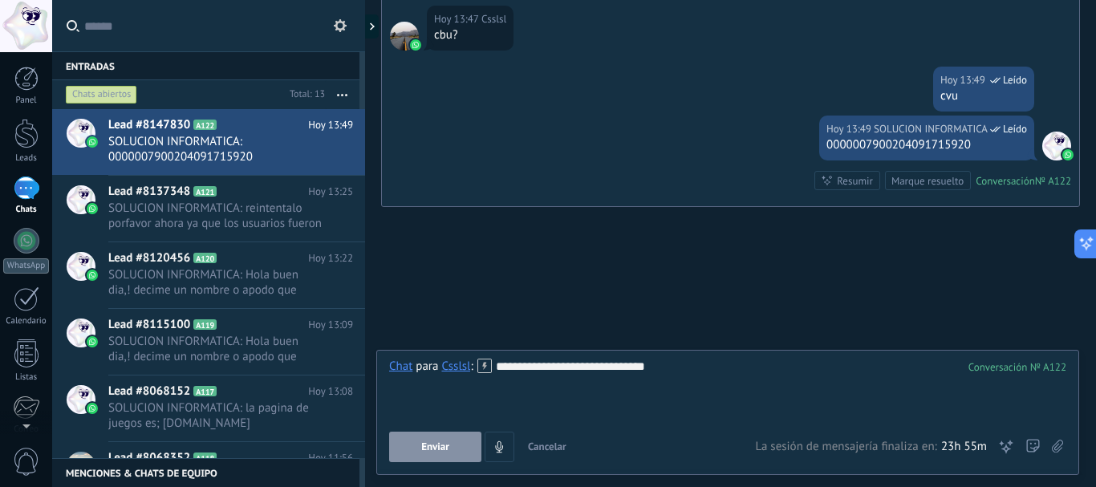
click at [452, 449] on button "Enviar" at bounding box center [435, 447] width 92 height 30
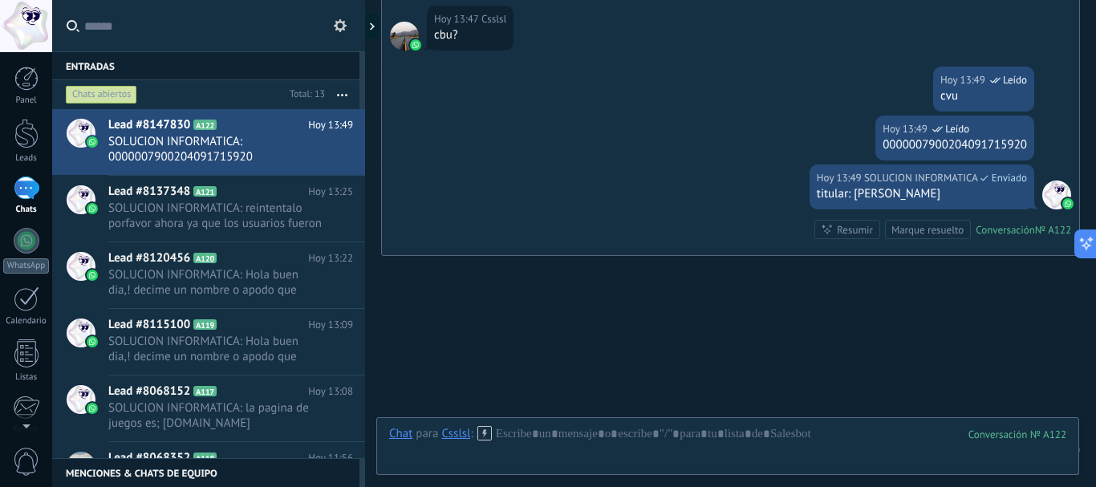
scroll to position [927, 0]
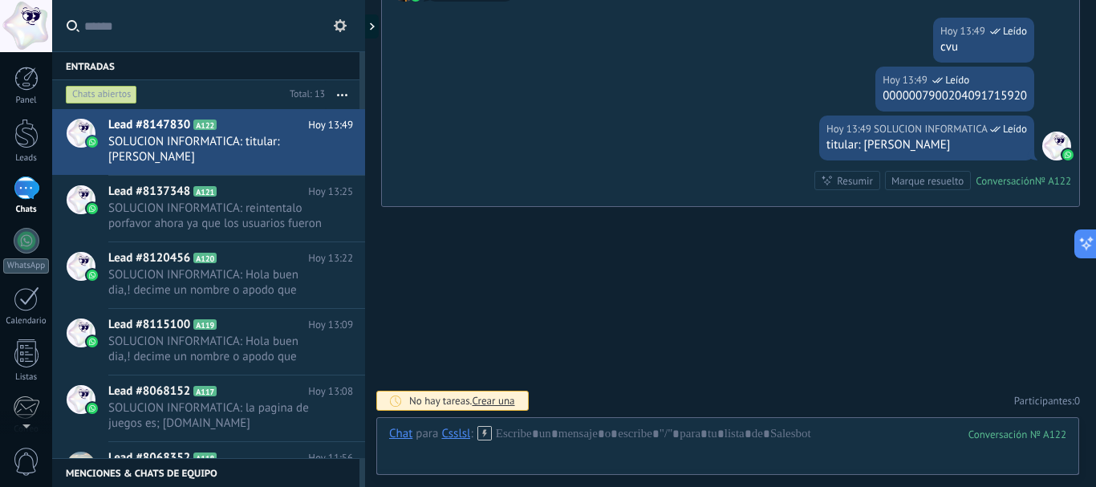
click at [602, 442] on div at bounding box center [727, 450] width 677 height 48
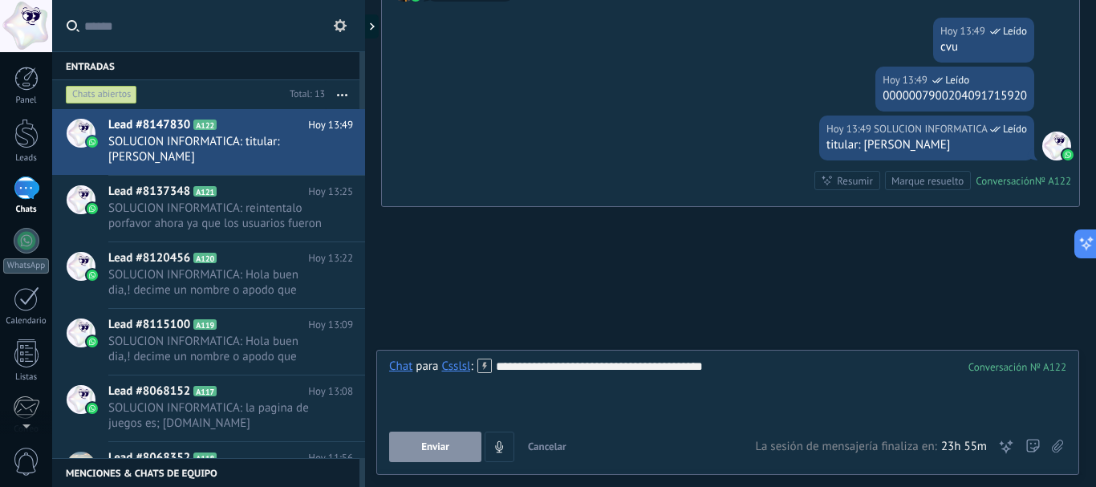
click at [445, 459] on button "Enviar" at bounding box center [435, 447] width 92 height 30
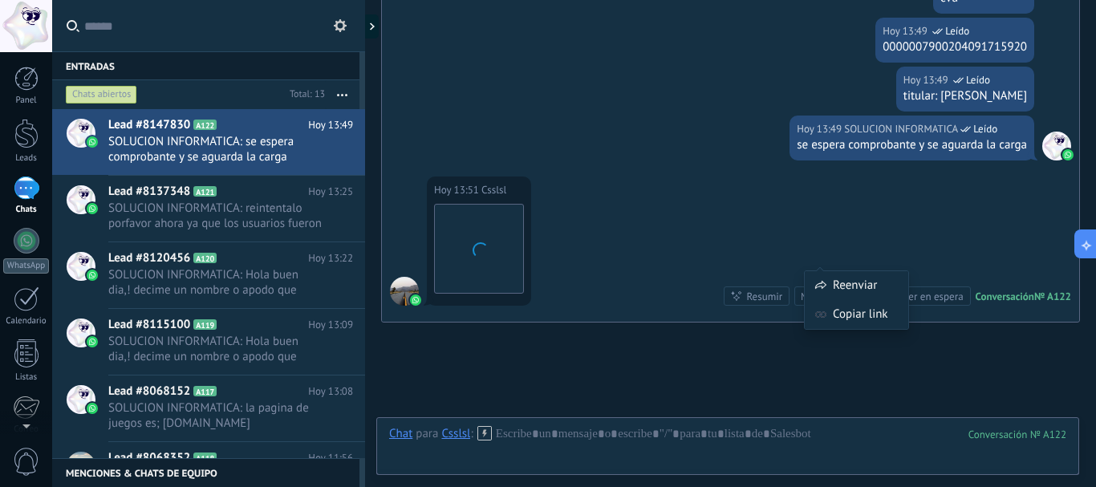
scroll to position [1091, 0]
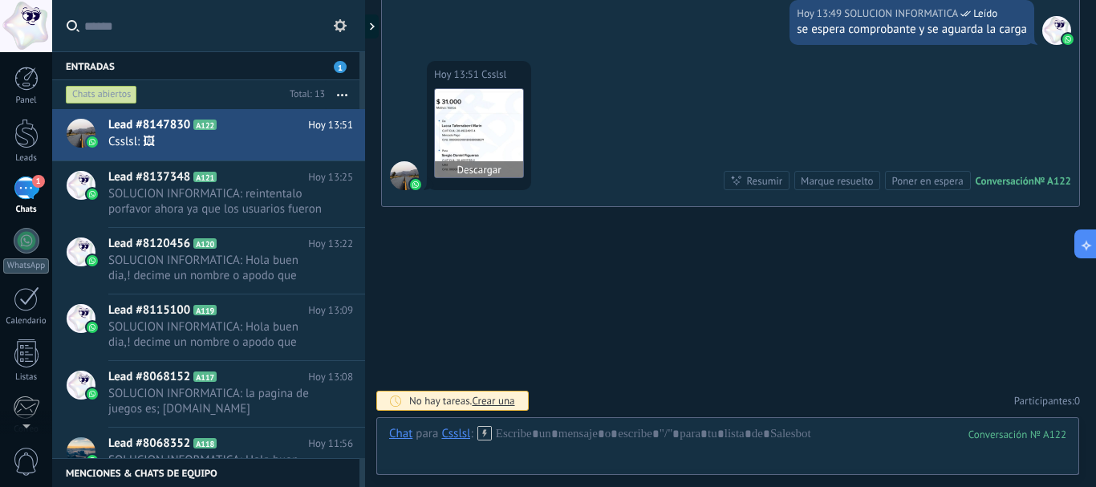
click at [495, 152] on img at bounding box center [479, 133] width 88 height 88
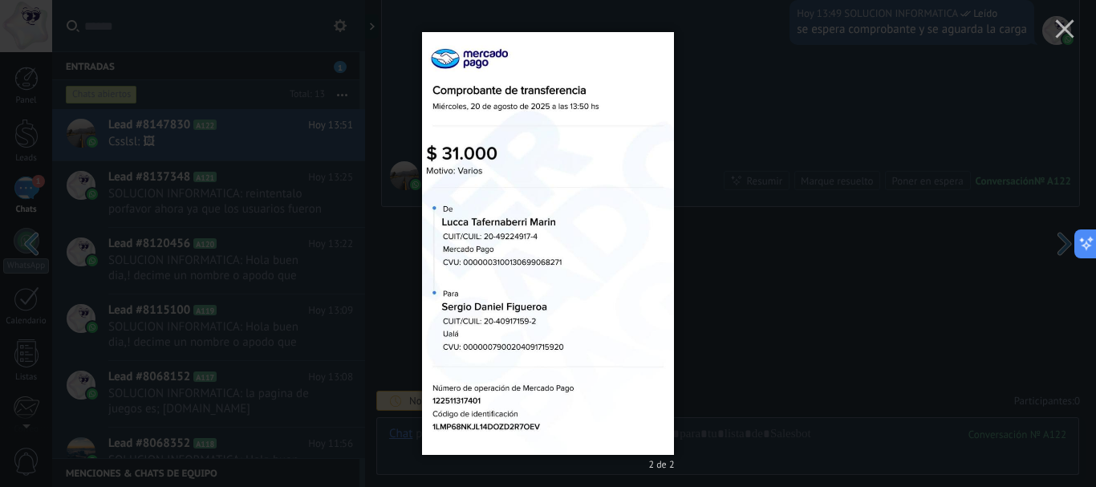
click at [507, 192] on img at bounding box center [548, 243] width 253 height 487
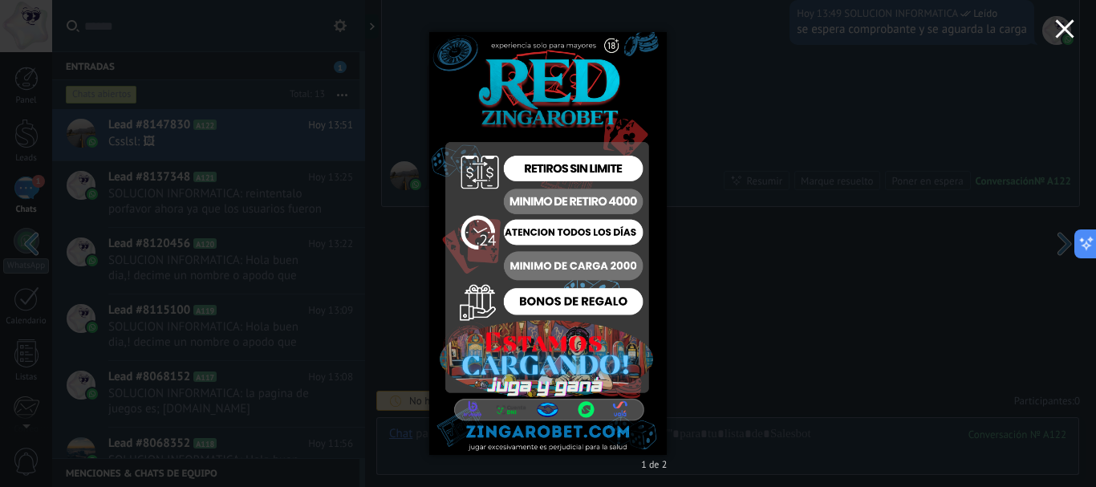
click at [1073, 26] on icon "button" at bounding box center [1064, 28] width 19 height 19
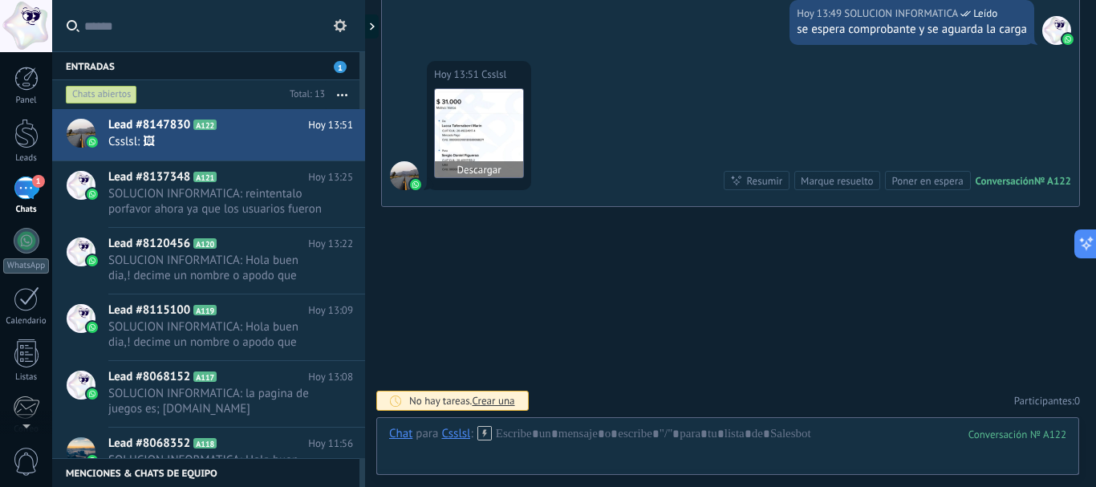
click at [514, 133] on img at bounding box center [479, 133] width 88 height 88
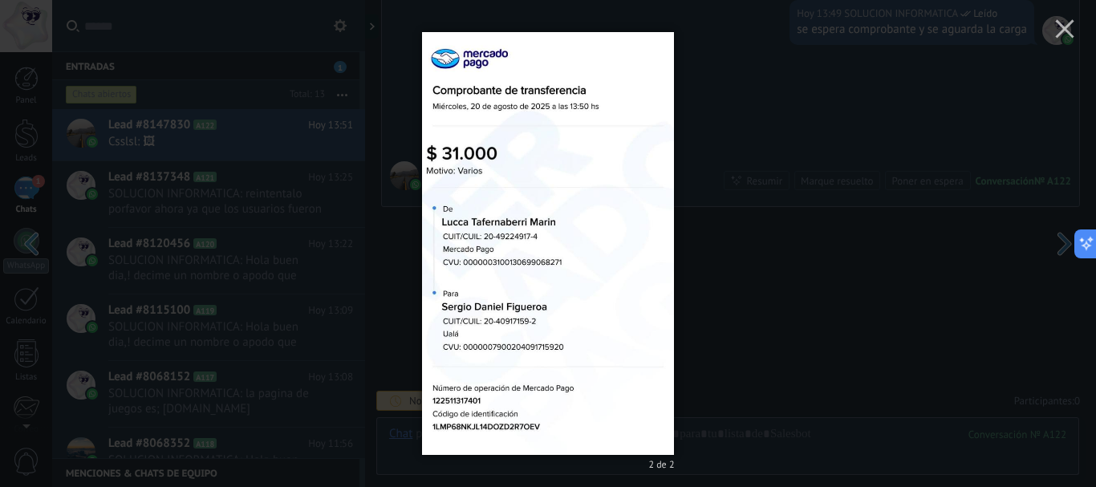
click at [532, 224] on img at bounding box center [548, 243] width 253 height 487
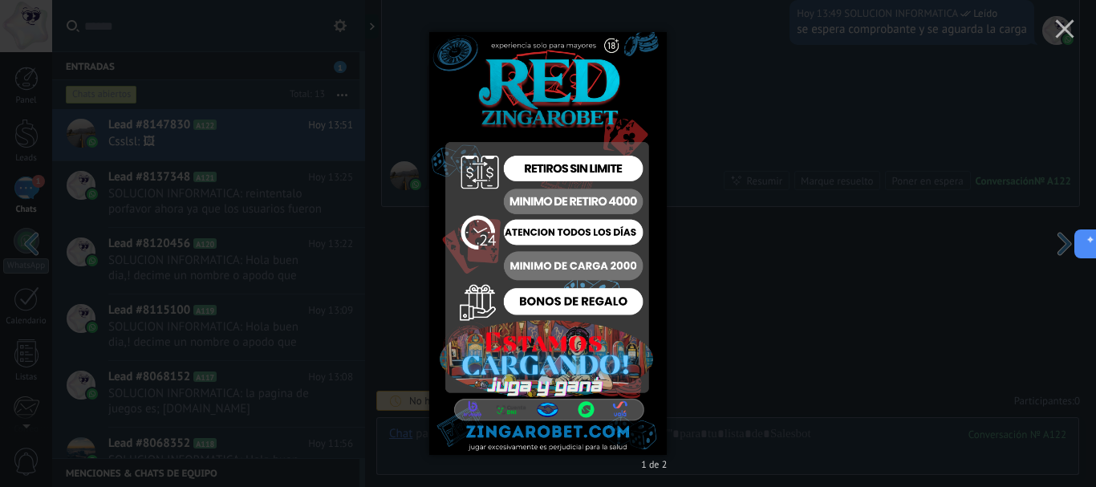
click at [1062, 233] on button "button" at bounding box center [1060, 244] width 72 height 88
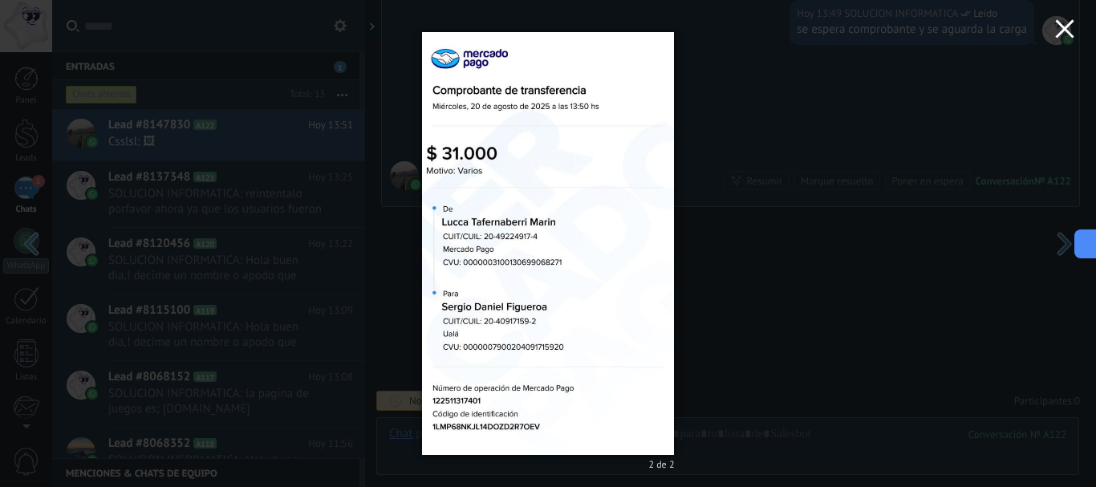
click at [1078, 30] on button "button" at bounding box center [1064, 31] width 63 height 63
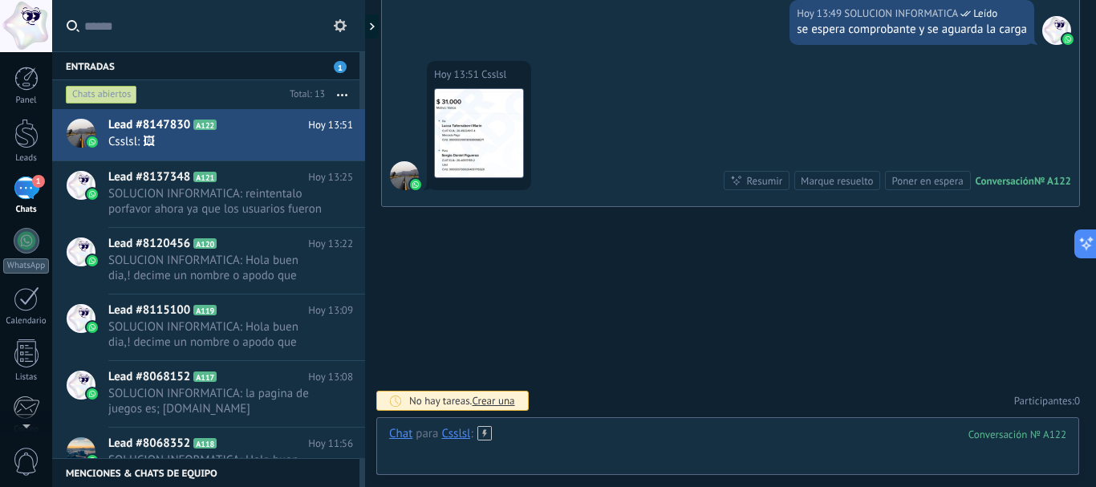
click at [555, 429] on div at bounding box center [727, 450] width 677 height 48
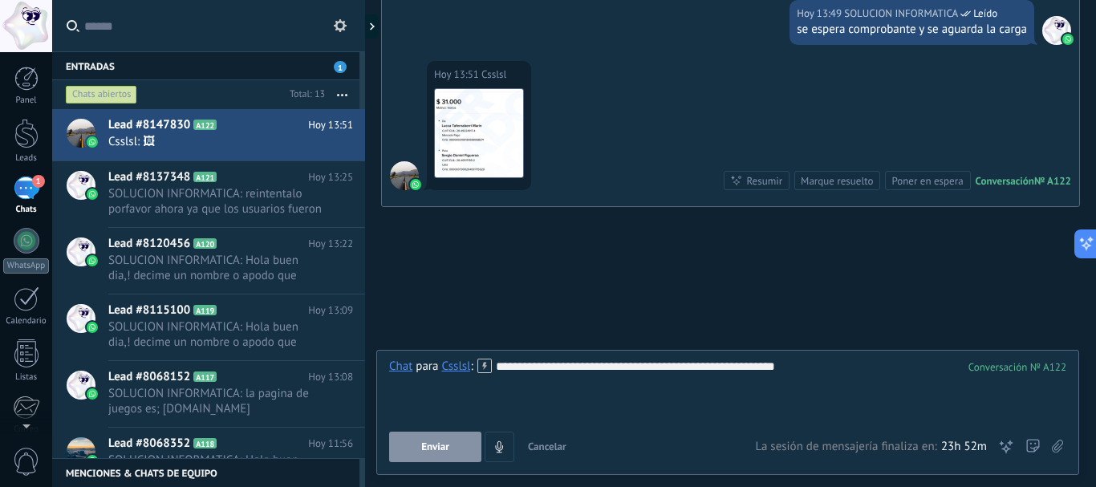
click at [416, 441] on button "Enviar" at bounding box center [435, 447] width 92 height 30
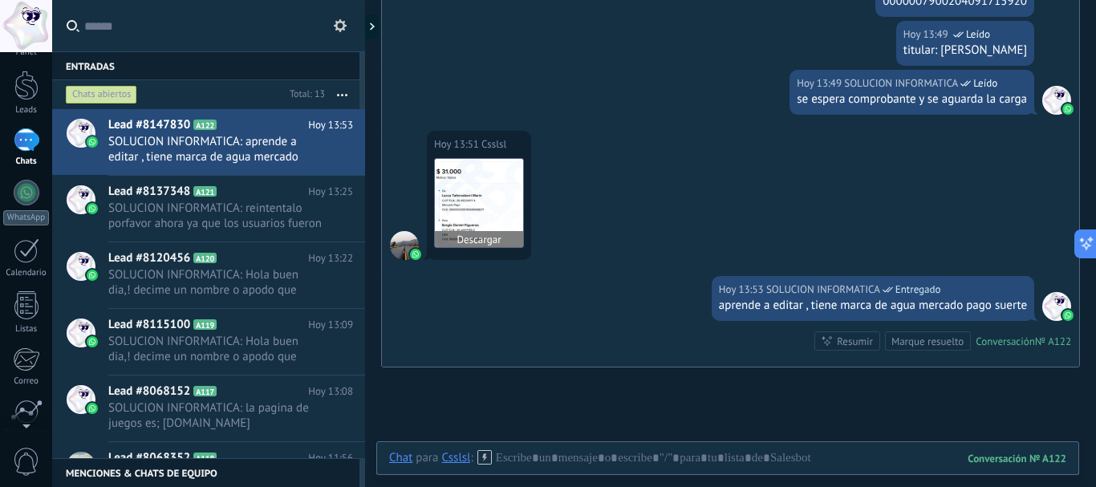
scroll to position [0, 0]
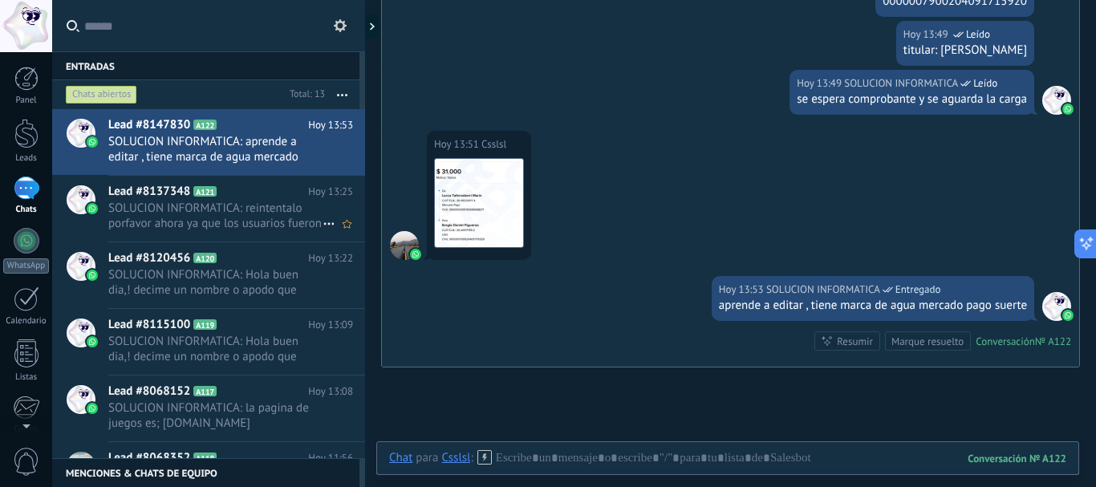
click at [172, 232] on div "Lead #8137348 A121 [DATE] 13:25 SOLUCION INFORMATICA: reintentalo porfavor ahor…" at bounding box center [236, 209] width 257 height 66
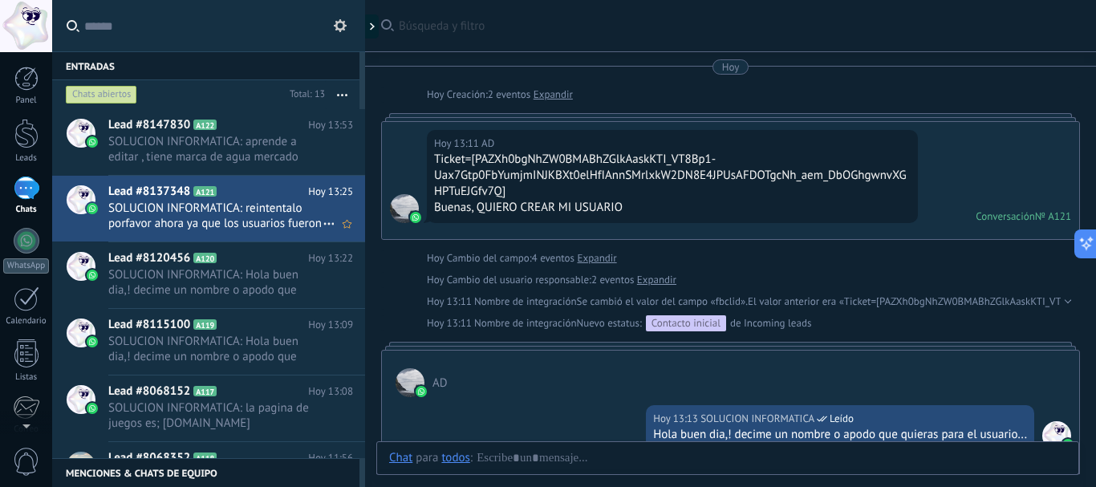
scroll to position [928, 0]
